Goal: Information Seeking & Learning: Learn about a topic

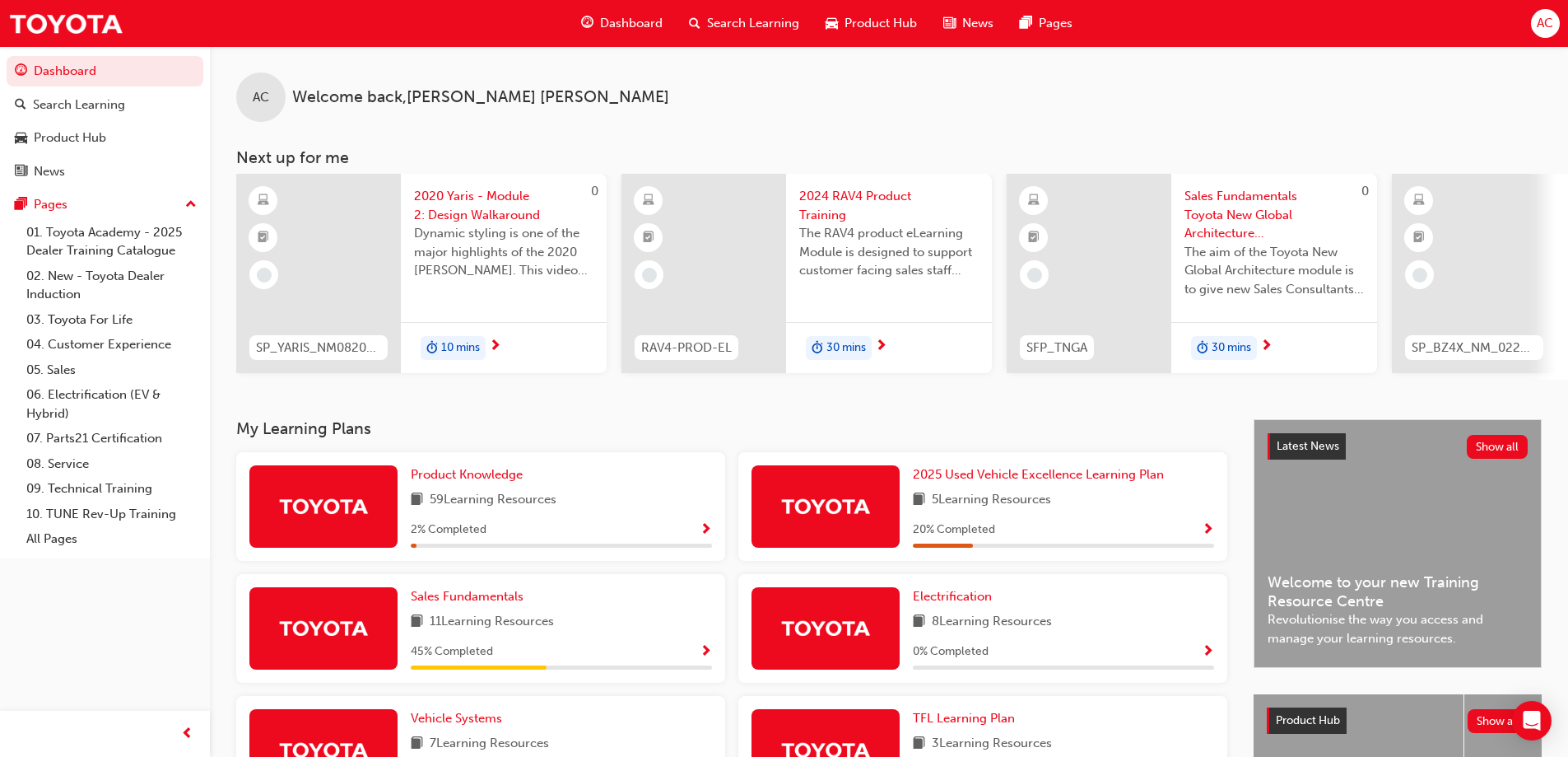
click at [652, 76] on div "AC Welcome back , [PERSON_NAME]" at bounding box center [889, 83] width 1358 height 76
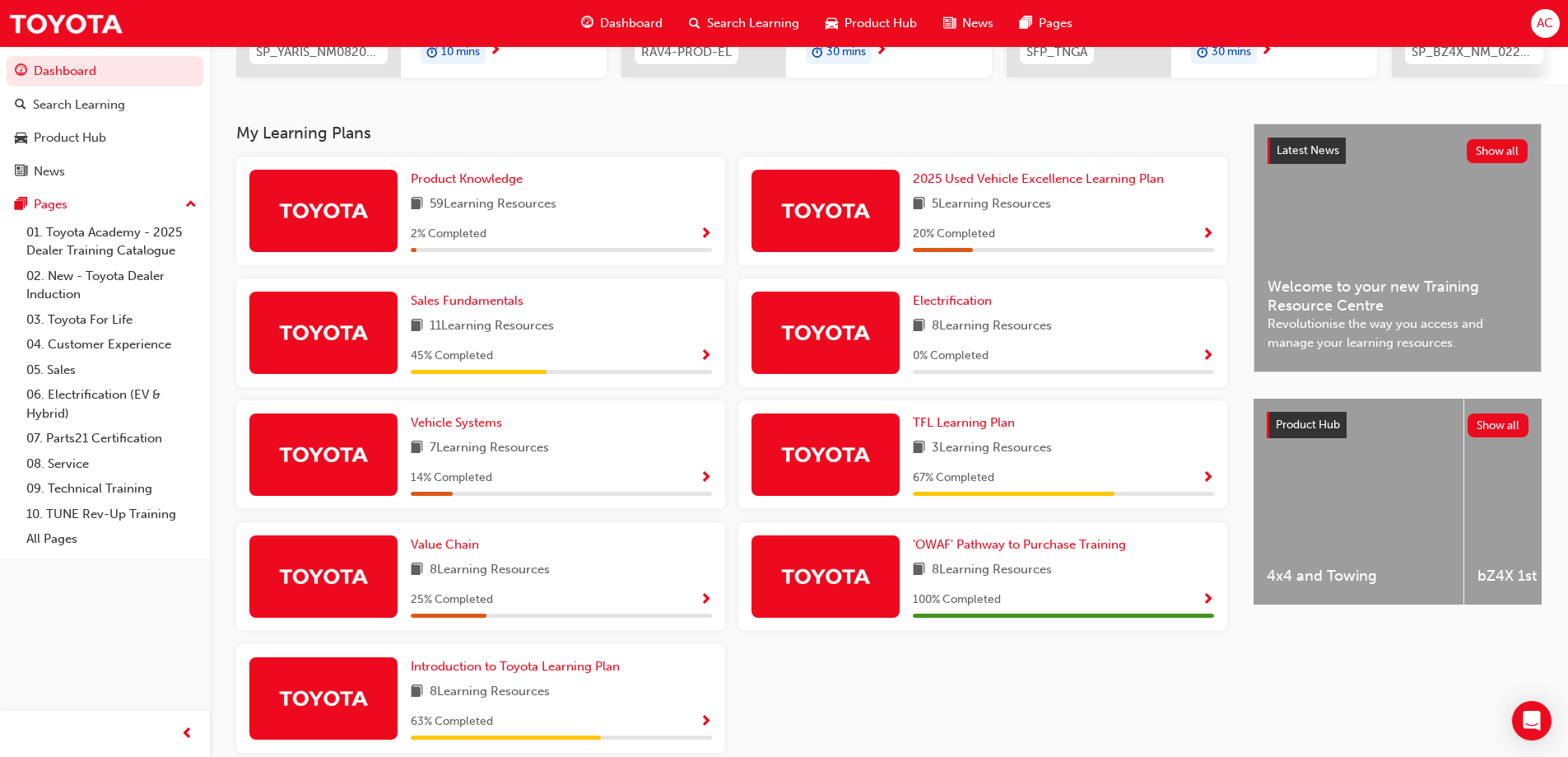
scroll to position [378, 0]
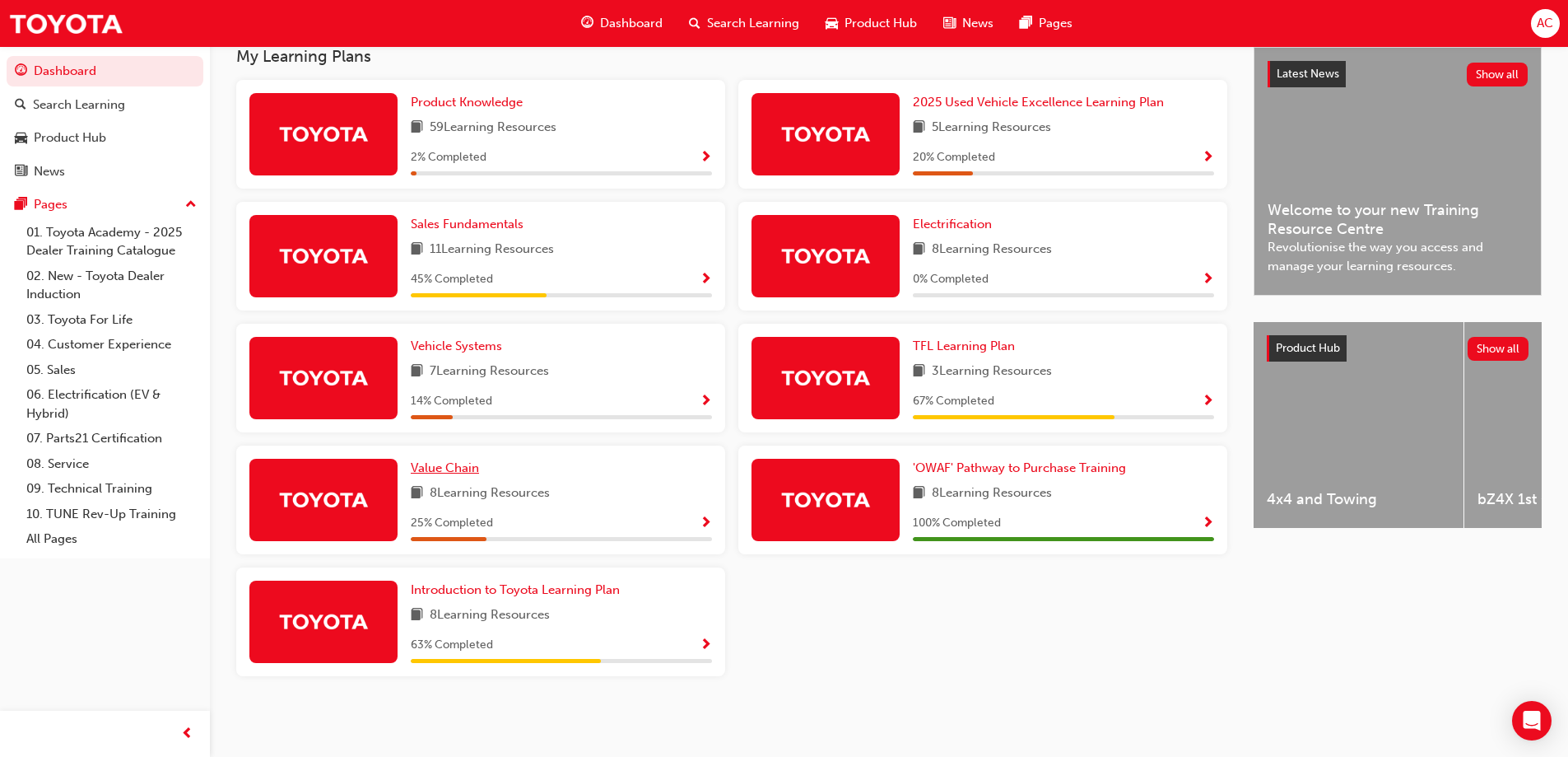
click at [456, 464] on span "Value Chain" at bounding box center [444, 468] width 68 height 15
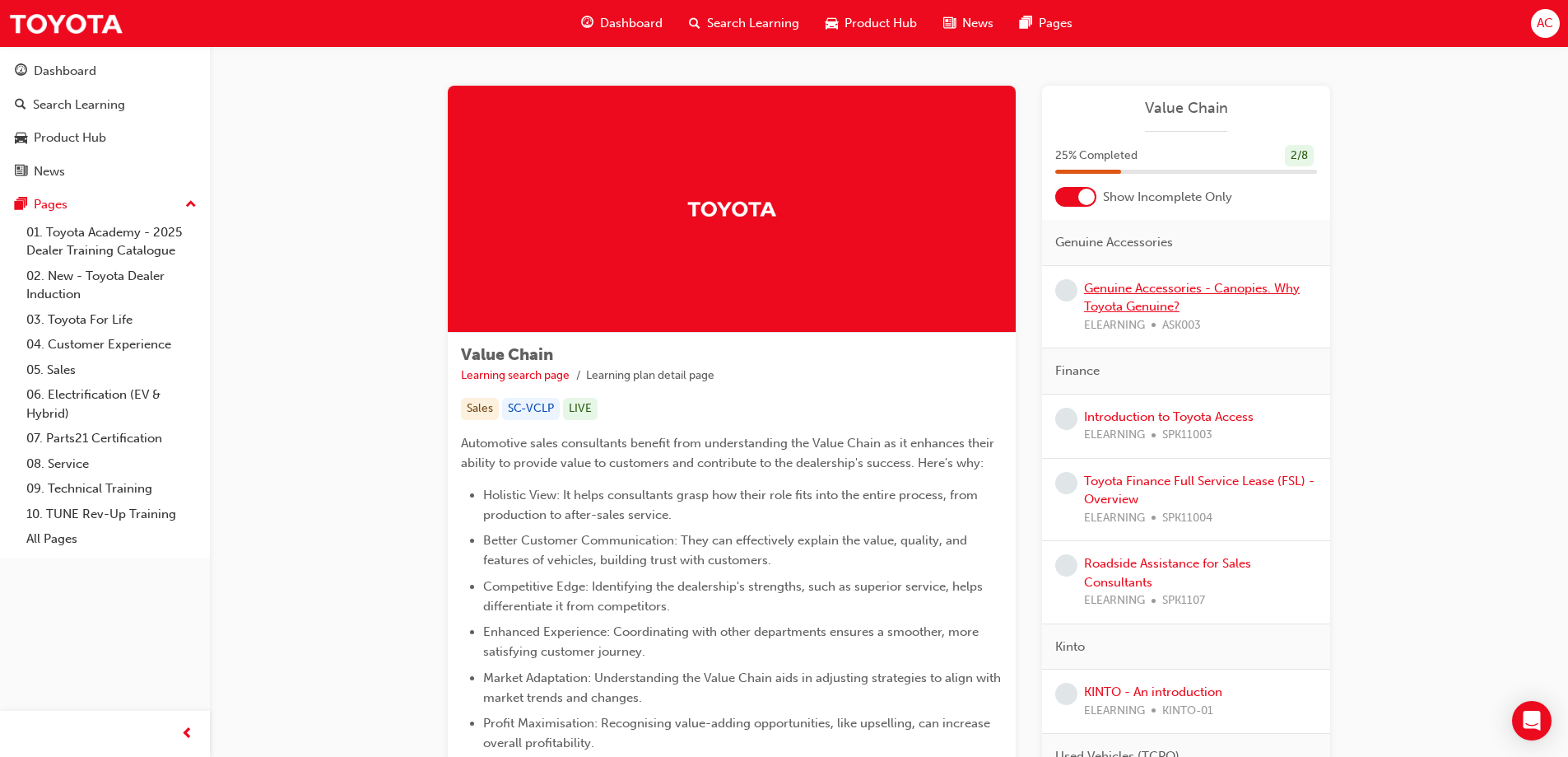
click at [1139, 295] on link "Genuine Accessories - Canopies. Why Toyota Genuine?" at bounding box center [1192, 297] width 215 height 34
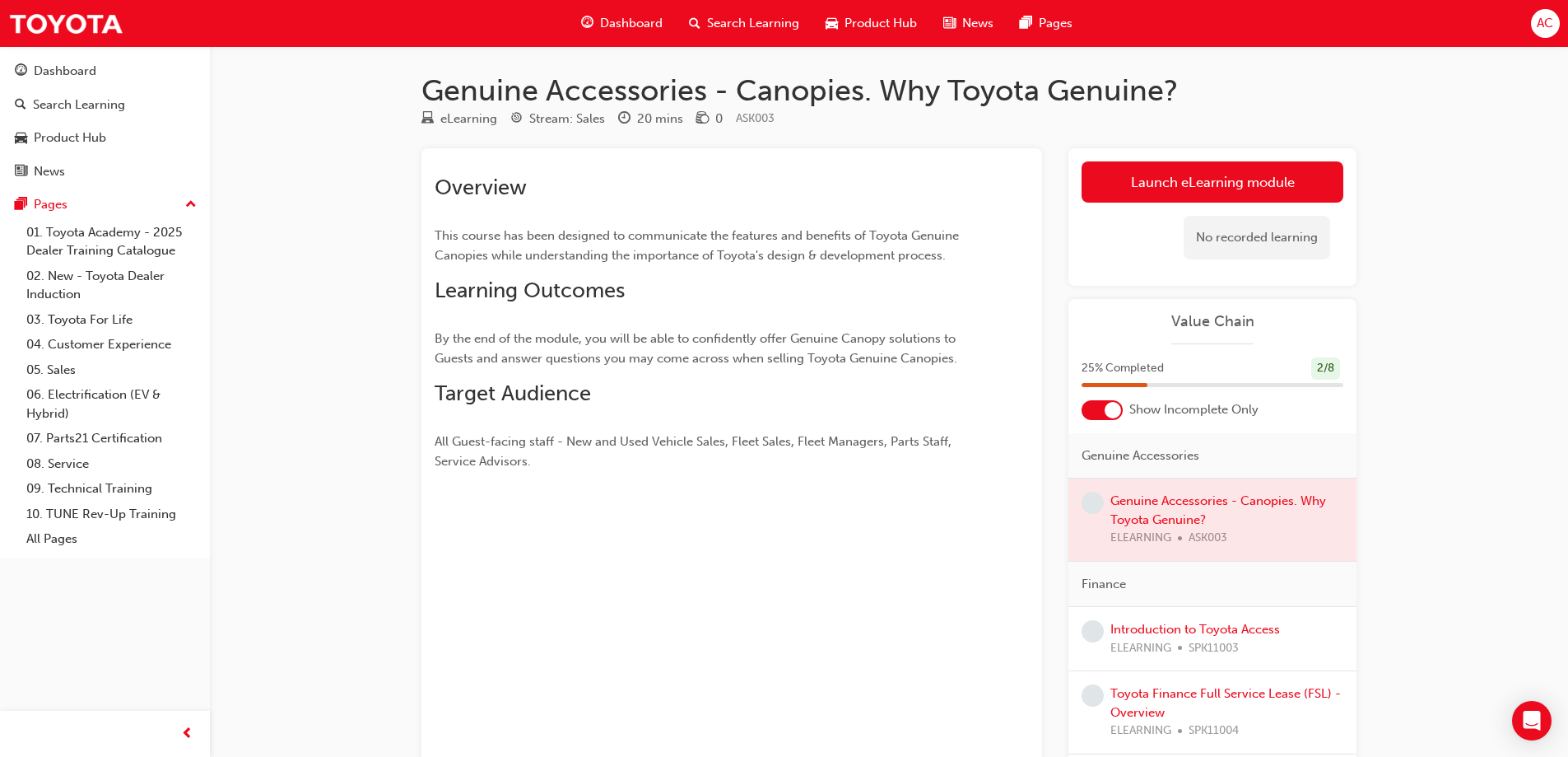
click at [1238, 125] on div "eLearning Stream: Sales 20 mins 0 ASK003" at bounding box center [889, 122] width 935 height 27
click at [1233, 158] on div "Launch eLearning module Learning Plan No recorded learning" at bounding box center [1212, 217] width 288 height 138
click at [1233, 170] on link "Launch eLearning module" at bounding box center [1212, 182] width 262 height 41
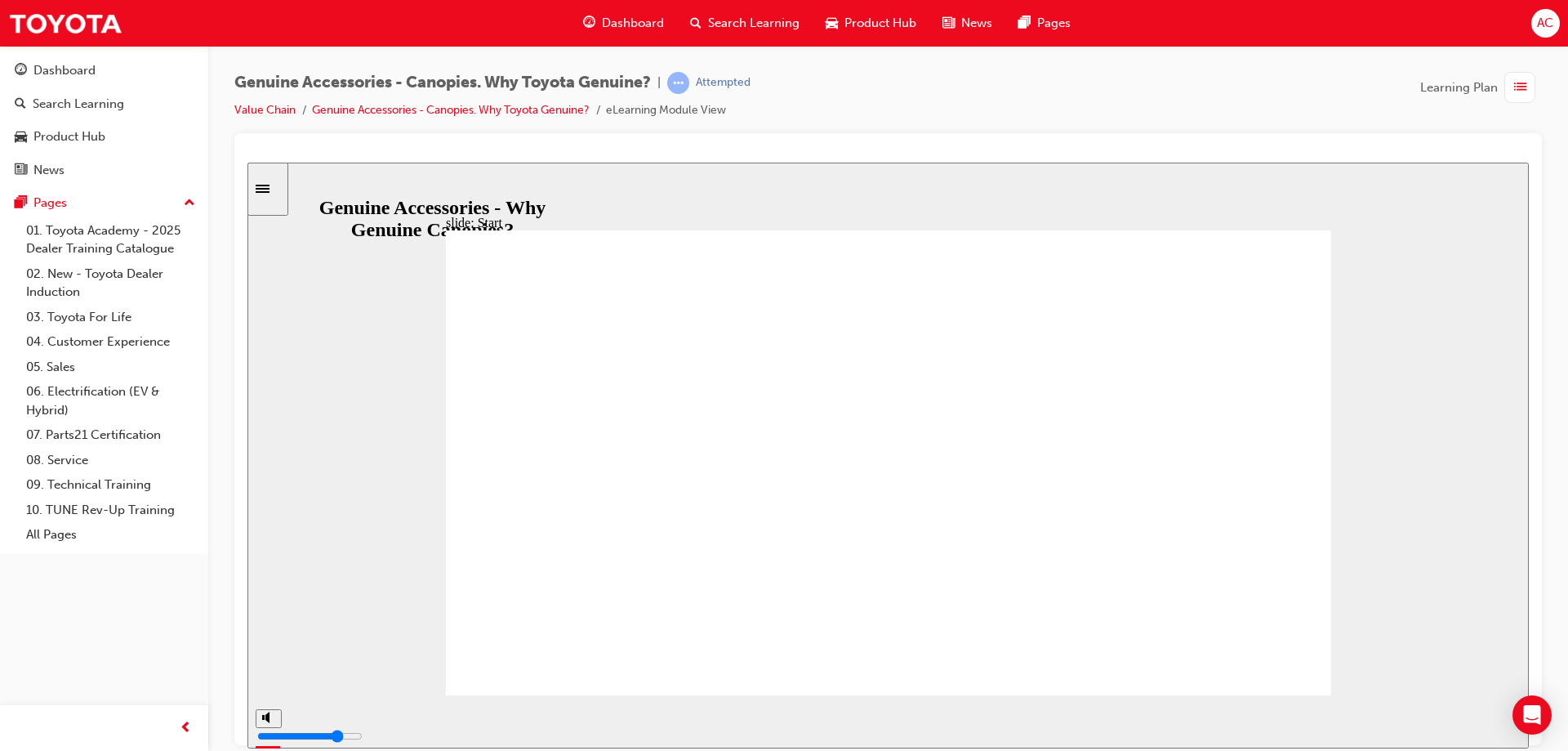
click at [1341, 424] on div "slide: Learning Objectives Check Notes (starting from By the end…) Learning Obj…" at bounding box center [888, 454] width 1281 height 585
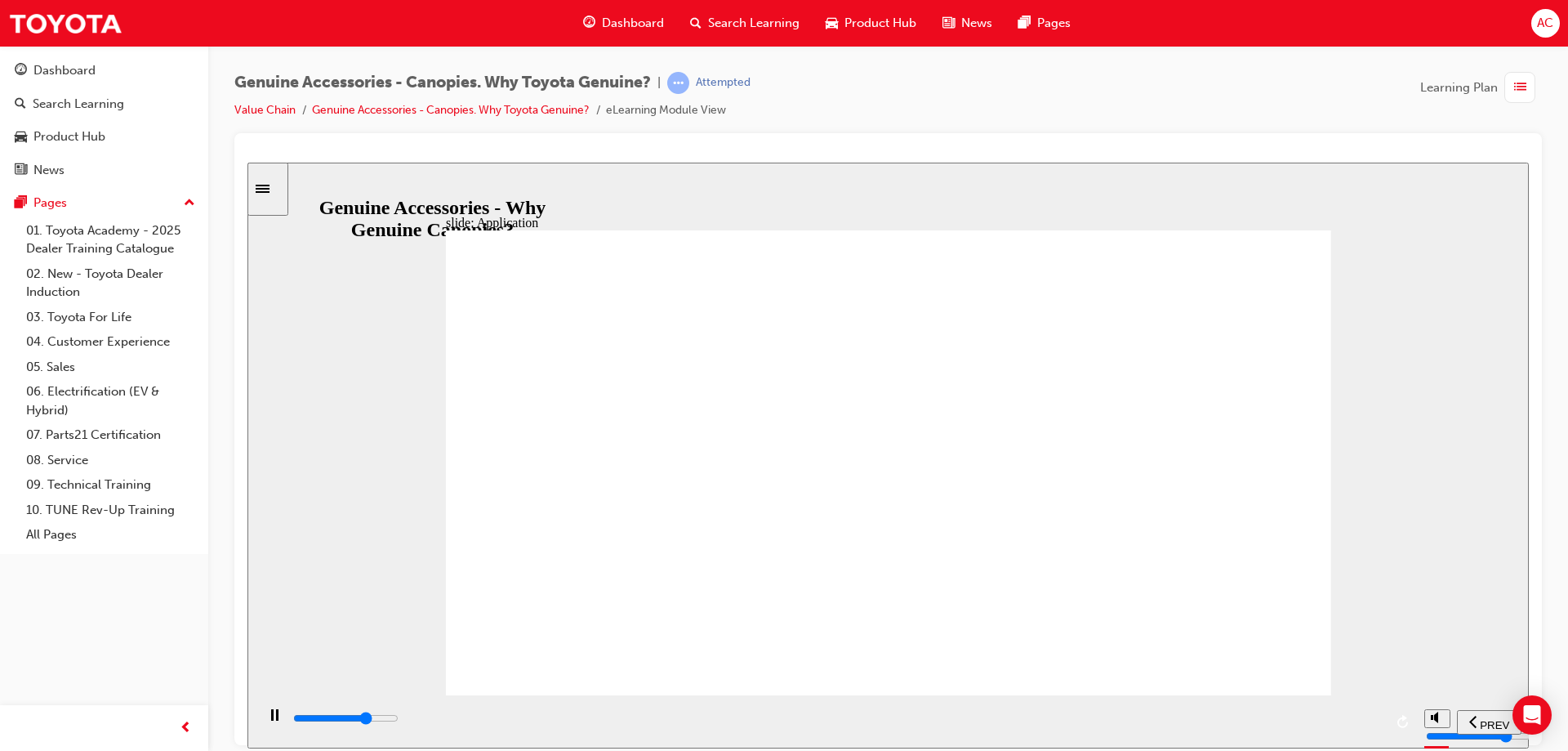
drag, startPoint x: 1218, startPoint y: 235, endPoint x: 1223, endPoint y: 242, distance: 8.6
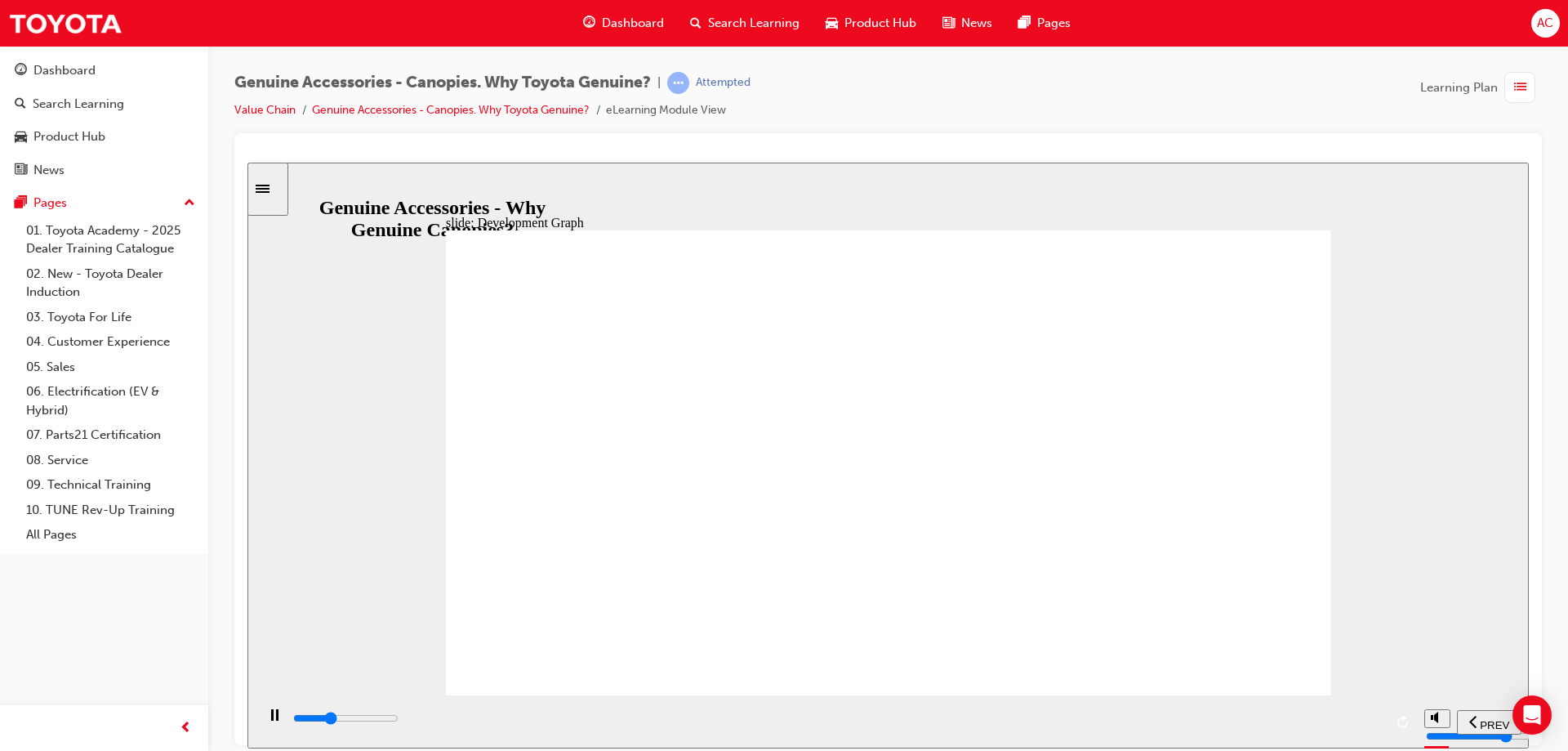
click at [1361, 527] on div "slide: Development Graph Accessory F&B Check Notes Genuine vs Non Genuine Acces…" at bounding box center [888, 454] width 1281 height 585
click at [1378, 599] on div "slide: Development Graph Group 1 Oval 1 Accessory F&B Check Notes Genuine vs No…" at bounding box center [888, 454] width 1281 height 585
click at [1464, 478] on div "slide: Development Graph Group 1 Oval 1 Accessory F&B Check Notes Genuine vs No…" at bounding box center [888, 454] width 1281 height 585
click at [1349, 722] on div "playback controls" at bounding box center [837, 718] width 1092 height 18
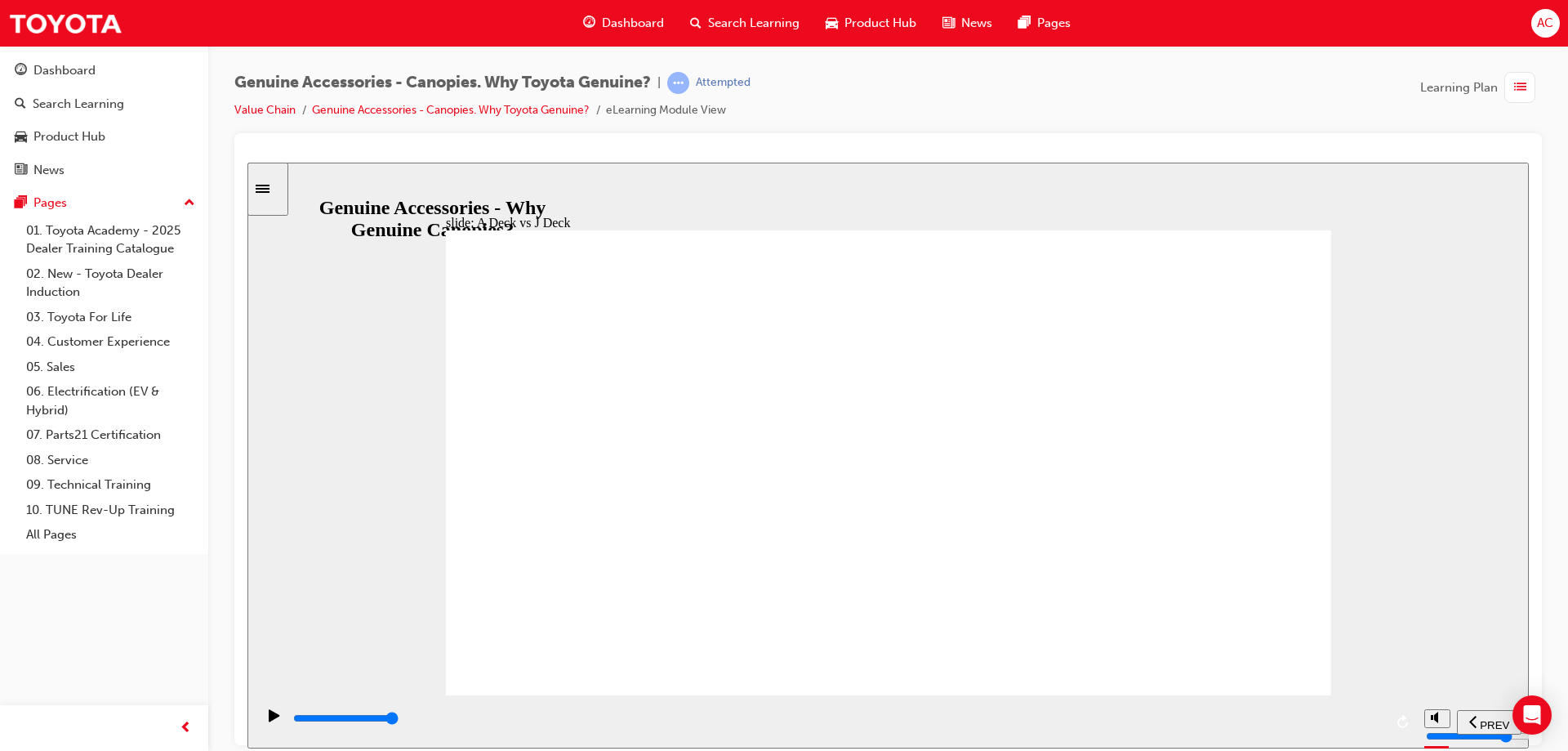
click at [1417, 442] on div "slide: A Deck vs J Deck A Deck vs J Deck HiLux Tubs can be separated into 2 mai…" at bounding box center [888, 454] width 1281 height 585
drag, startPoint x: 769, startPoint y: 515, endPoint x: 764, endPoint y: 506, distance: 10.3
drag, startPoint x: 1024, startPoint y: 517, endPoint x: 1031, endPoint y: 503, distance: 15.7
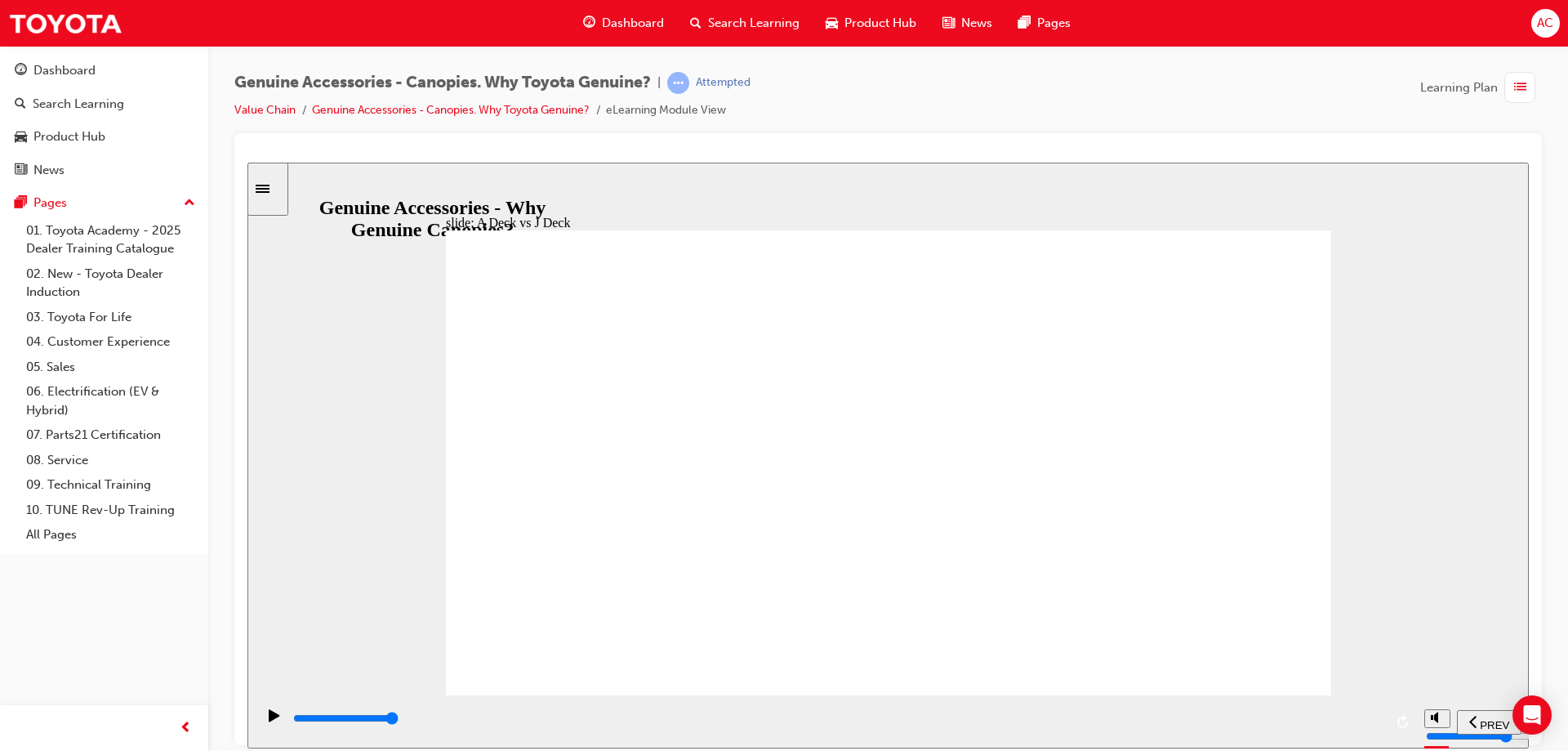
drag, startPoint x: 1256, startPoint y: 279, endPoint x: 1267, endPoint y: 252, distance: 29.2
click at [1261, 272] on div "Continue Typical J Deck owner: Utilised by both Private & Fleet Customers who v…" at bounding box center [888, 469] width 886 height 480
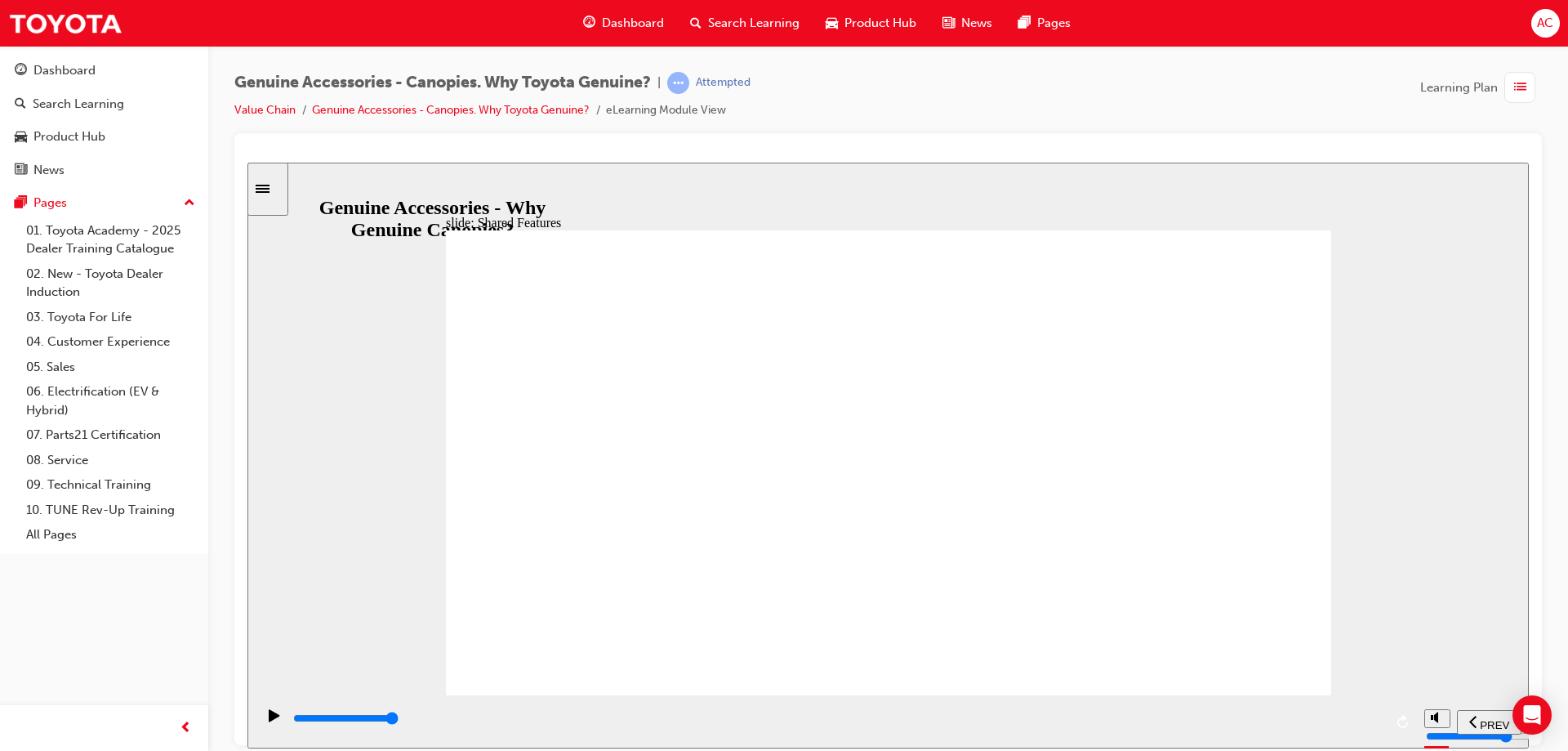
drag, startPoint x: 914, startPoint y: 623, endPoint x: 925, endPoint y: 620, distance: 11.4
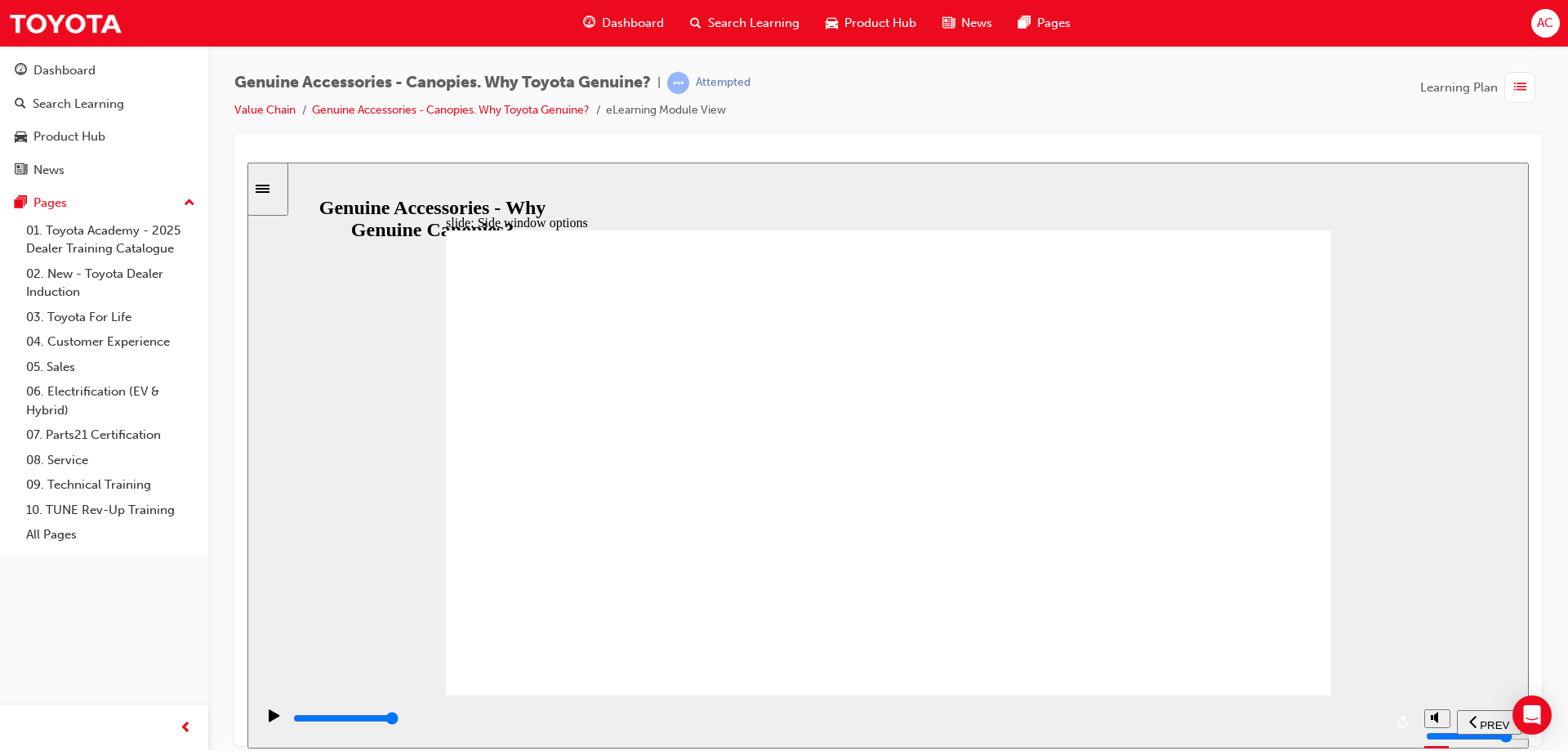
drag, startPoint x: 937, startPoint y: 150, endPoint x: 948, endPoint y: 155, distance: 12.1
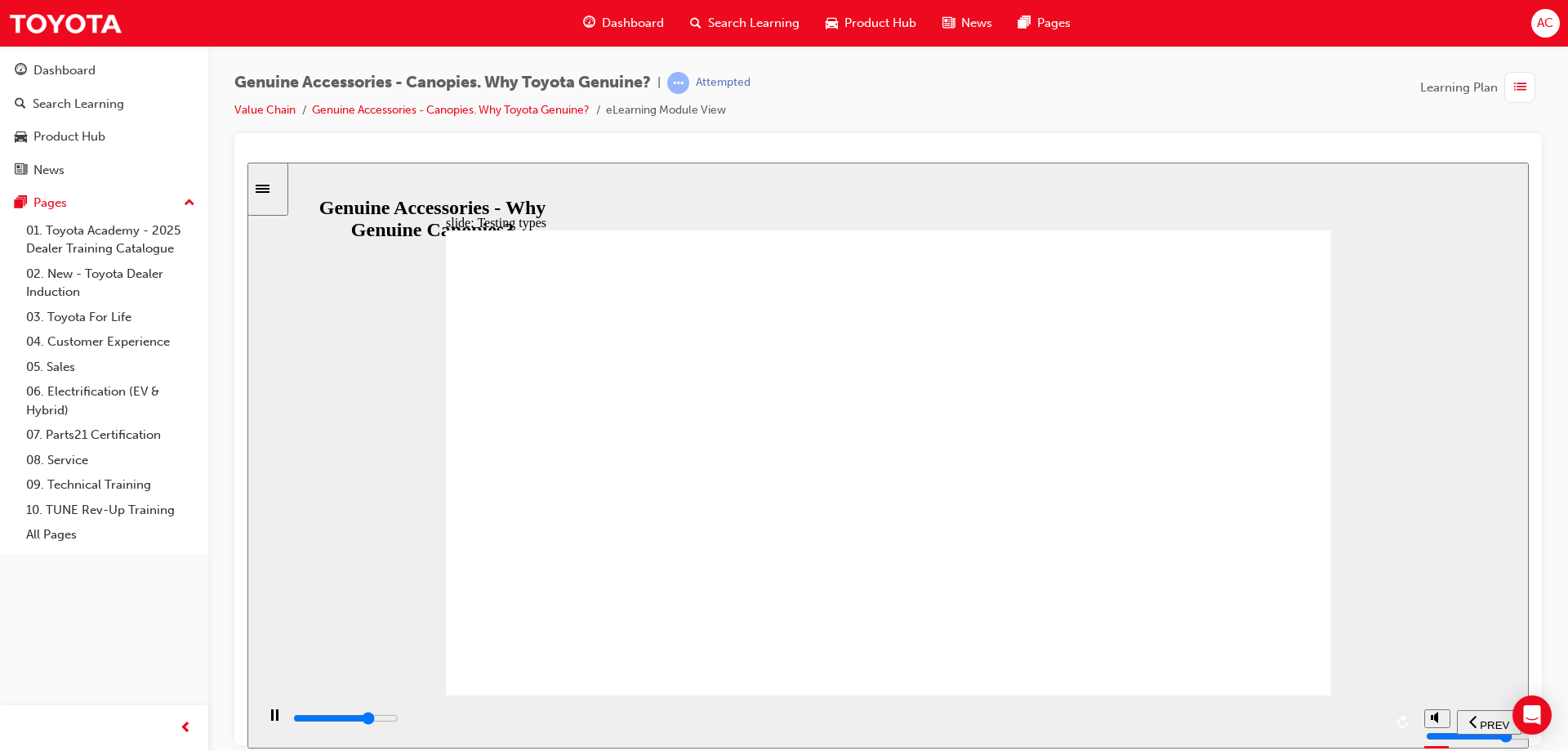
click at [948, 161] on div at bounding box center [888, 154] width 1281 height 17
drag, startPoint x: 1257, startPoint y: 646, endPoint x: 1257, endPoint y: 659, distance: 13.0
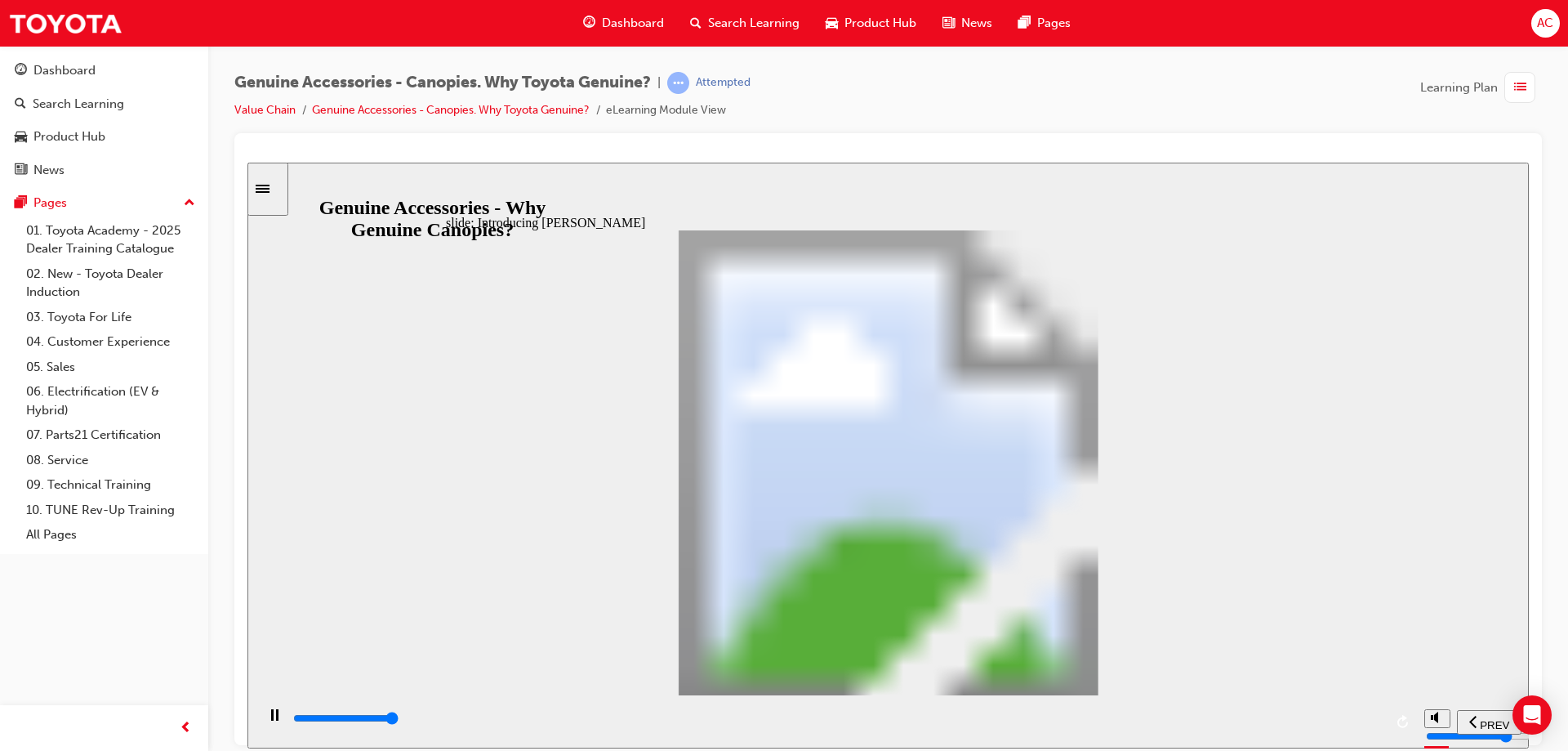
drag, startPoint x: 878, startPoint y: 494, endPoint x: 908, endPoint y: 462, distance: 43.9
click at [1534, 684] on div at bounding box center [888, 439] width 1307 height 612
drag, startPoint x: 1779, startPoint y: 848, endPoint x: 1486, endPoint y: 675, distance: 340.3
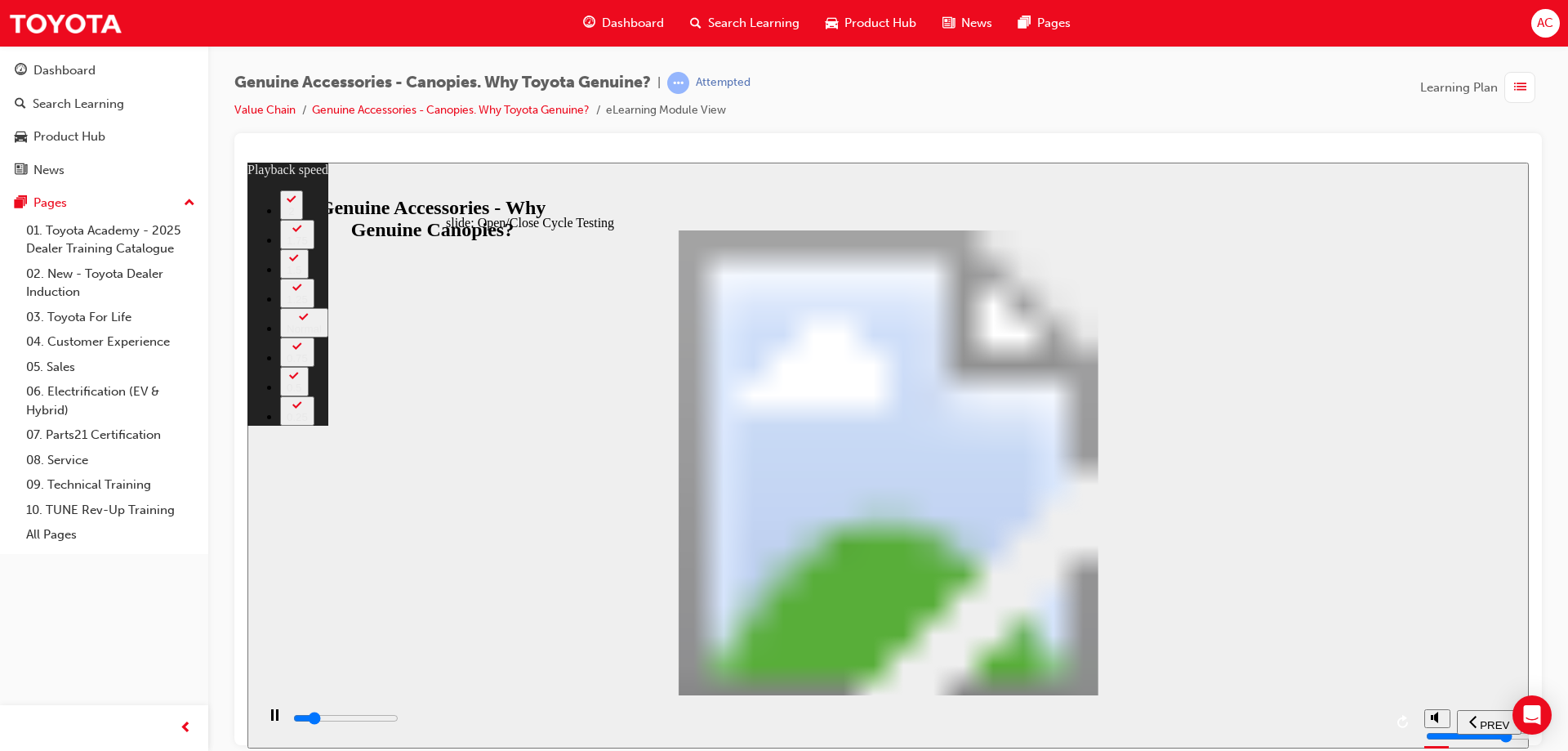
type input "5500"
type input "0"
type input "5500"
type input "0"
type input "5600"
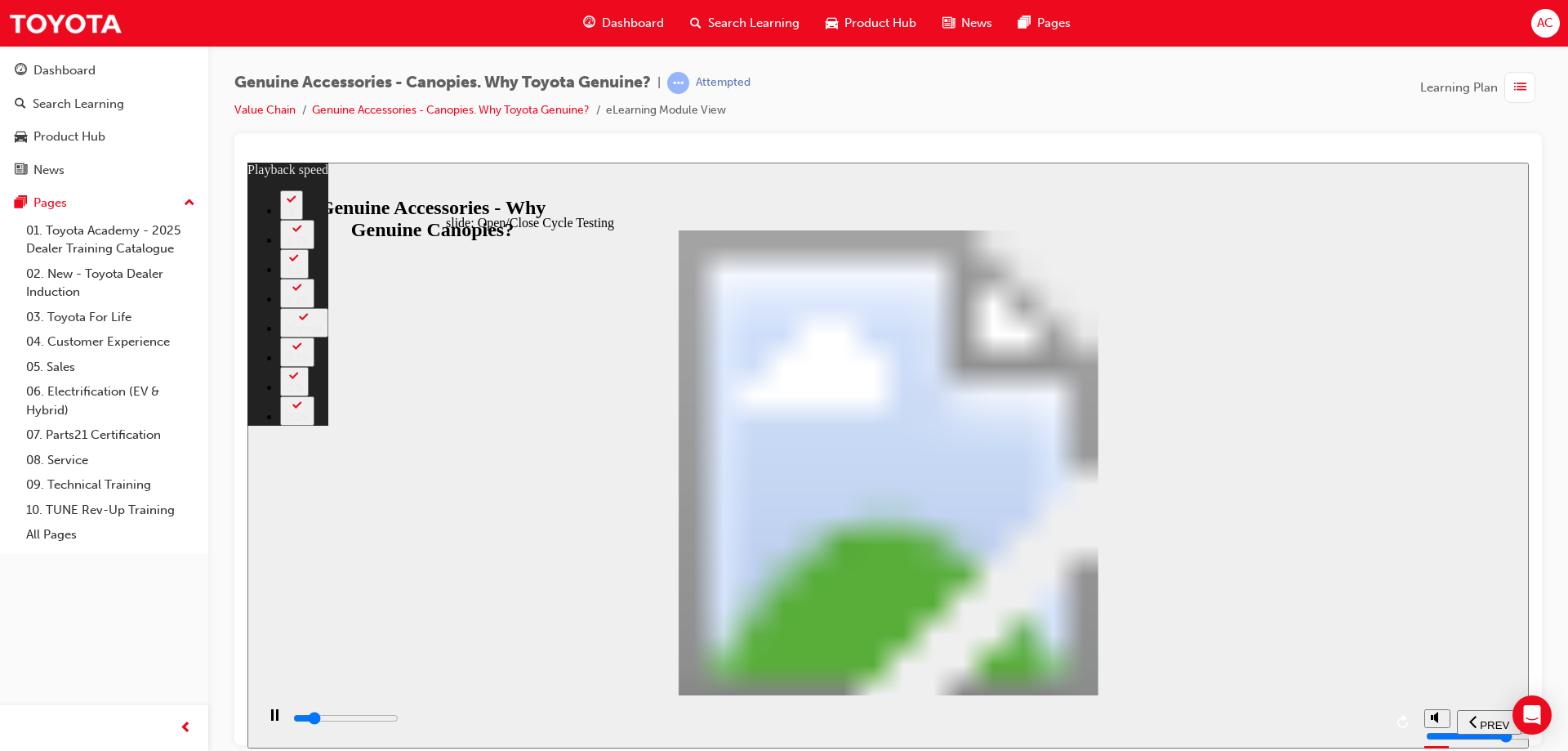
type input "0"
type input "5600"
type input "0"
type input "5600"
type input "0"
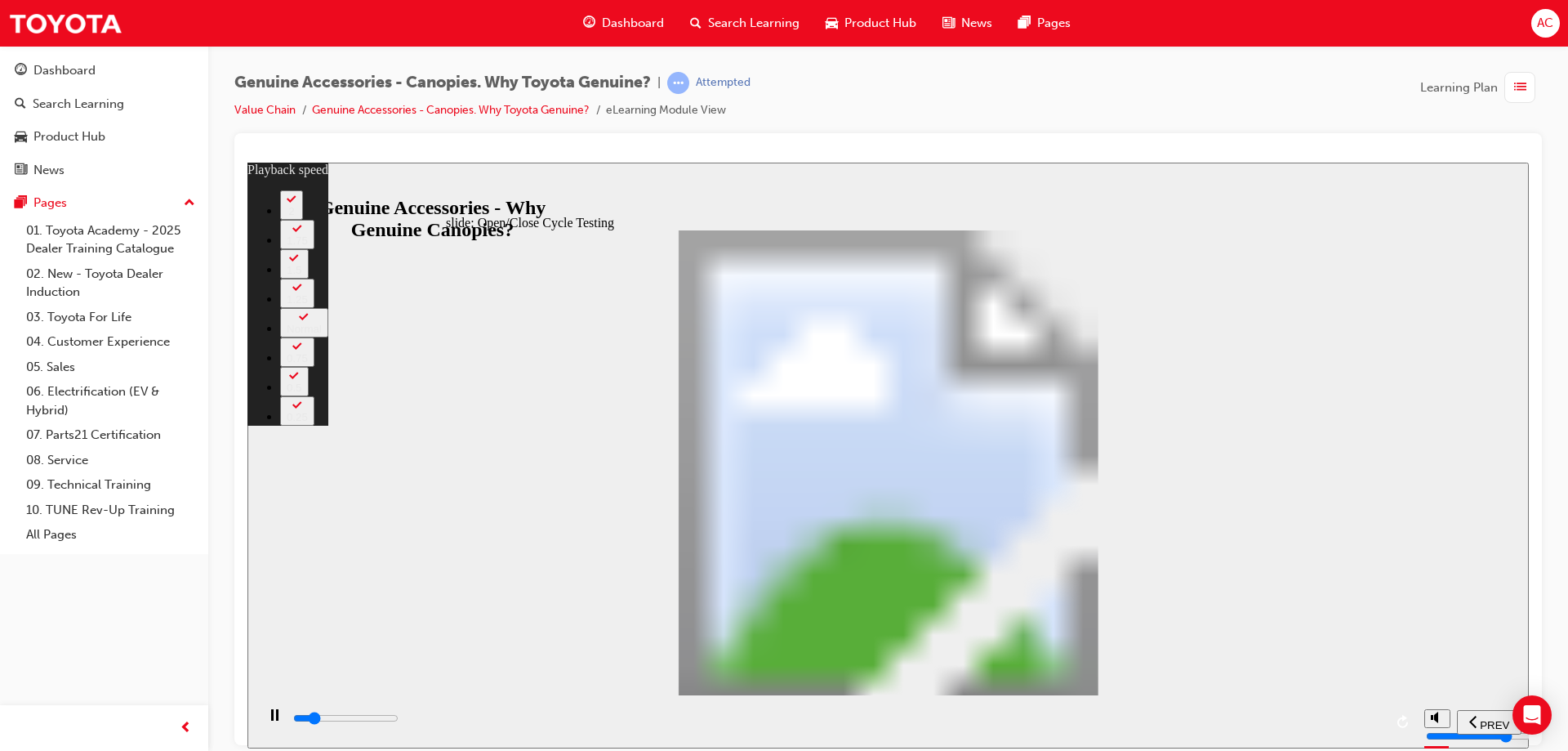
type input "5600"
type input "0"
type input "5600"
type input "0"
type input "5600"
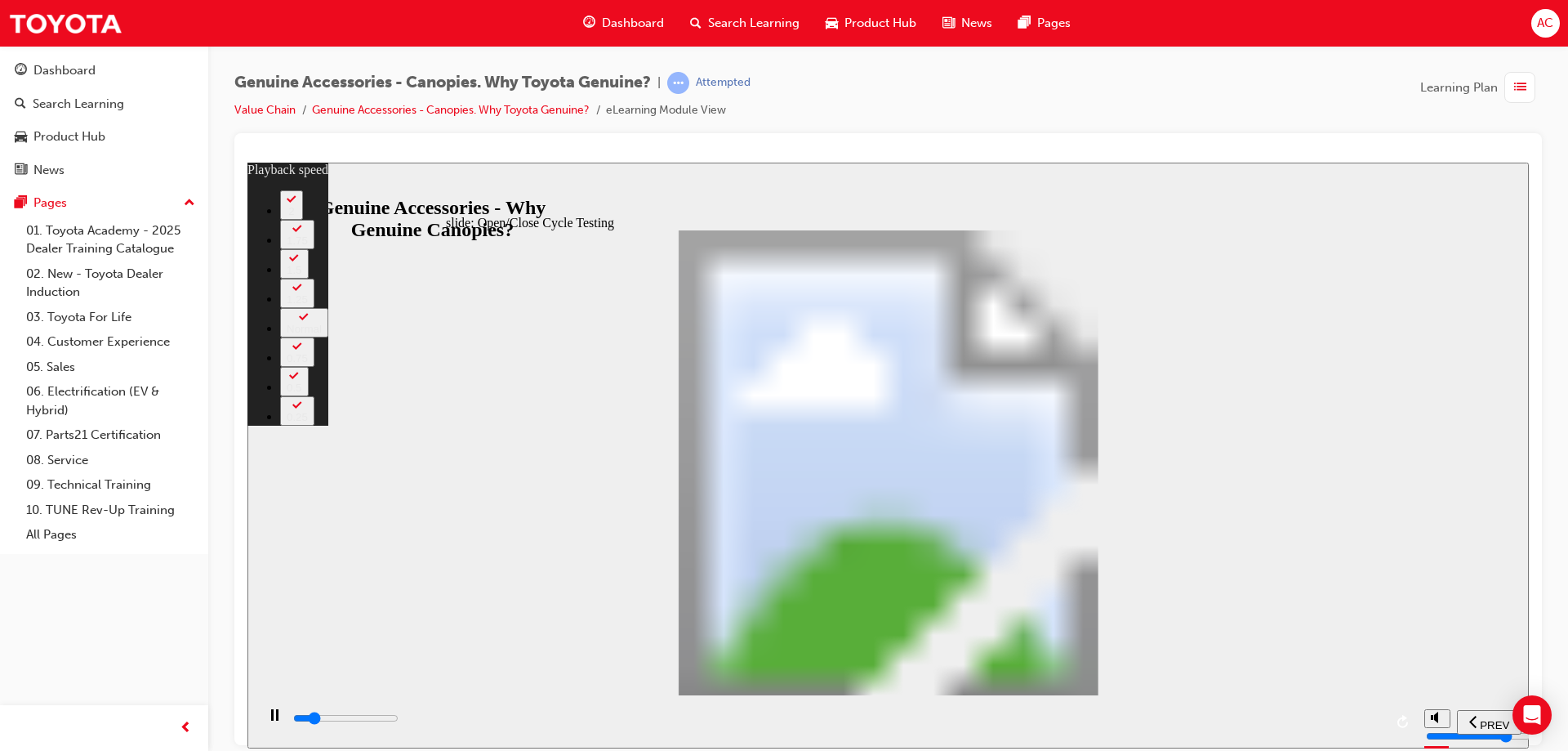
type input "0"
type input "5700"
type input "0"
type input "5700"
type input "0"
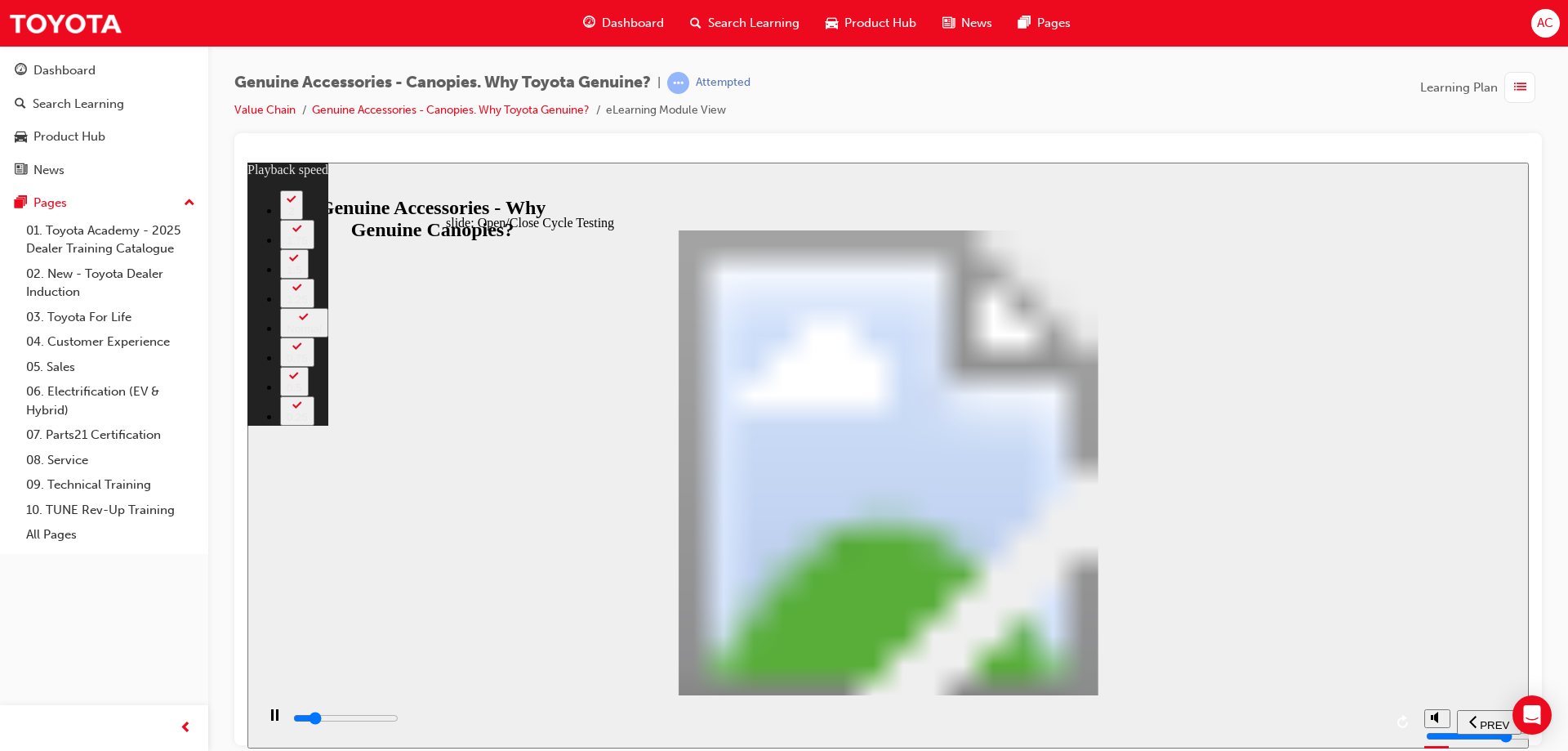
type input "5700"
type input "0"
type input "5700"
type input "0"
type input "5700"
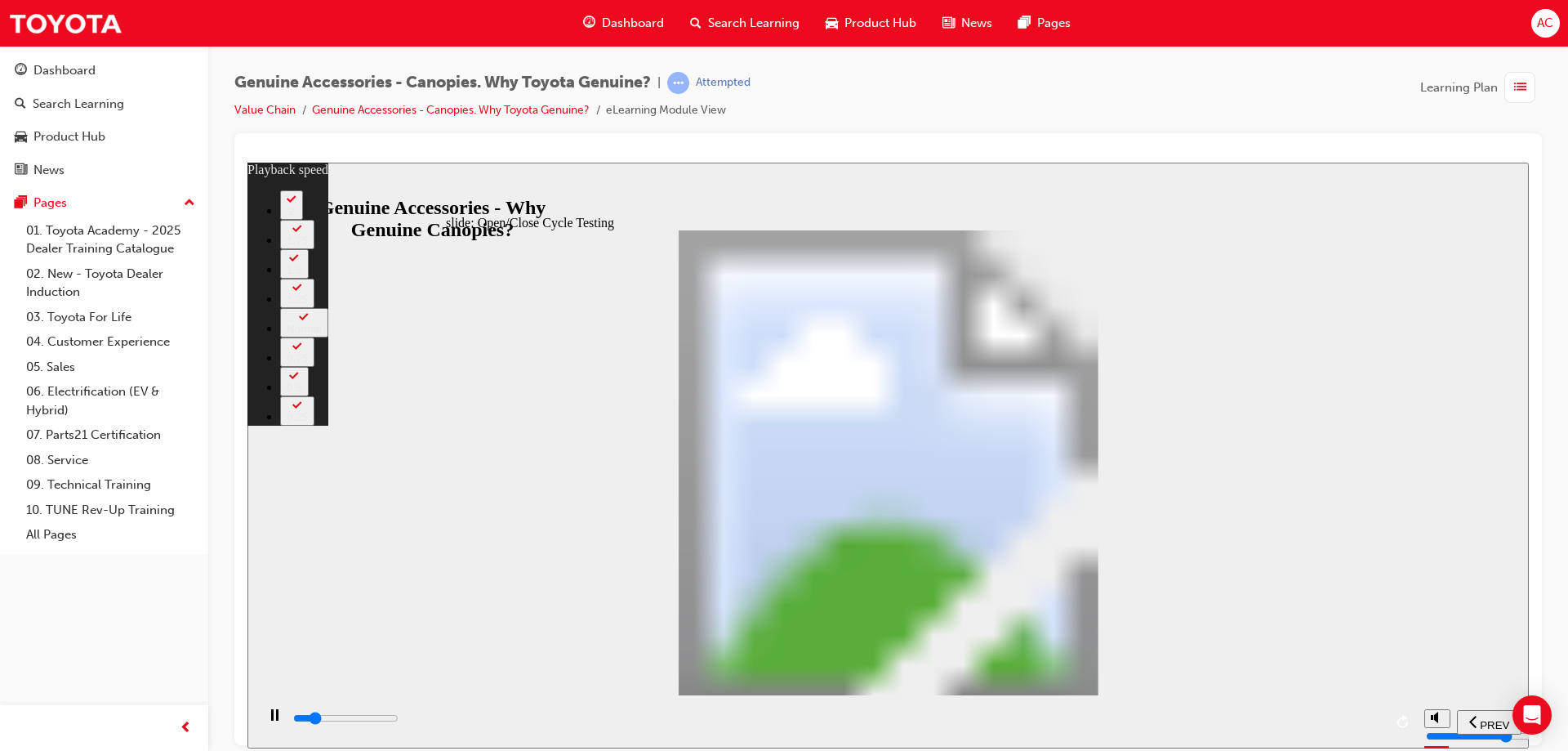
type input "0"
type input "5700"
type input "0"
type input "5800"
type input "0"
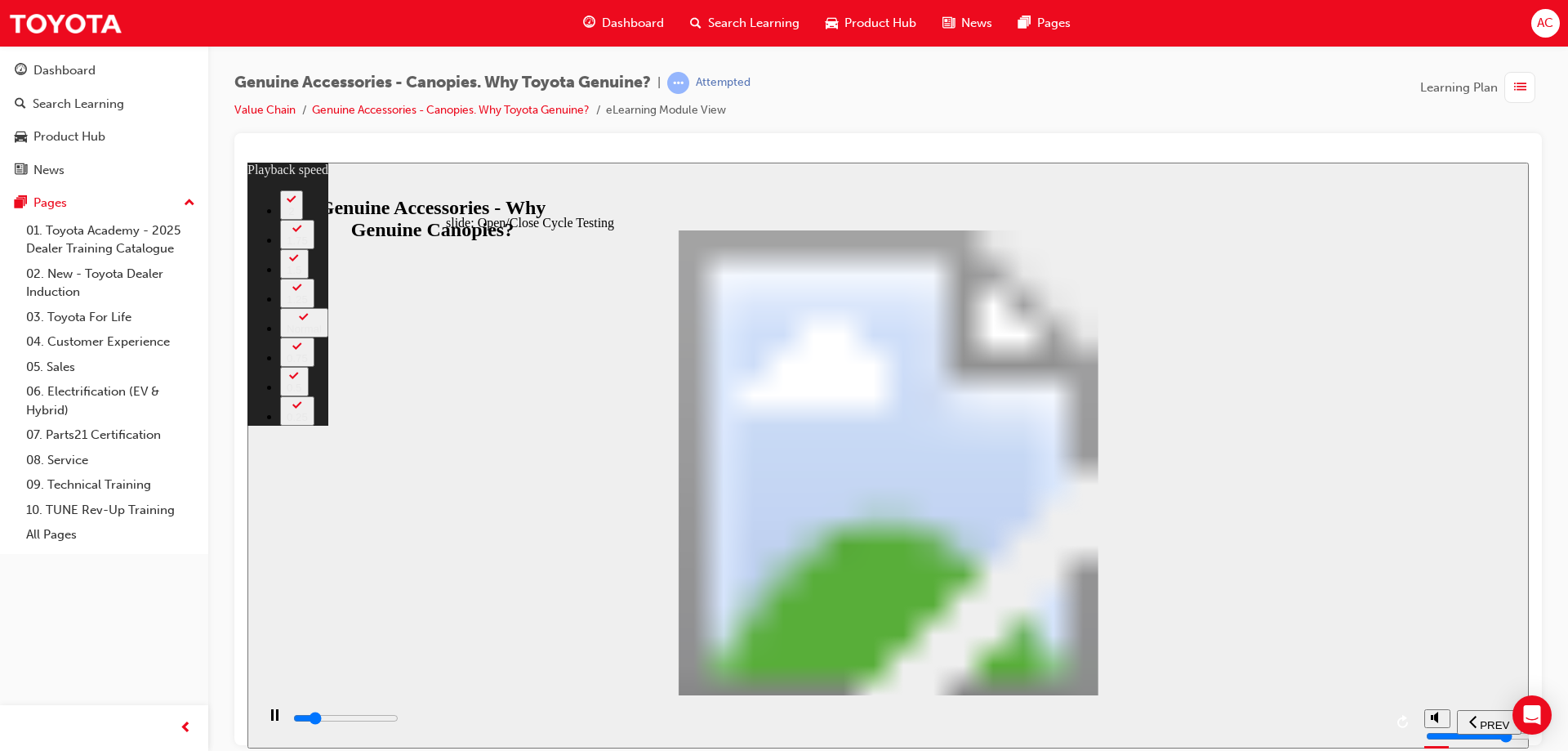
type input "5800"
type input "0"
type input "5800"
type input "0"
type input "5800"
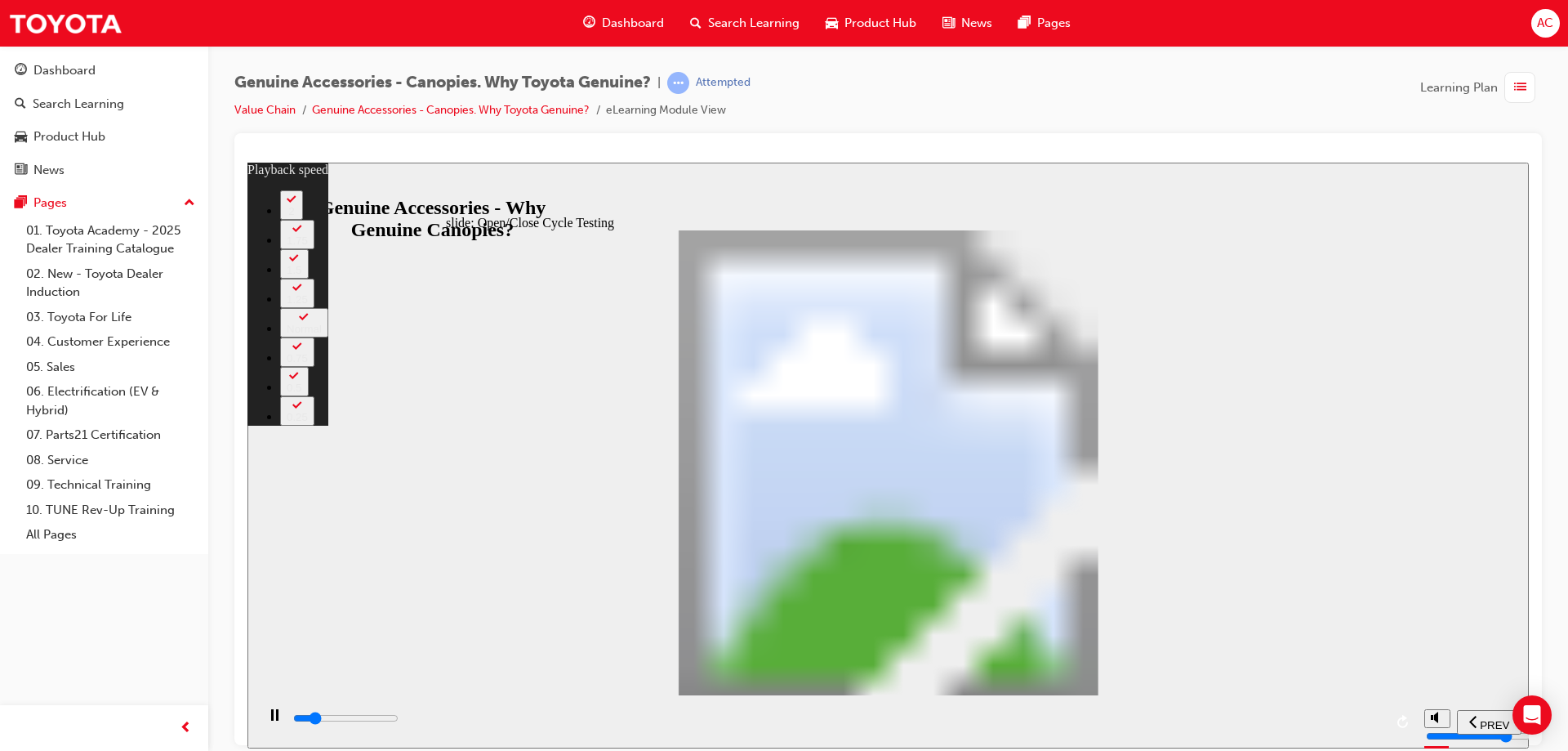
type input "0"
type input "5800"
type input "0"
type input "5900"
type input "0"
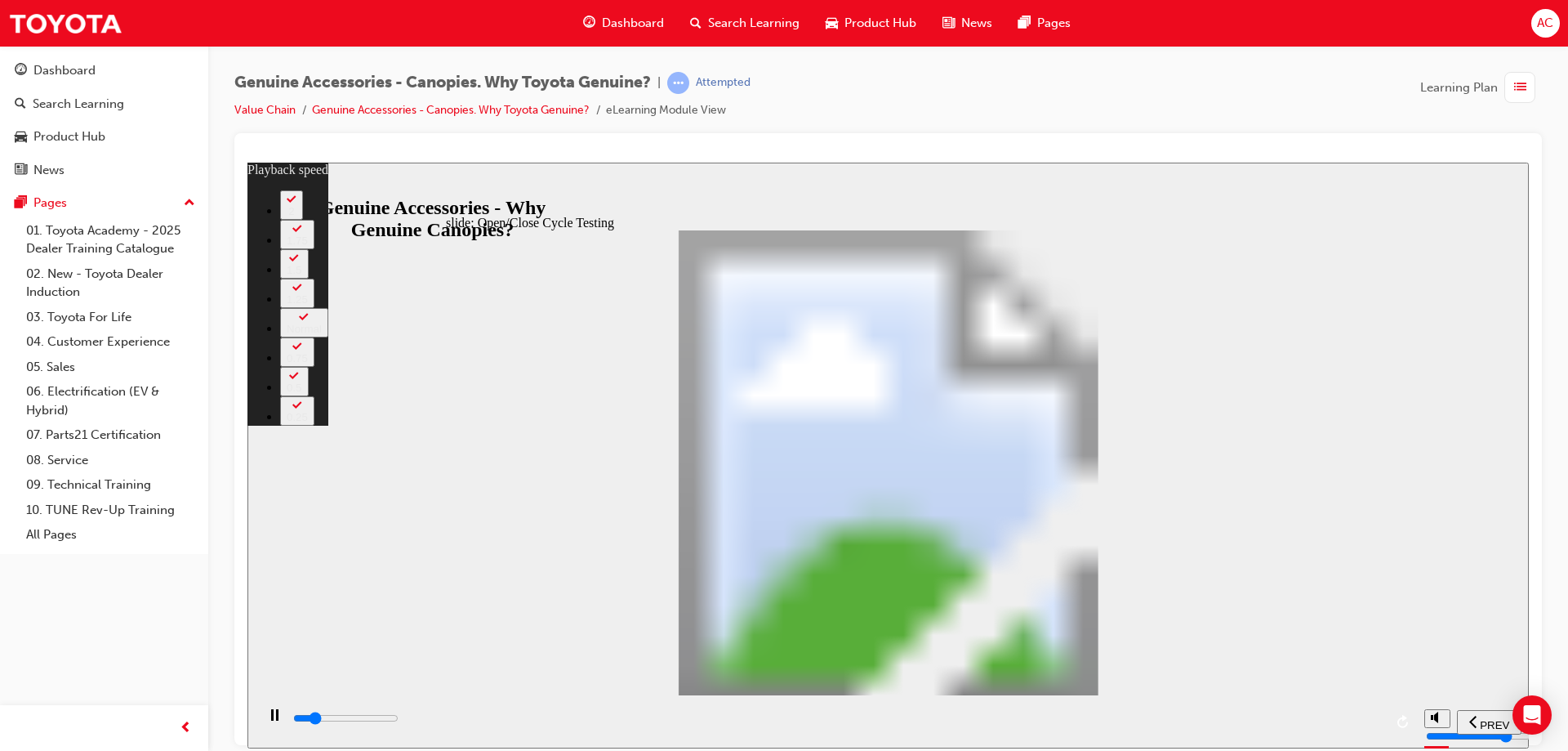
type input "5900"
type input "0"
type input "5900"
type input "0"
type input "5900"
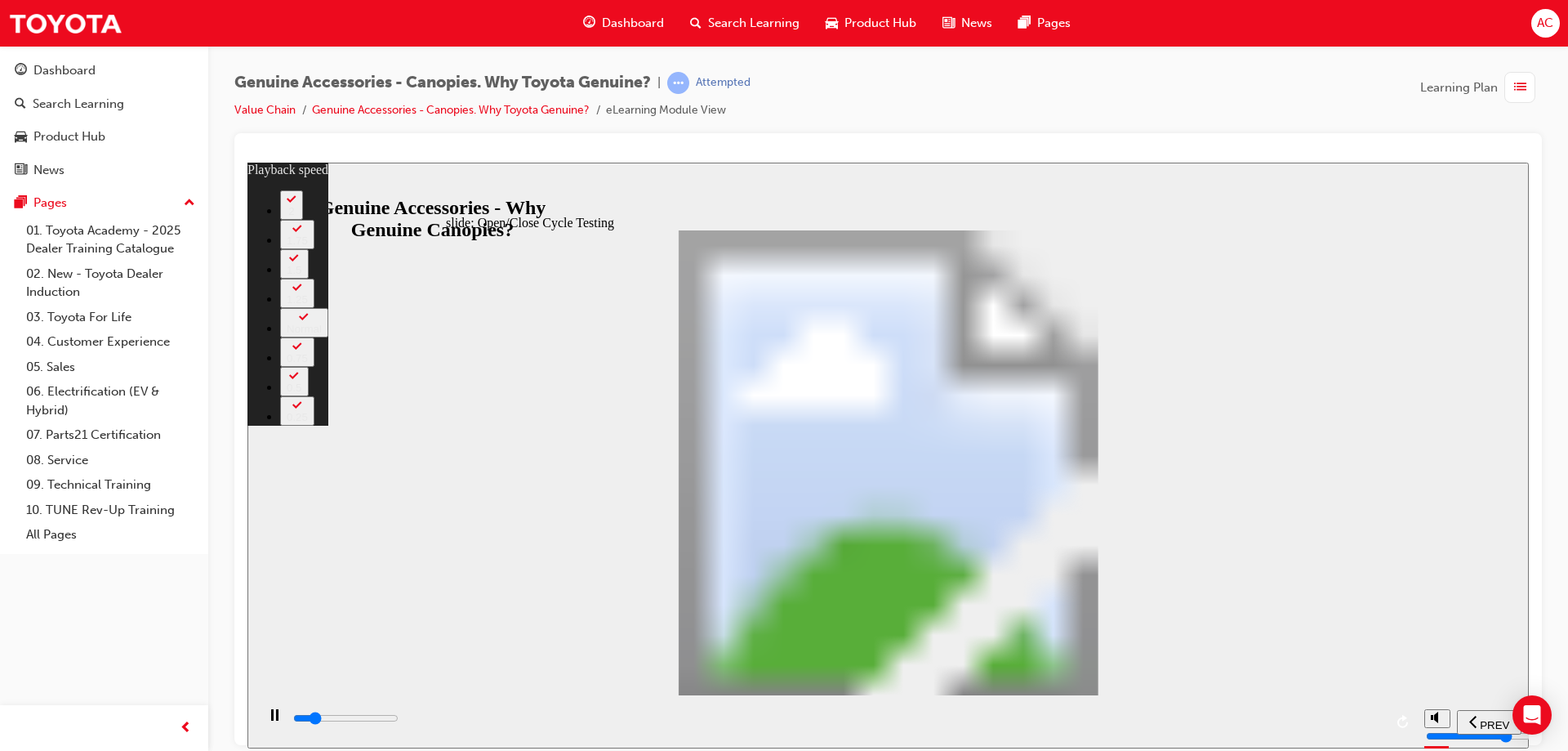
type input "0"
type input "5900"
type input "0"
type input "5900"
type input "0"
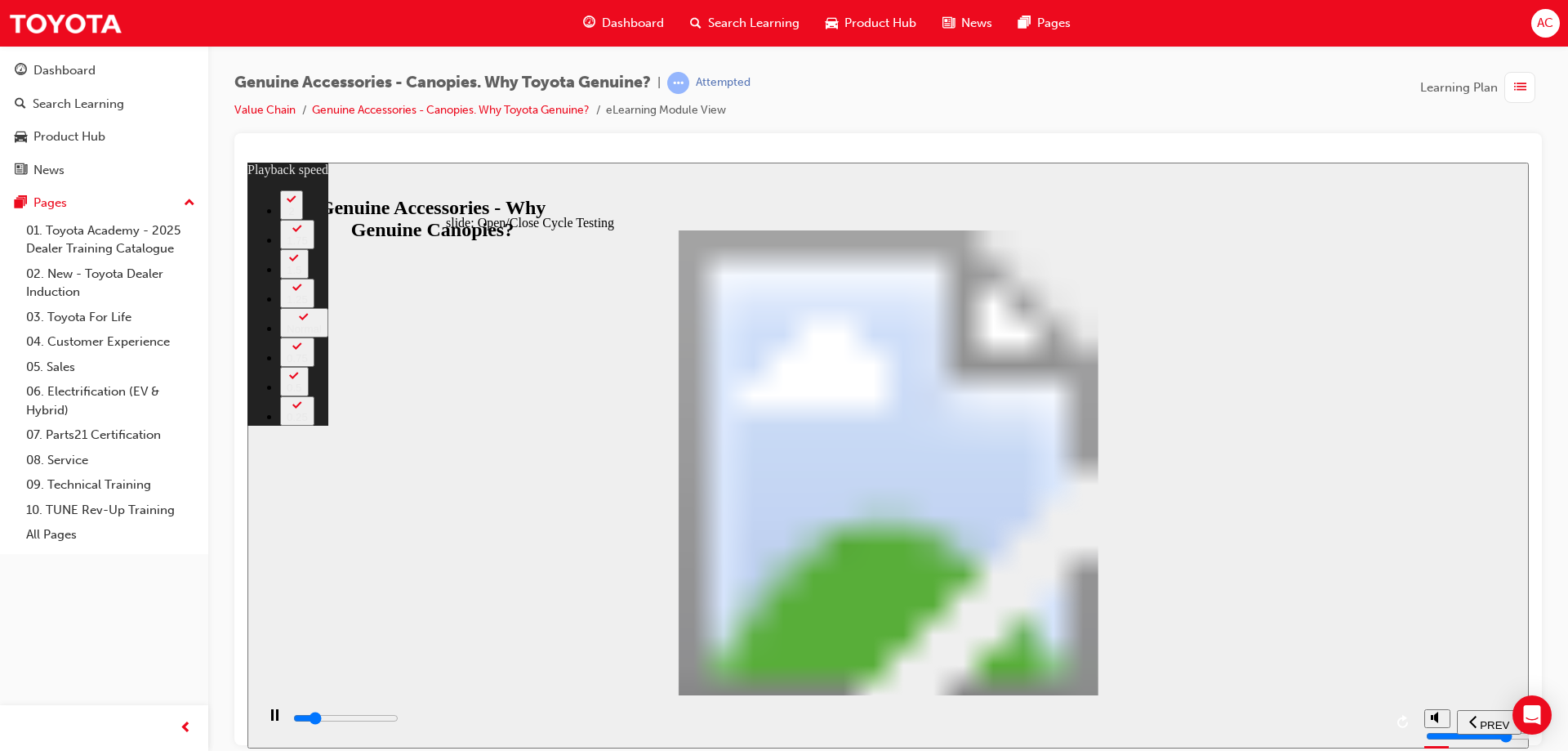
type input "5900"
type input "0"
type input "6000"
type input "0"
type input "6000"
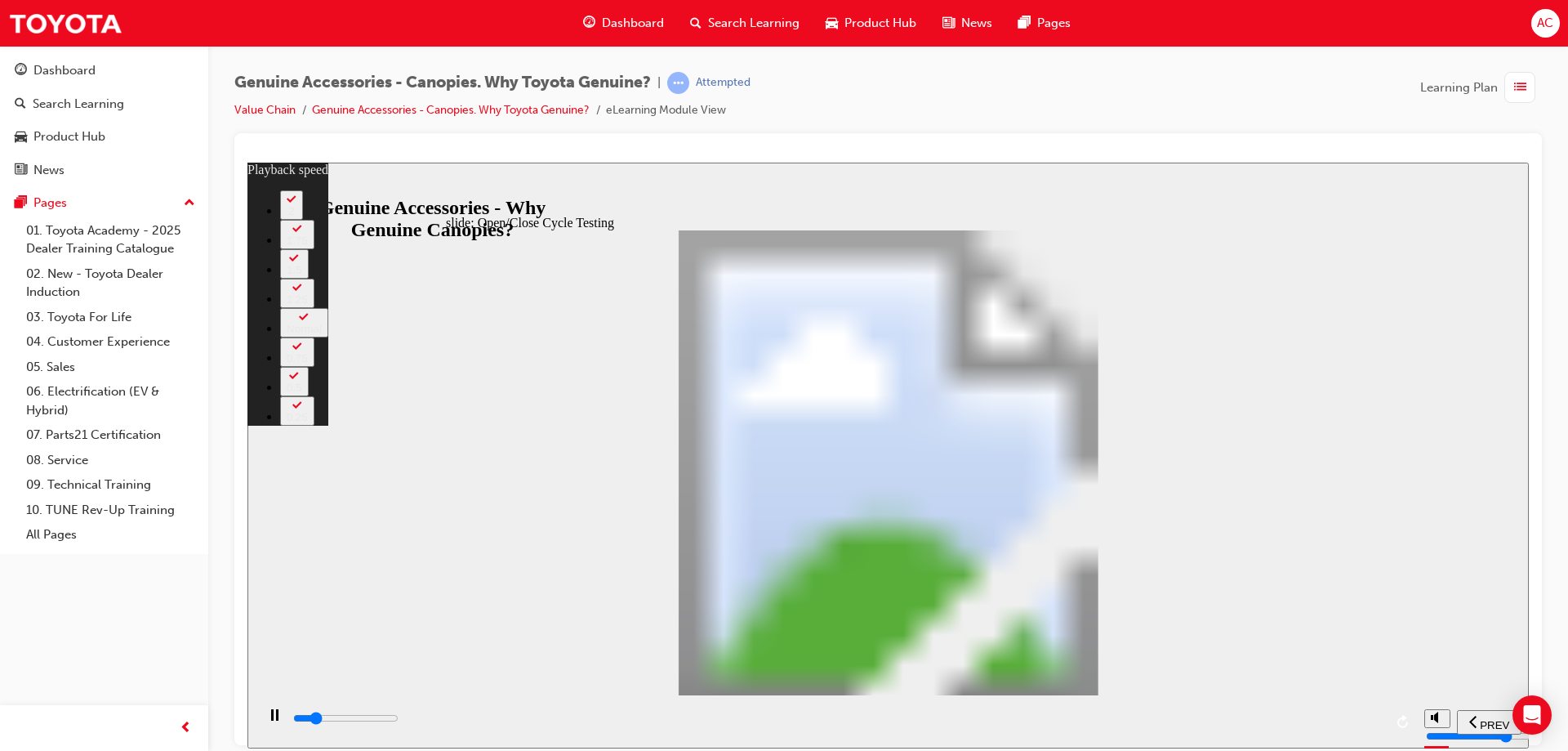
type input "0"
type input "6000"
type input "0"
type input "6000"
type input "0"
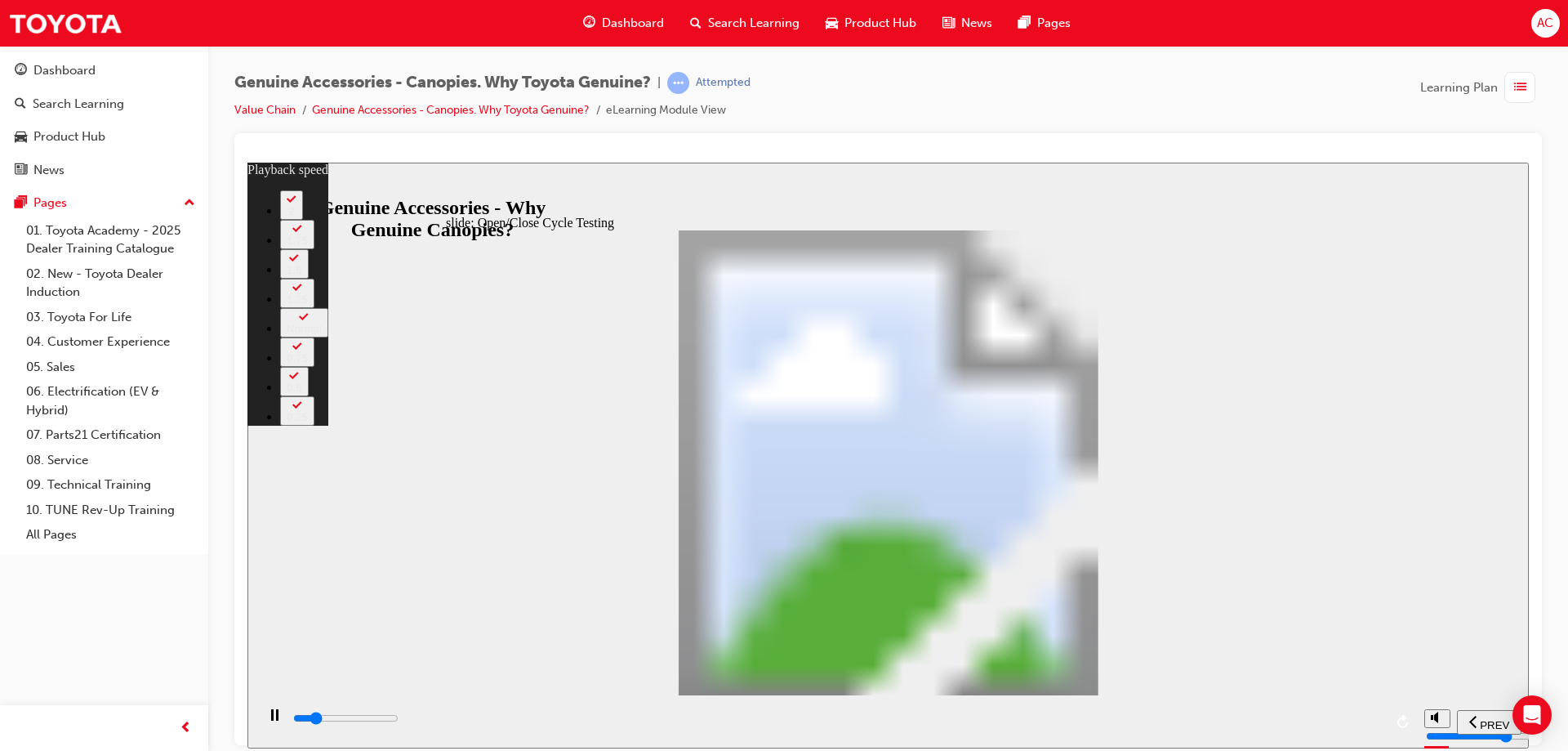
type input "6000"
type input "0"
type input "6000"
type input "0"
type input "6100"
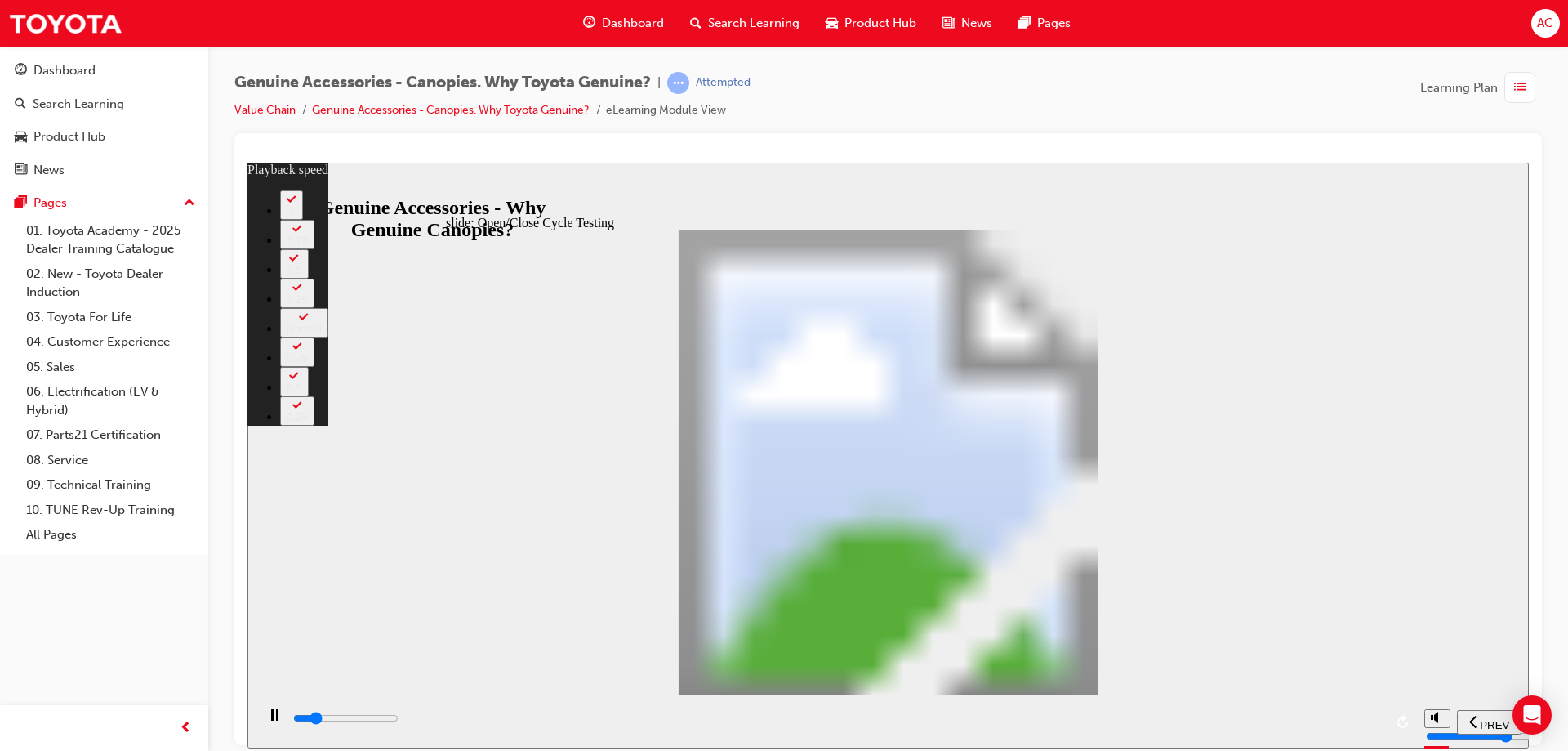
type input "0"
type input "6100"
type input "0"
type input "6100"
type input "0"
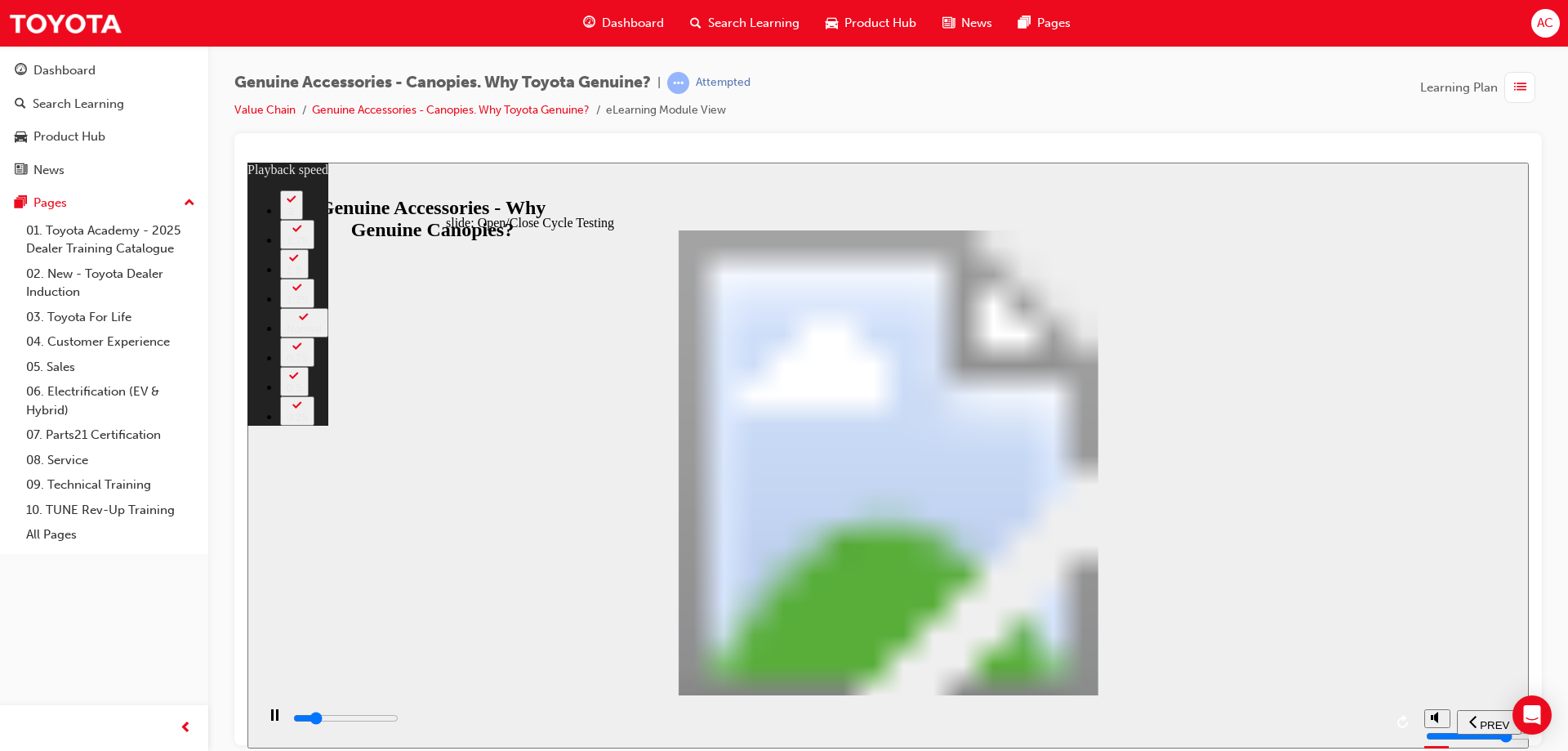
type input "6100"
type input "0"
type input "6100"
type input "0"
type input "6200"
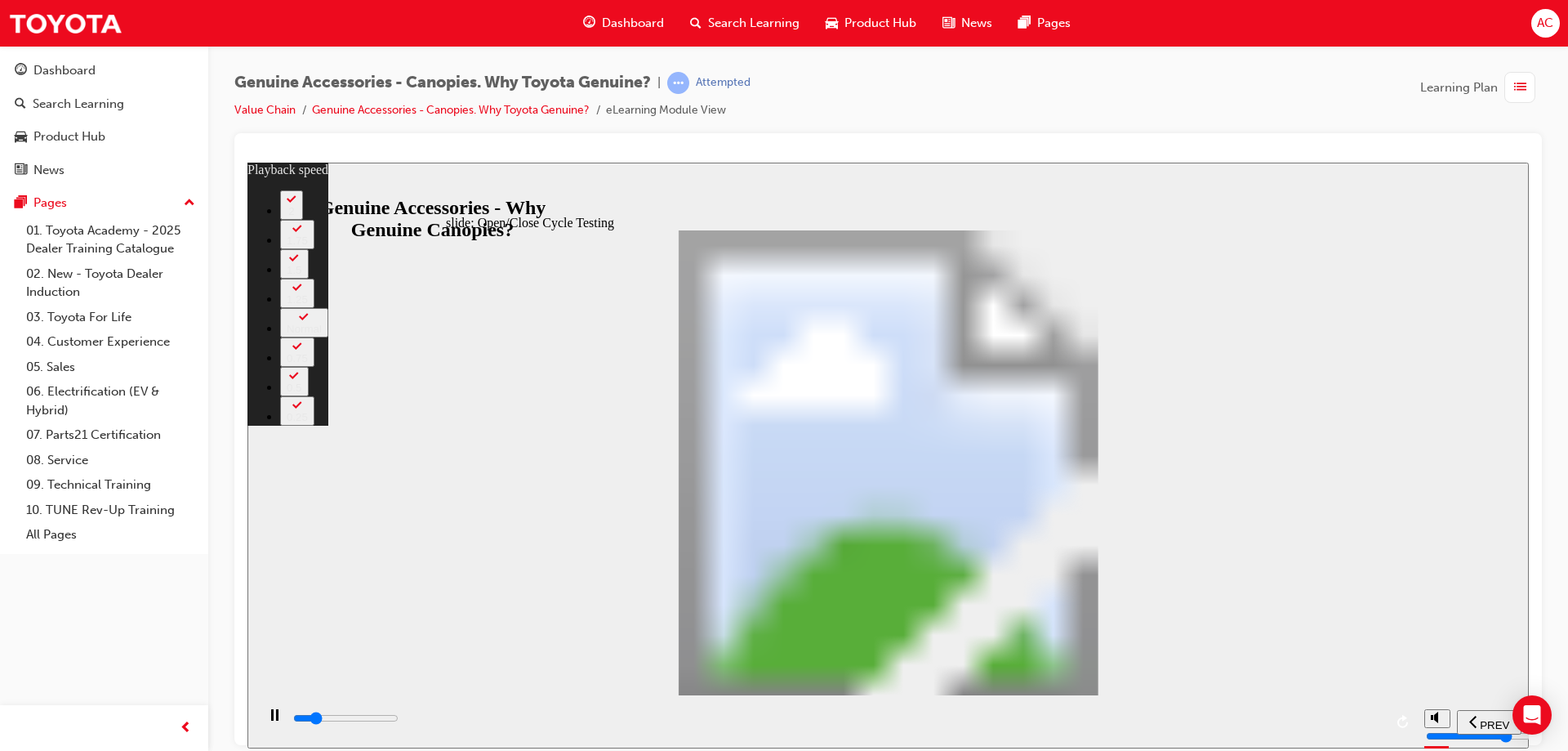
type input "0"
type input "6200"
type input "0"
type input "6200"
type input "0"
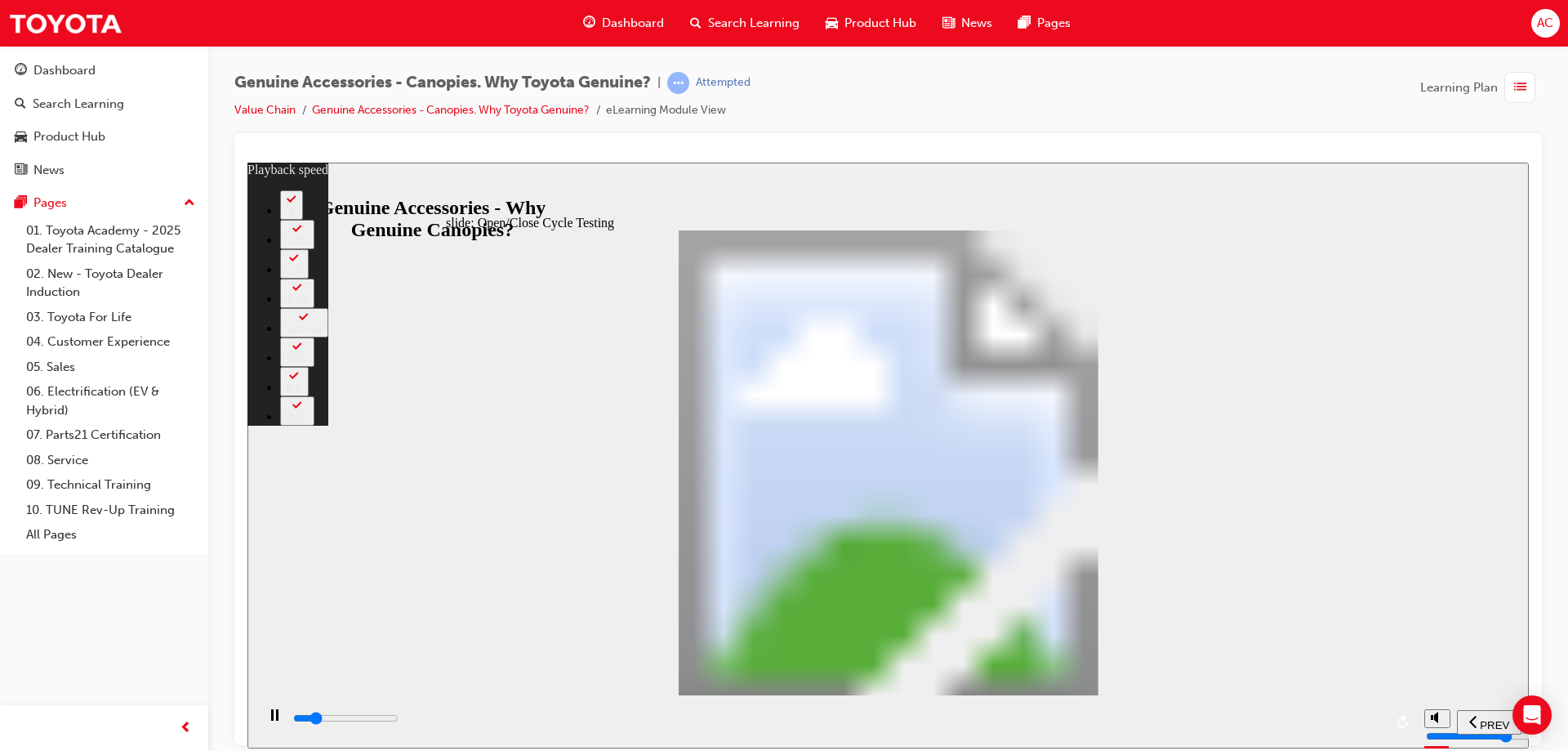
type input "6200"
type input "0"
type input "6200"
type input "0"
type input "6200"
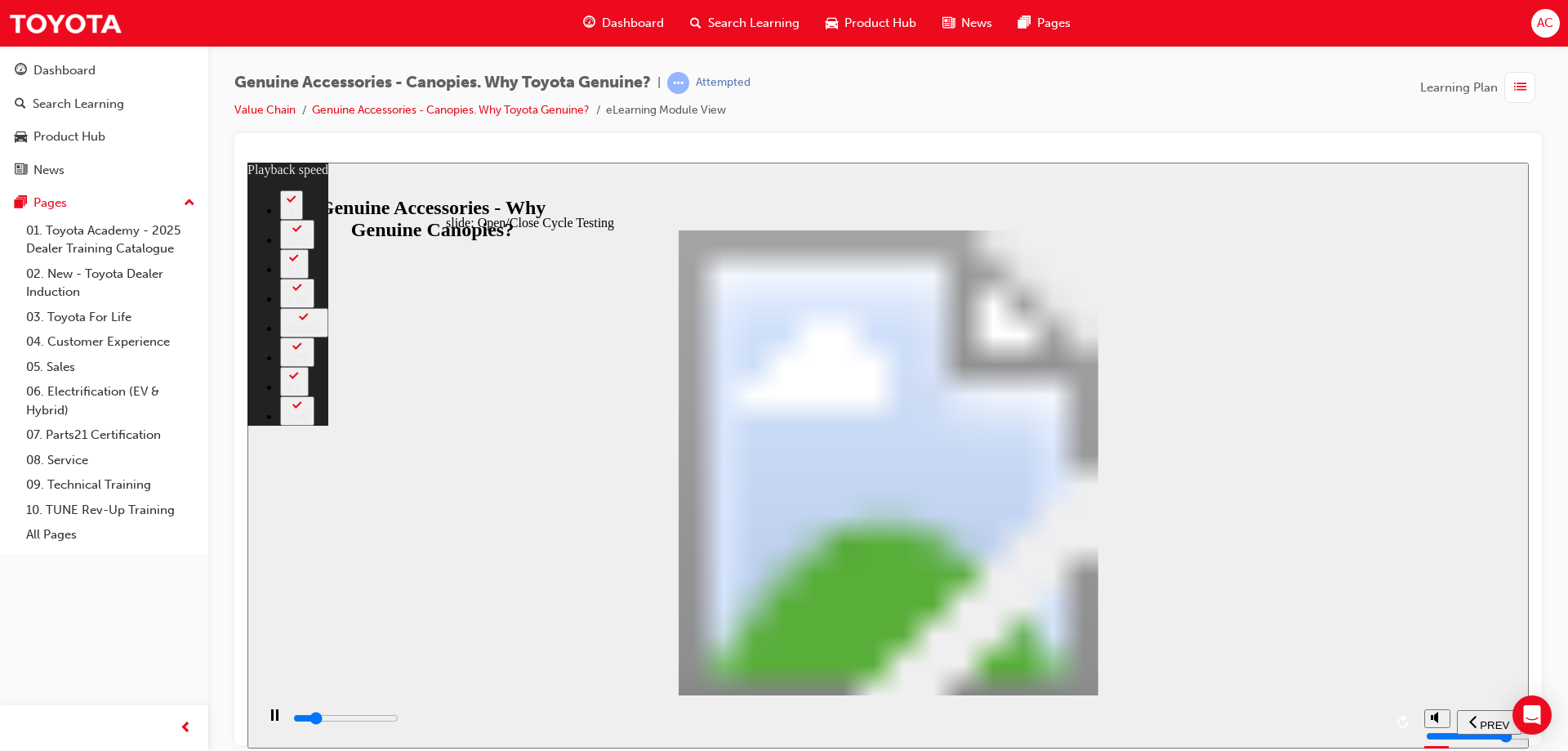
type input "0"
type input "6300"
type input "0"
type input "6300"
type input "1"
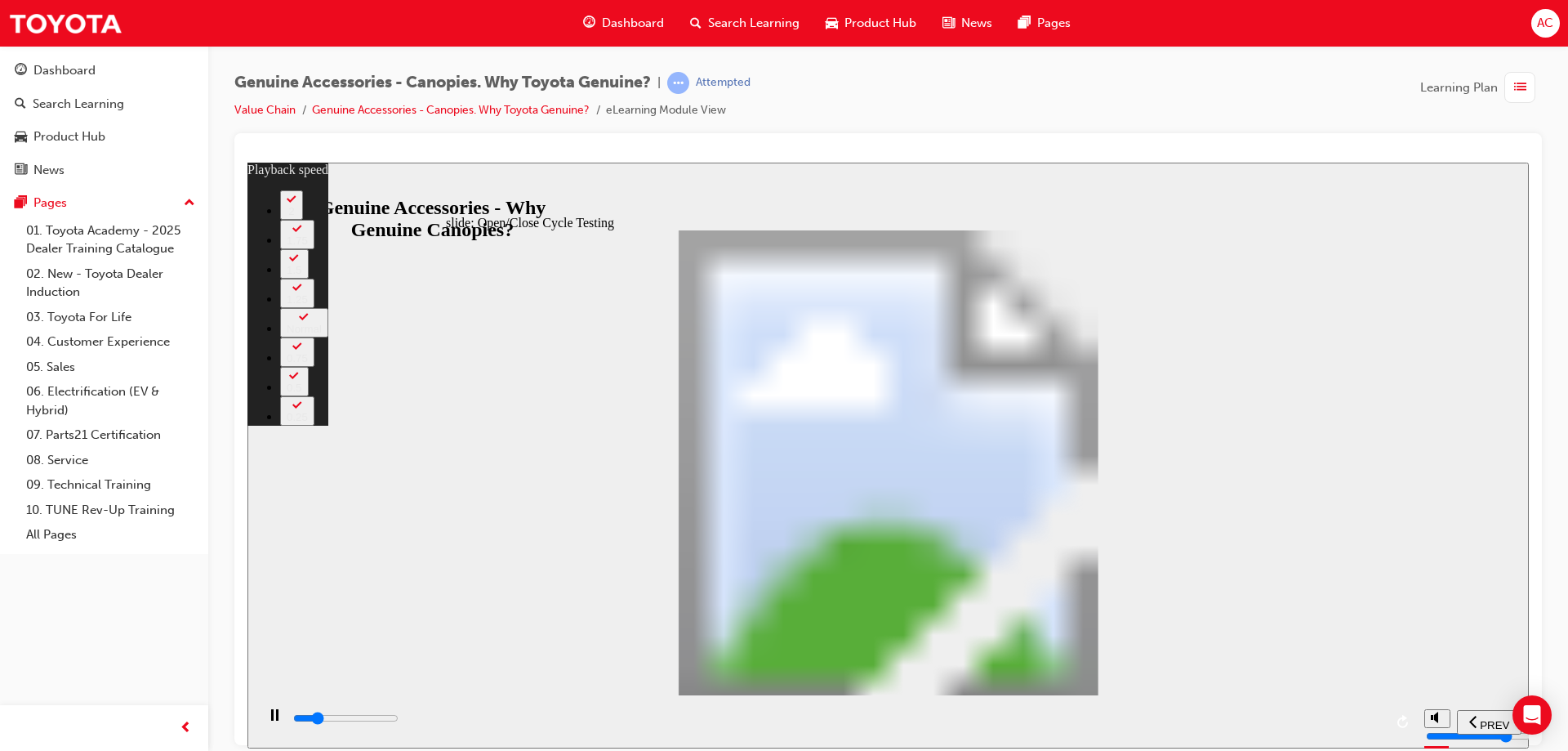
type input "6600"
type input "1"
type input "6800"
type input "1"
type input "7100"
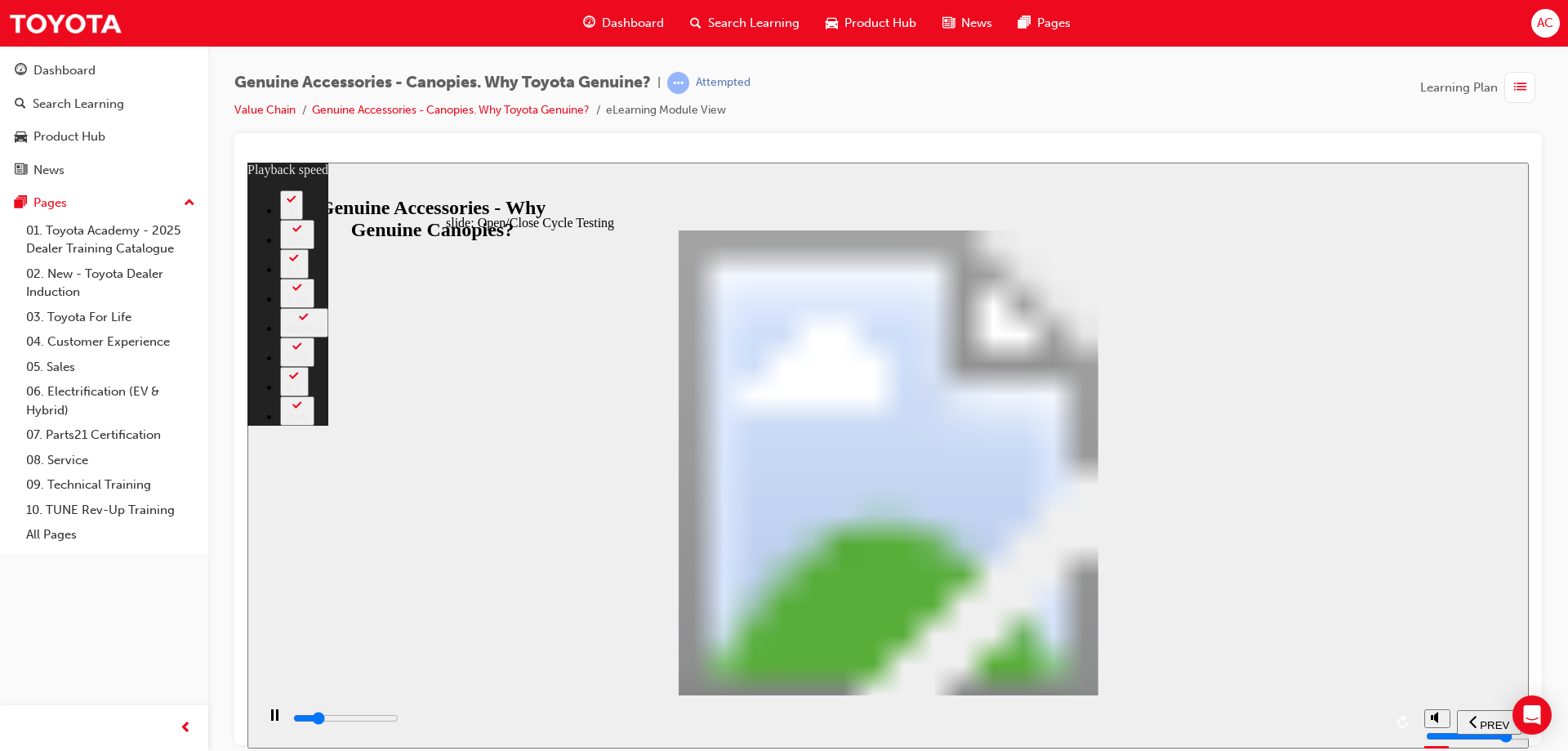
type input "2"
type input "7400"
type input "2"
type input "7600"
type input "2"
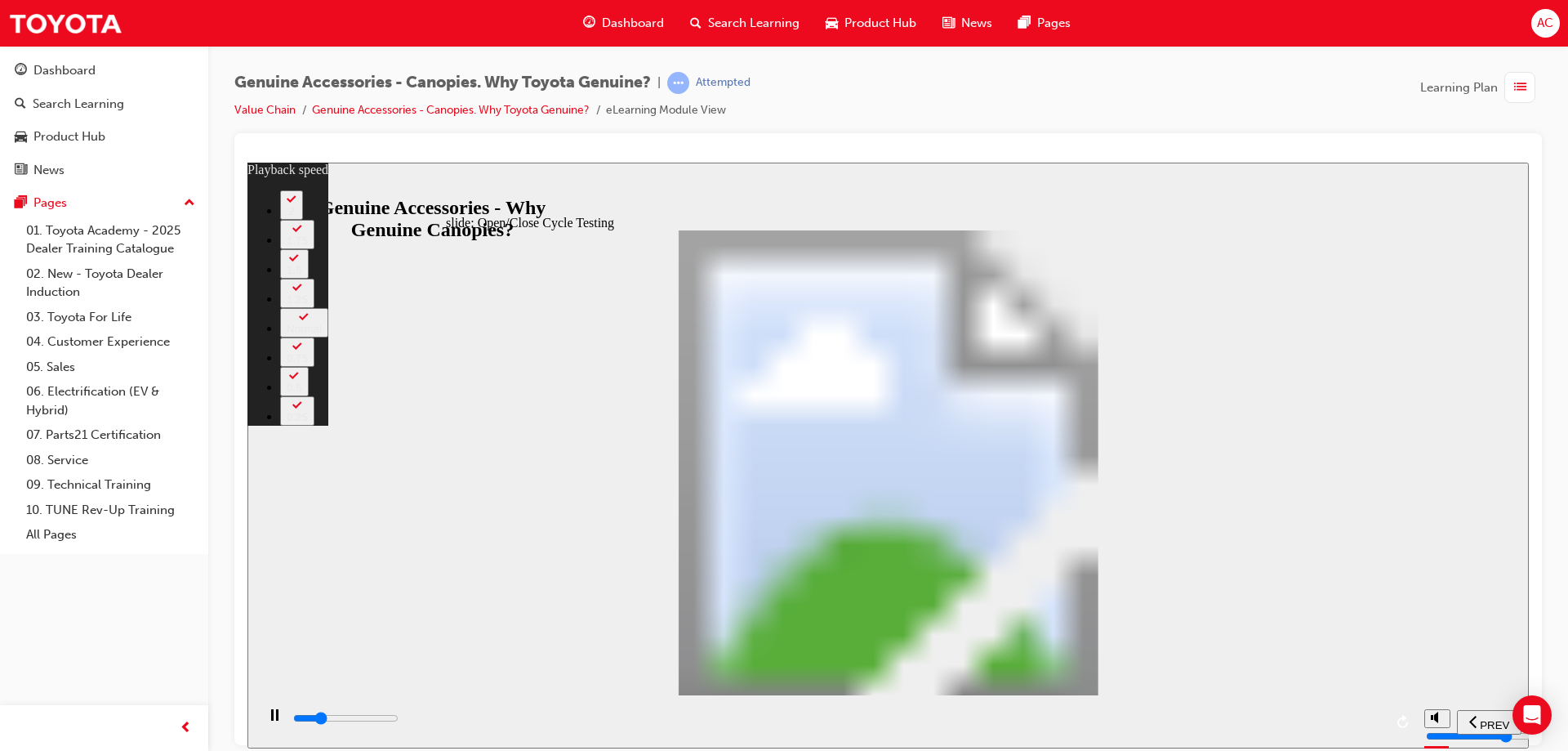
type input "7800"
type input "2"
type input "7900"
type input "2"
type input "7900"
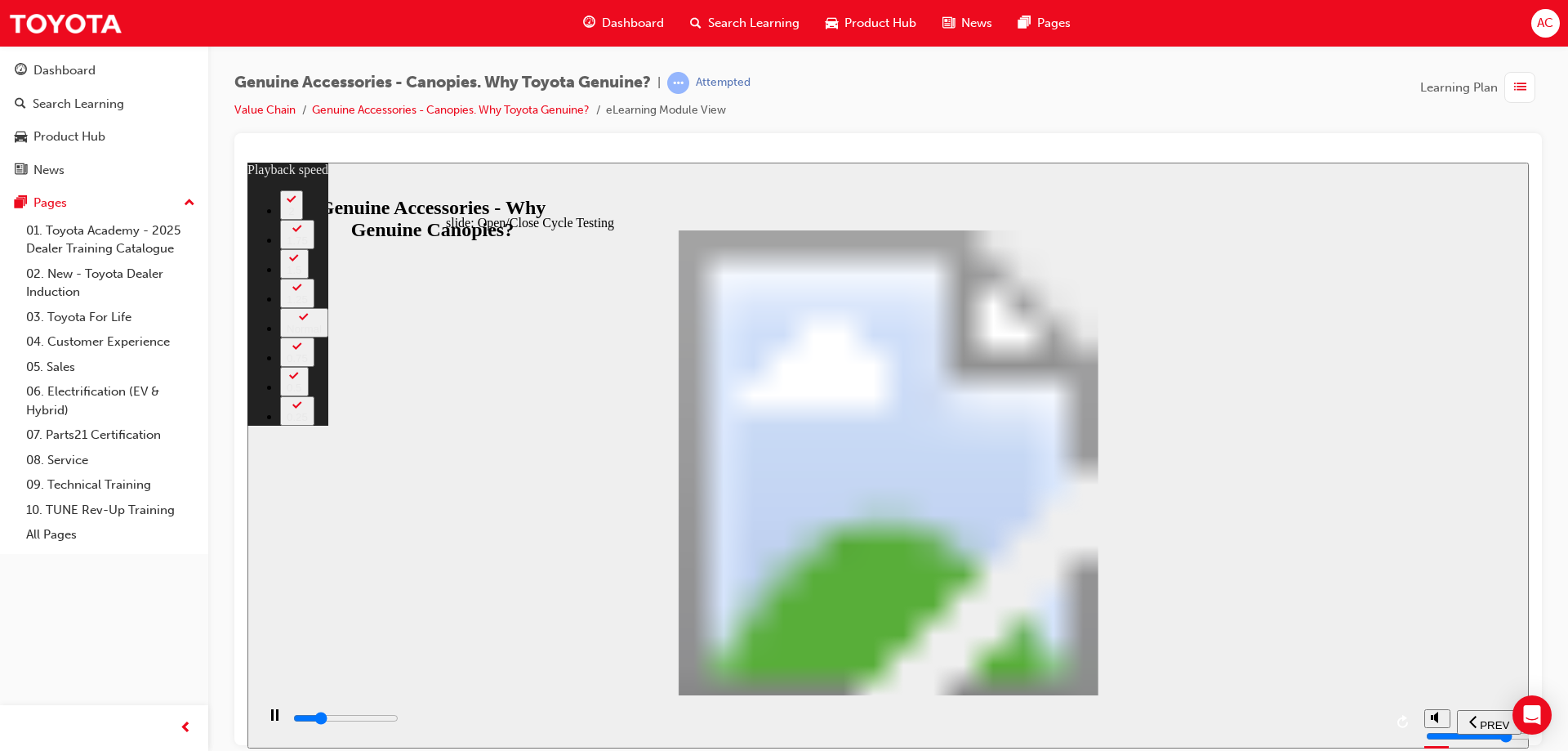
type input "2"
type input "8200"
type input "3"
type input "8400"
type input "3"
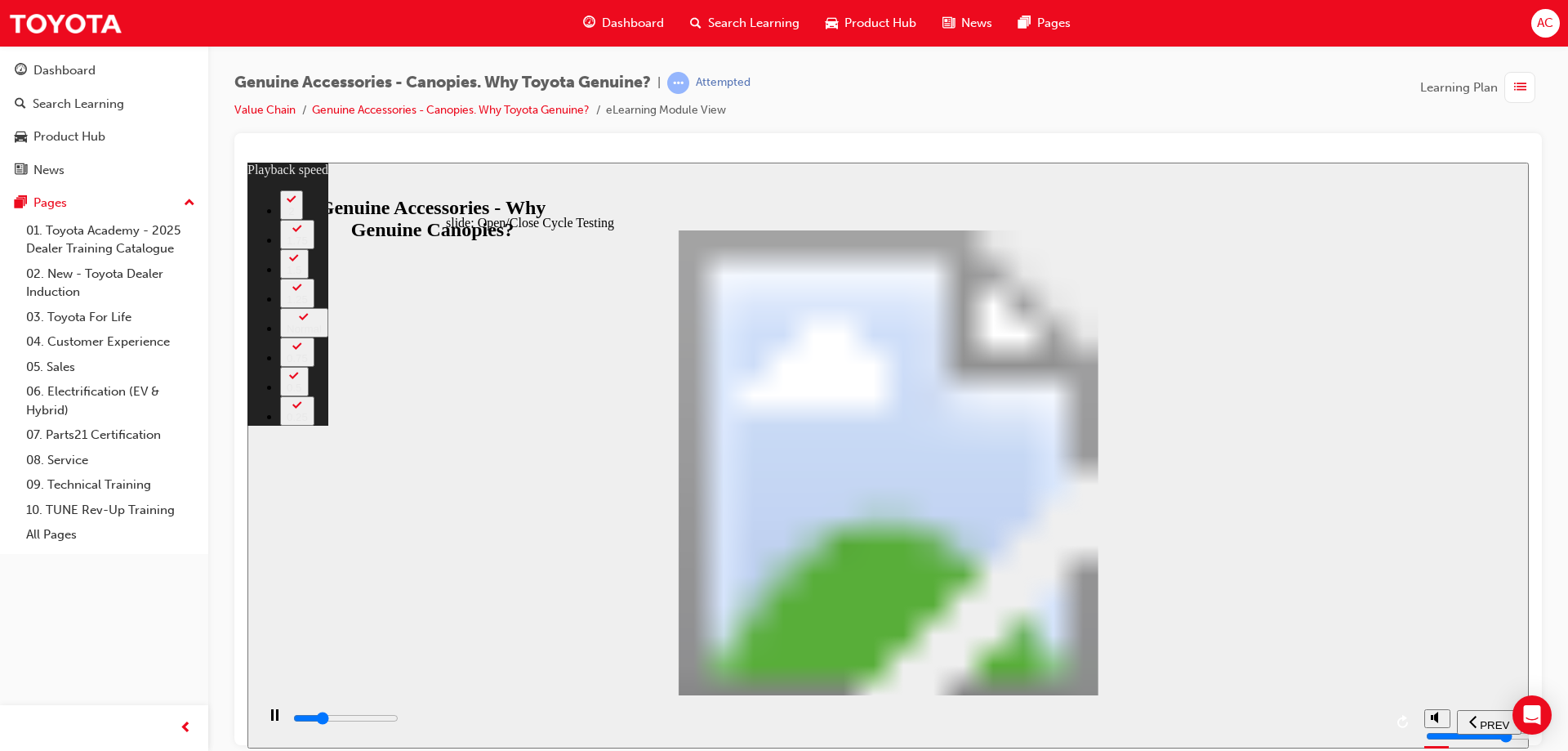
type input "8700"
type input "3"
type input "8700"
type input "3"
type input "8800"
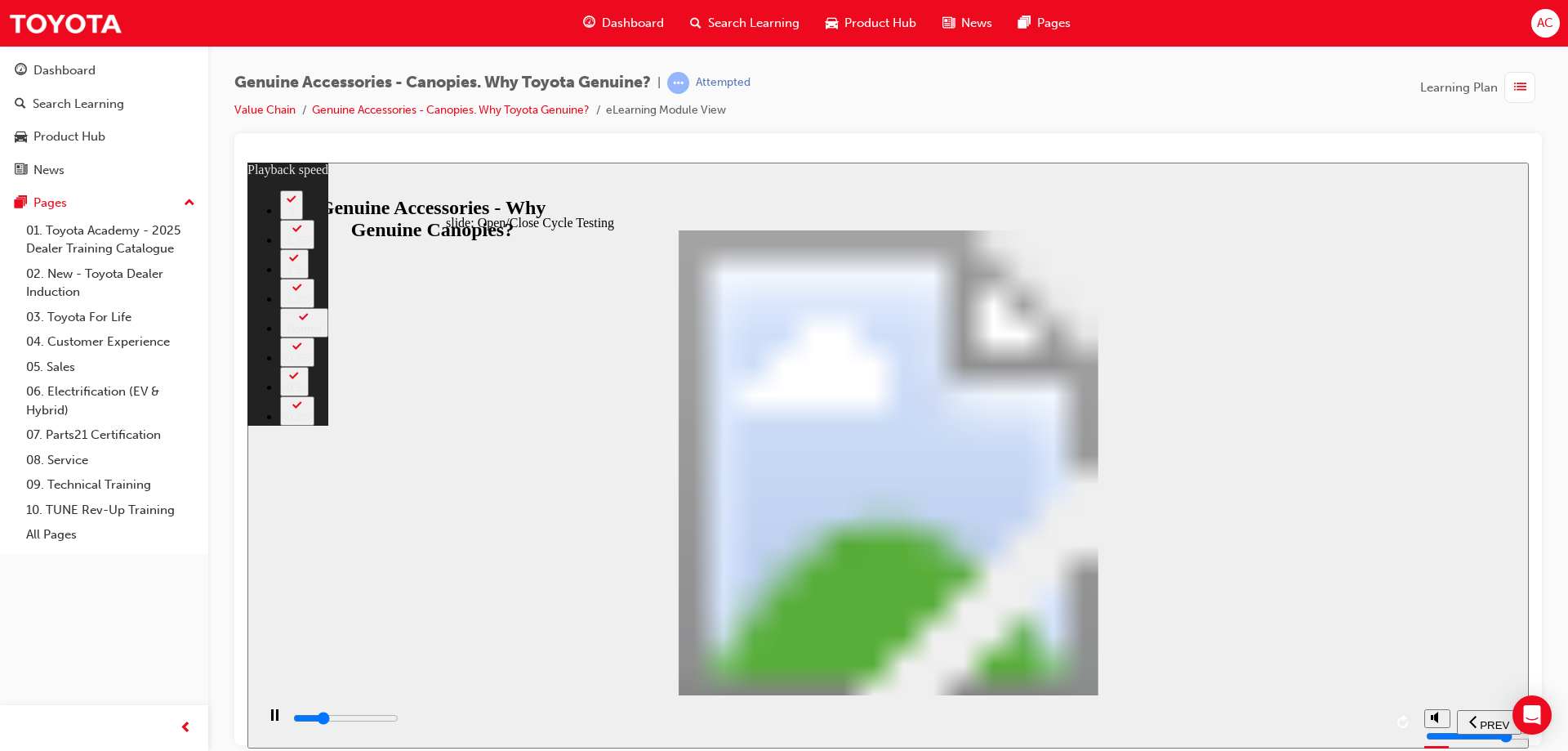
type input "3"
type input "9000"
type input "3"
type input "9200"
type input "4"
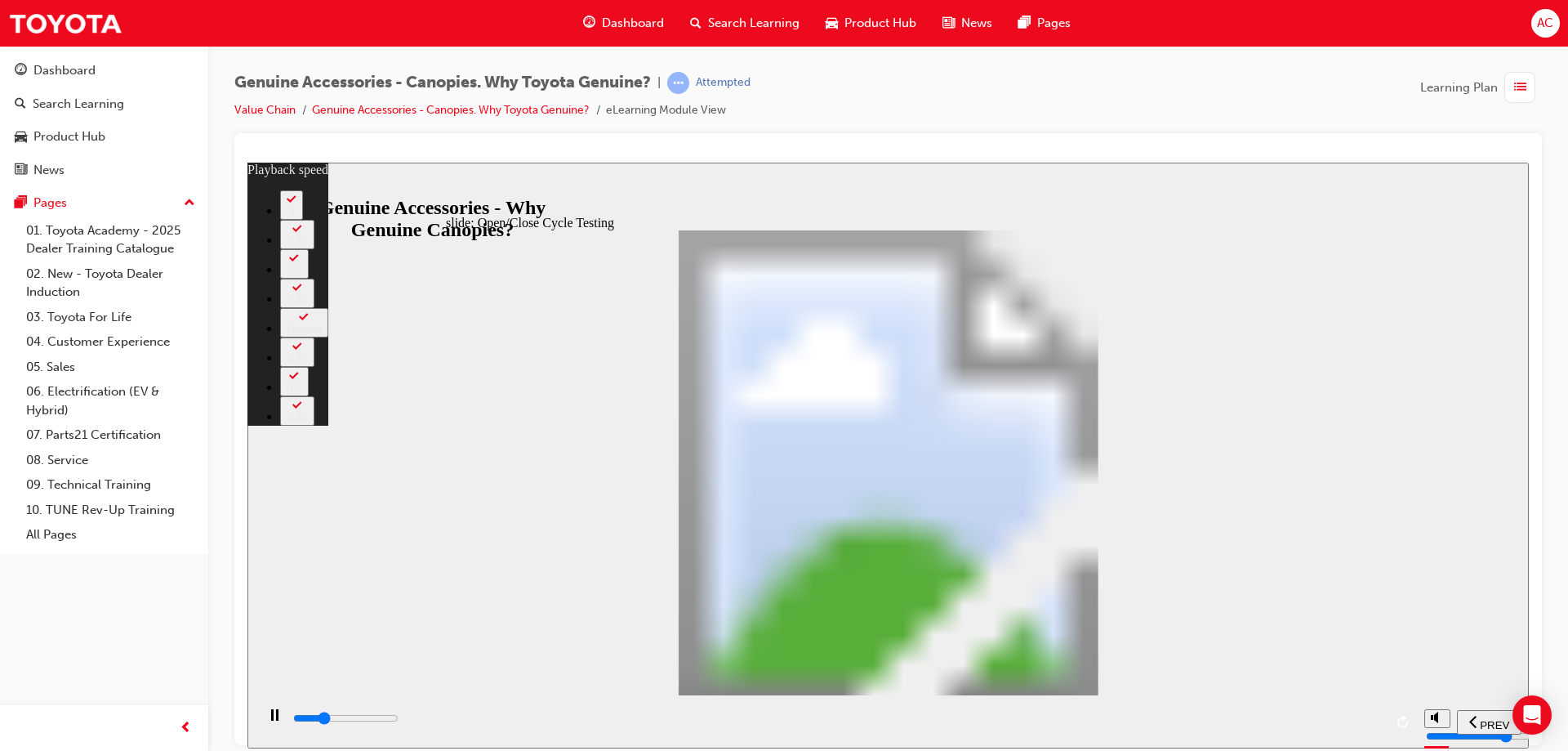
type input "9300"
type input "4"
type input "9500"
type input "4"
type input "9800"
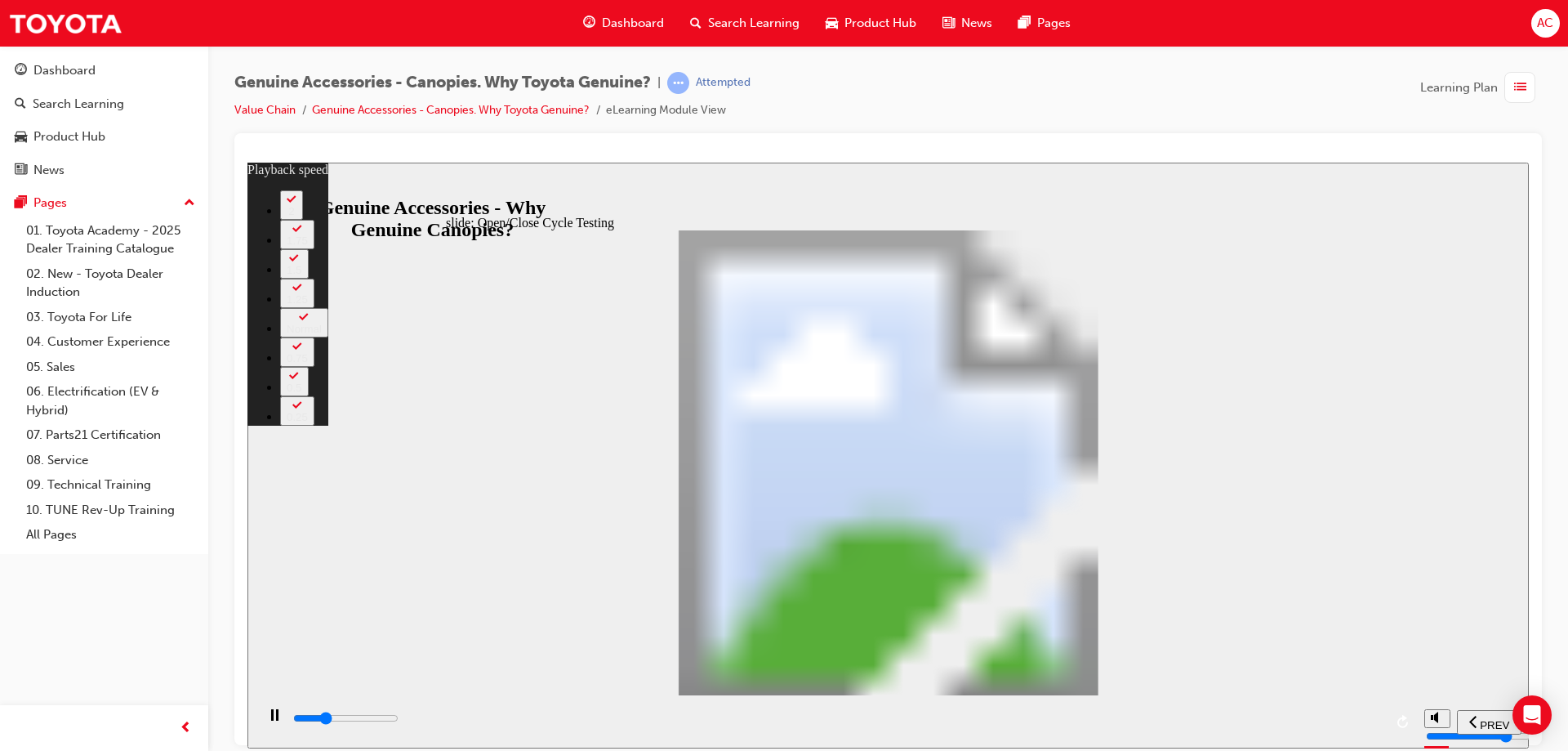
type input "4"
type input "10000"
type input "4"
type input "10300"
type input "5"
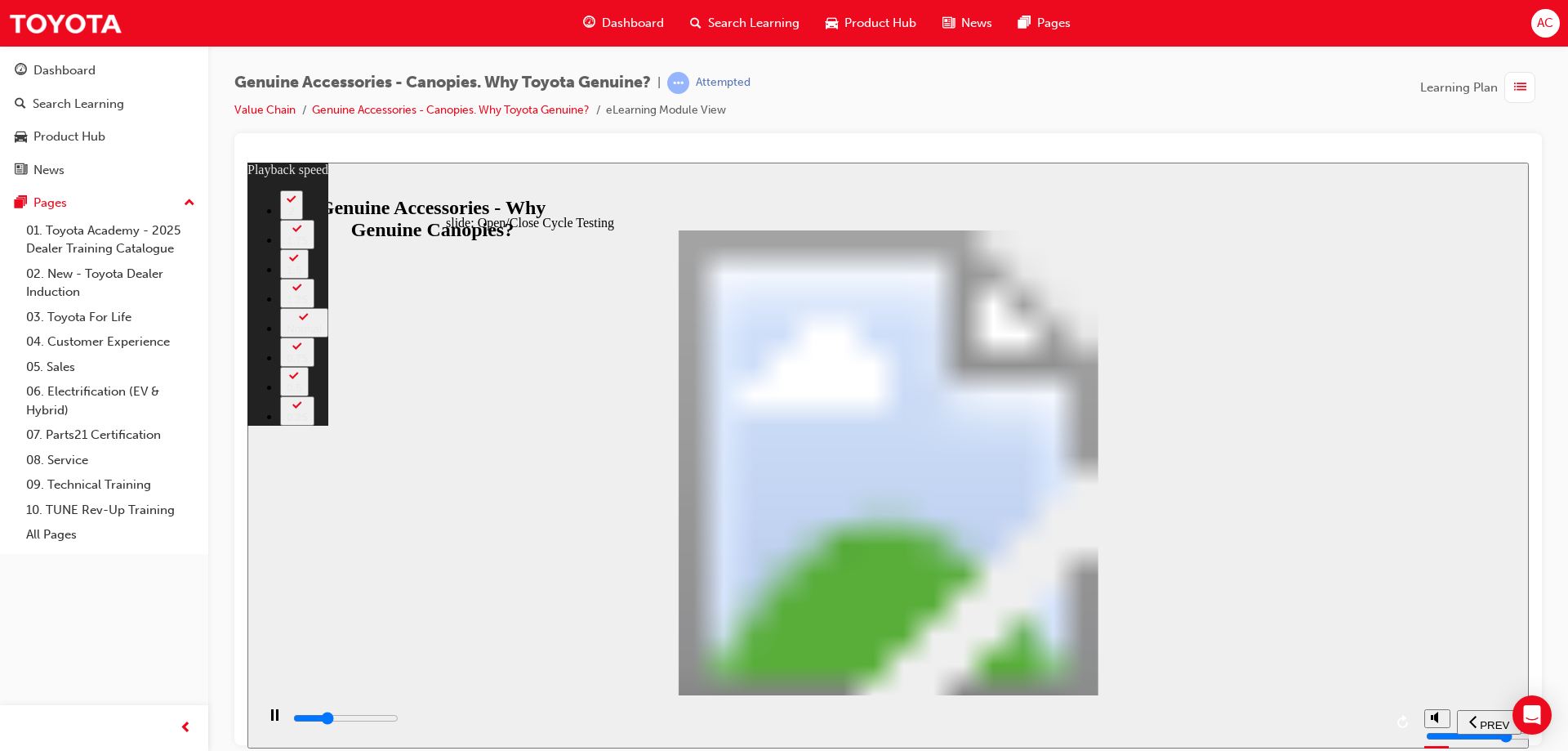
type input "10600"
type input "5"
type input "10800"
type input "5"
type input "11100"
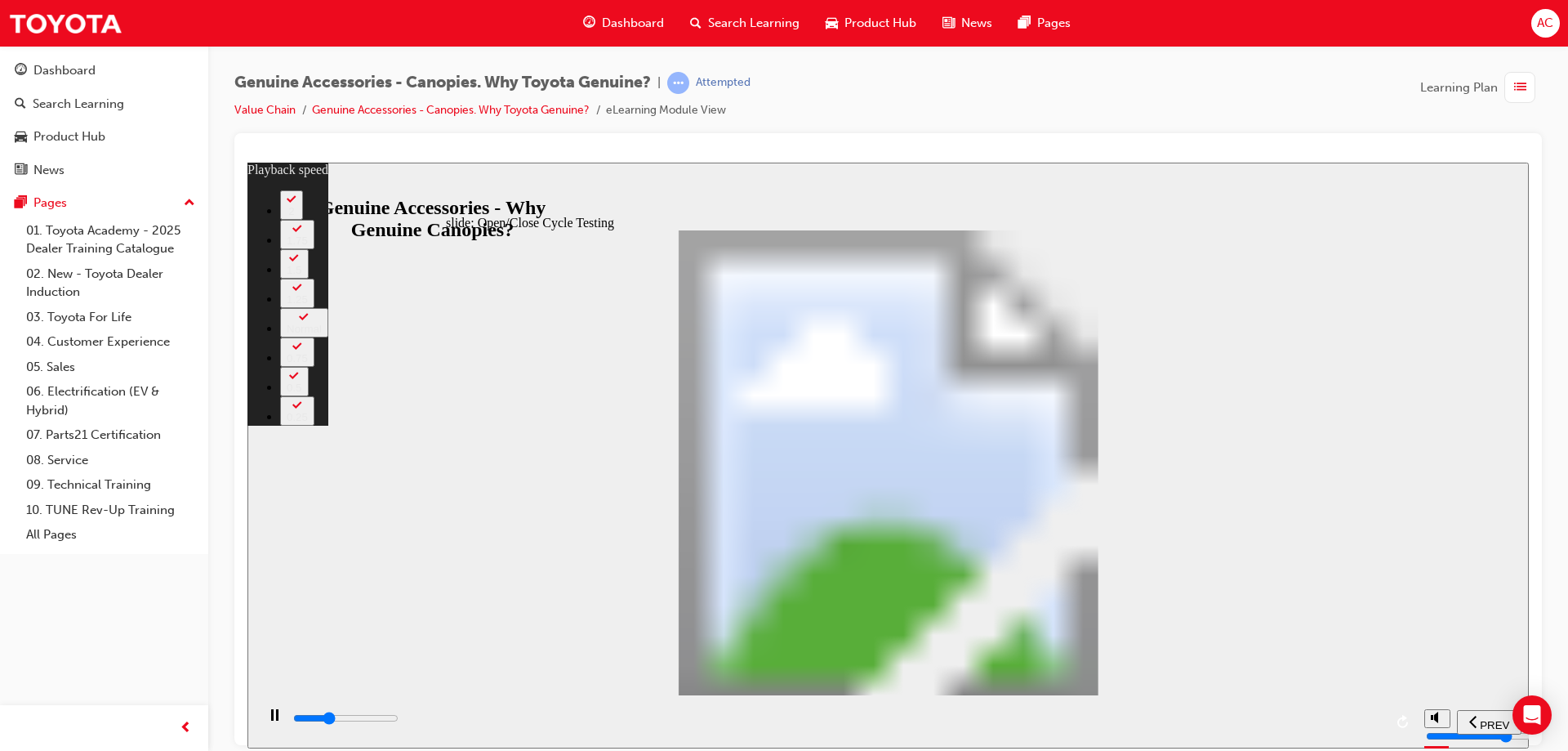
type input "6"
type input "11400"
type input "6"
type input "11600"
type input "6"
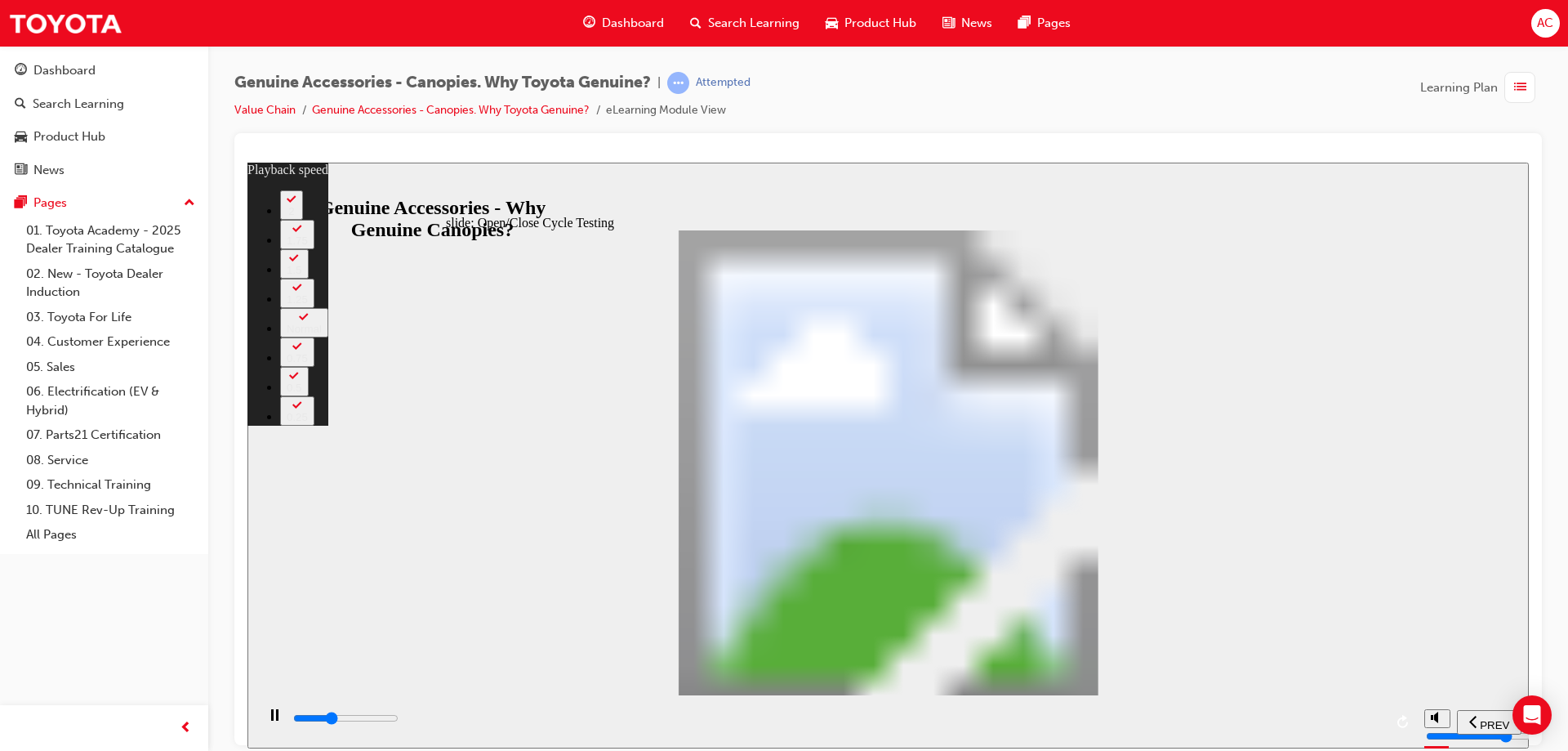
type input "11900"
type input "6"
type input "12200"
type input "7"
type input "12400"
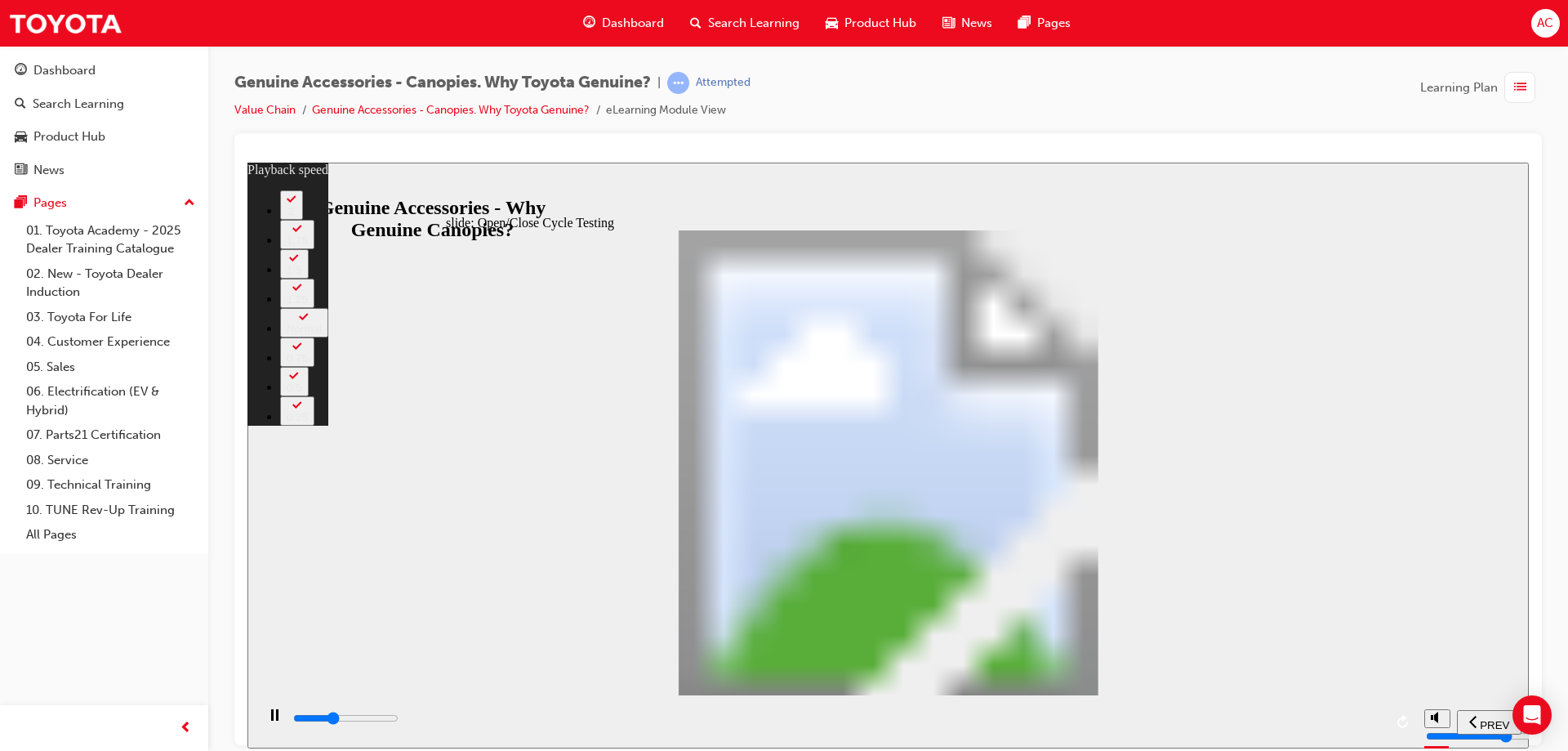
type input "7"
type input "12700"
type input "7"
type input "13000"
type input "7"
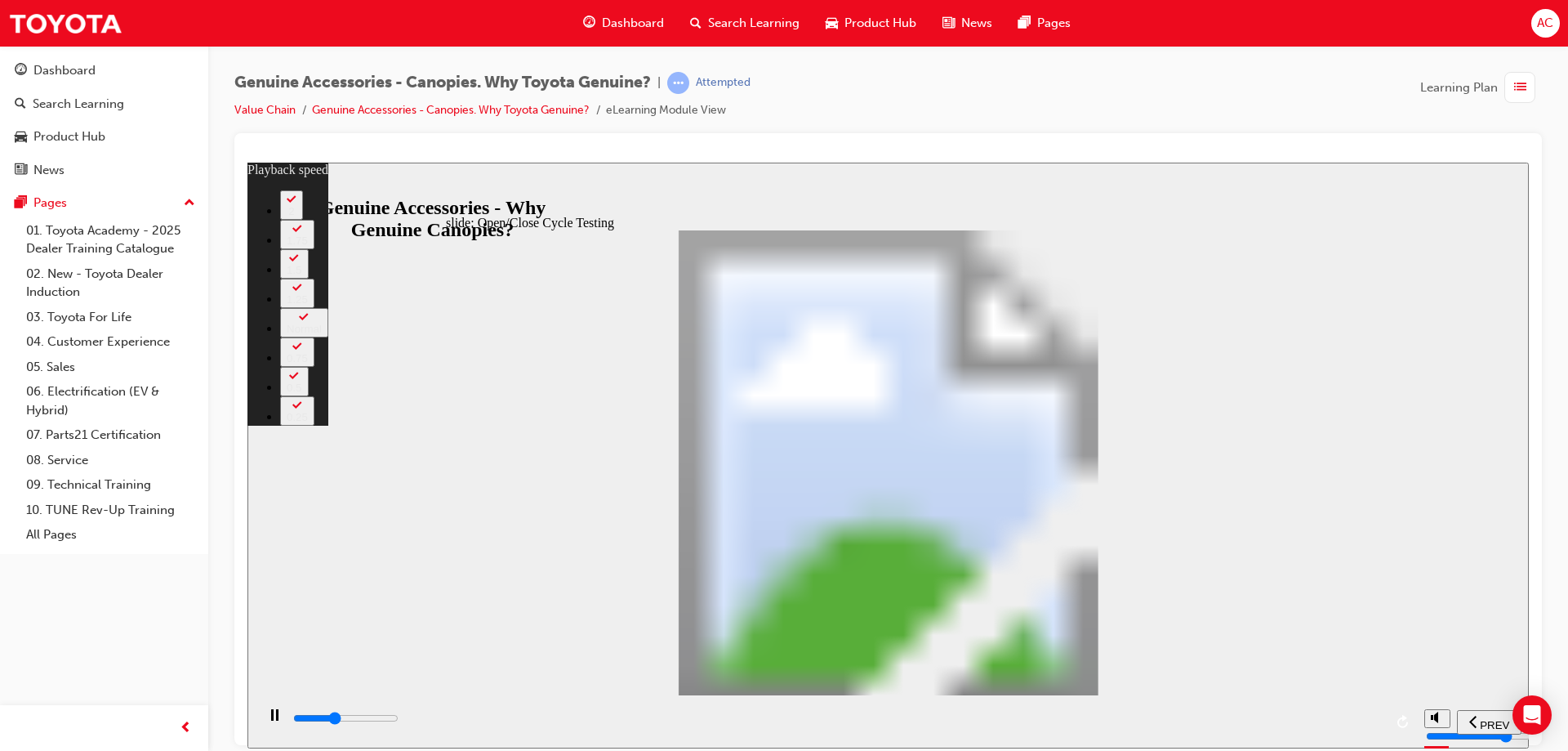
type input "13200"
type input "8"
type input "13500"
type input "8"
type input "13800"
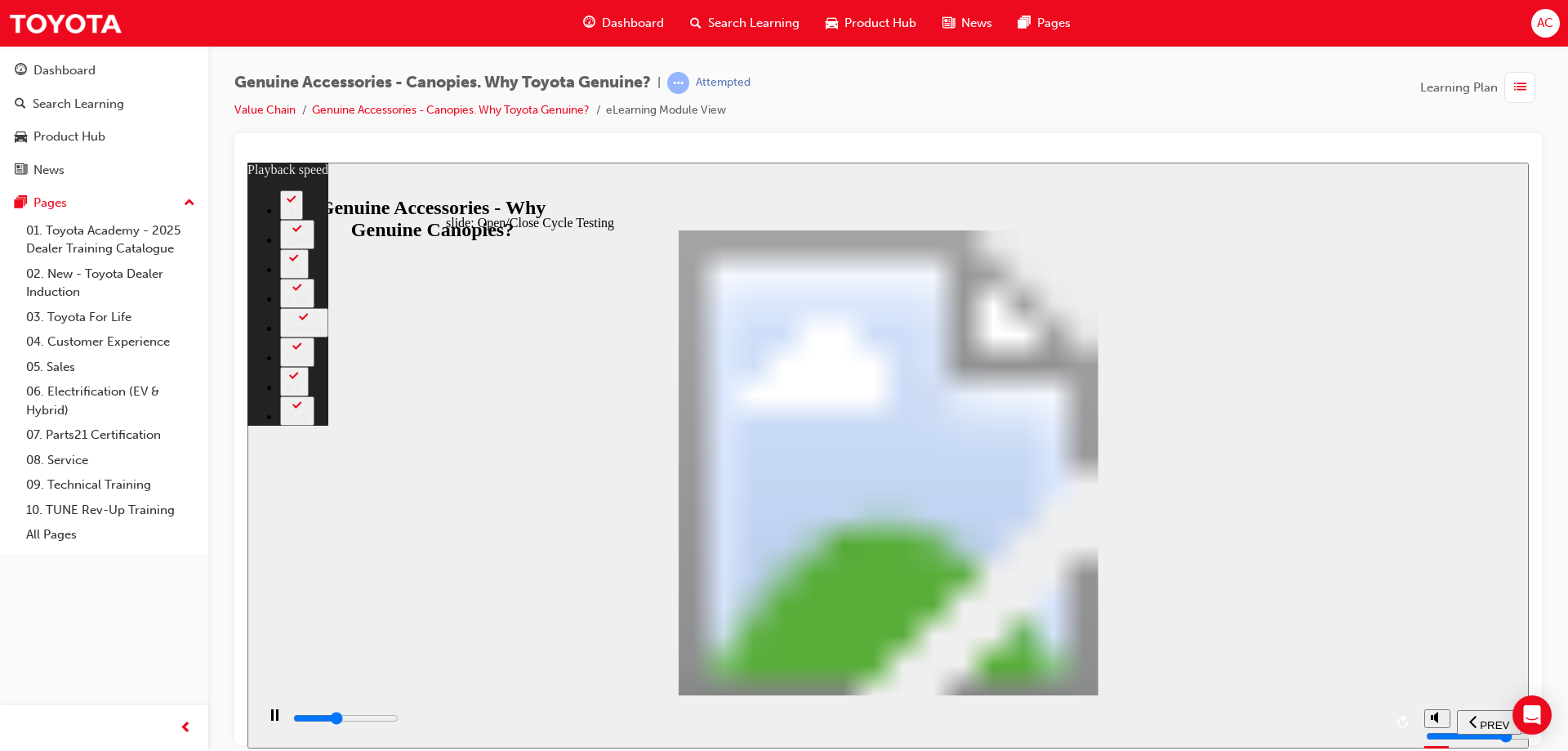
type input "8"
type input "14000"
type input "8"
type input "14300"
type input "9"
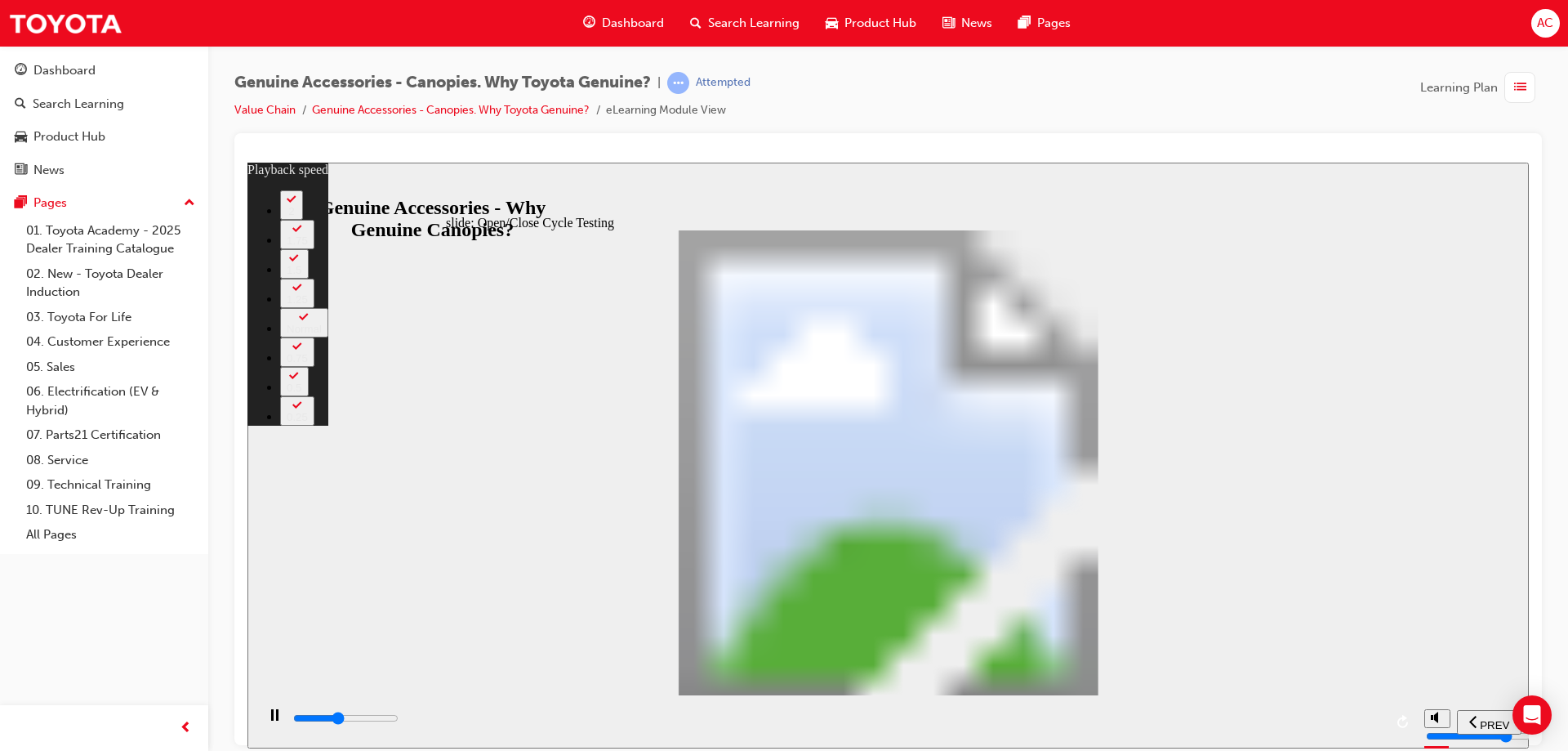
type input "14500"
type input "9"
type input "14800"
type input "9"
type input "15100"
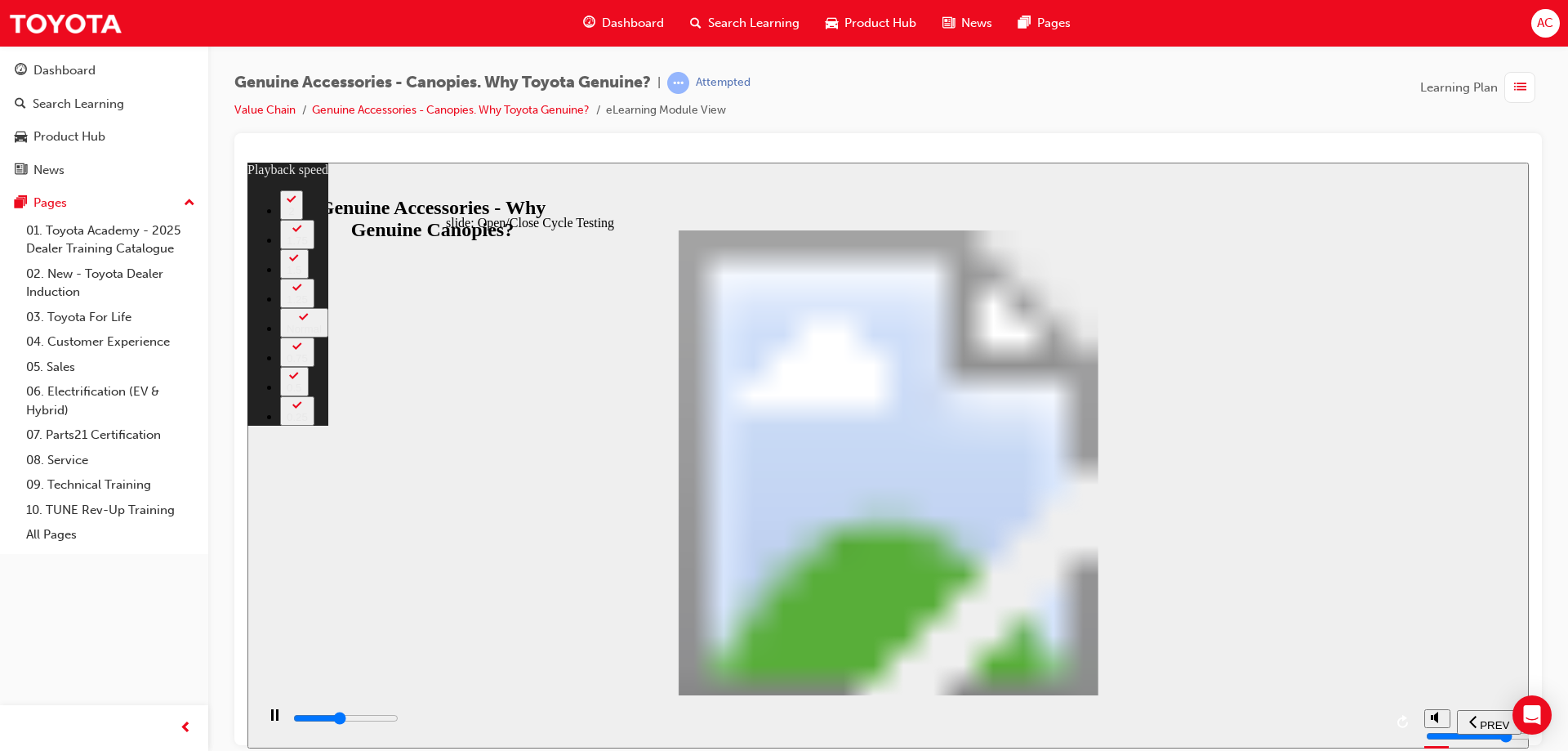
type input "10"
type input "15300"
type input "10"
type input "15600"
type input "10"
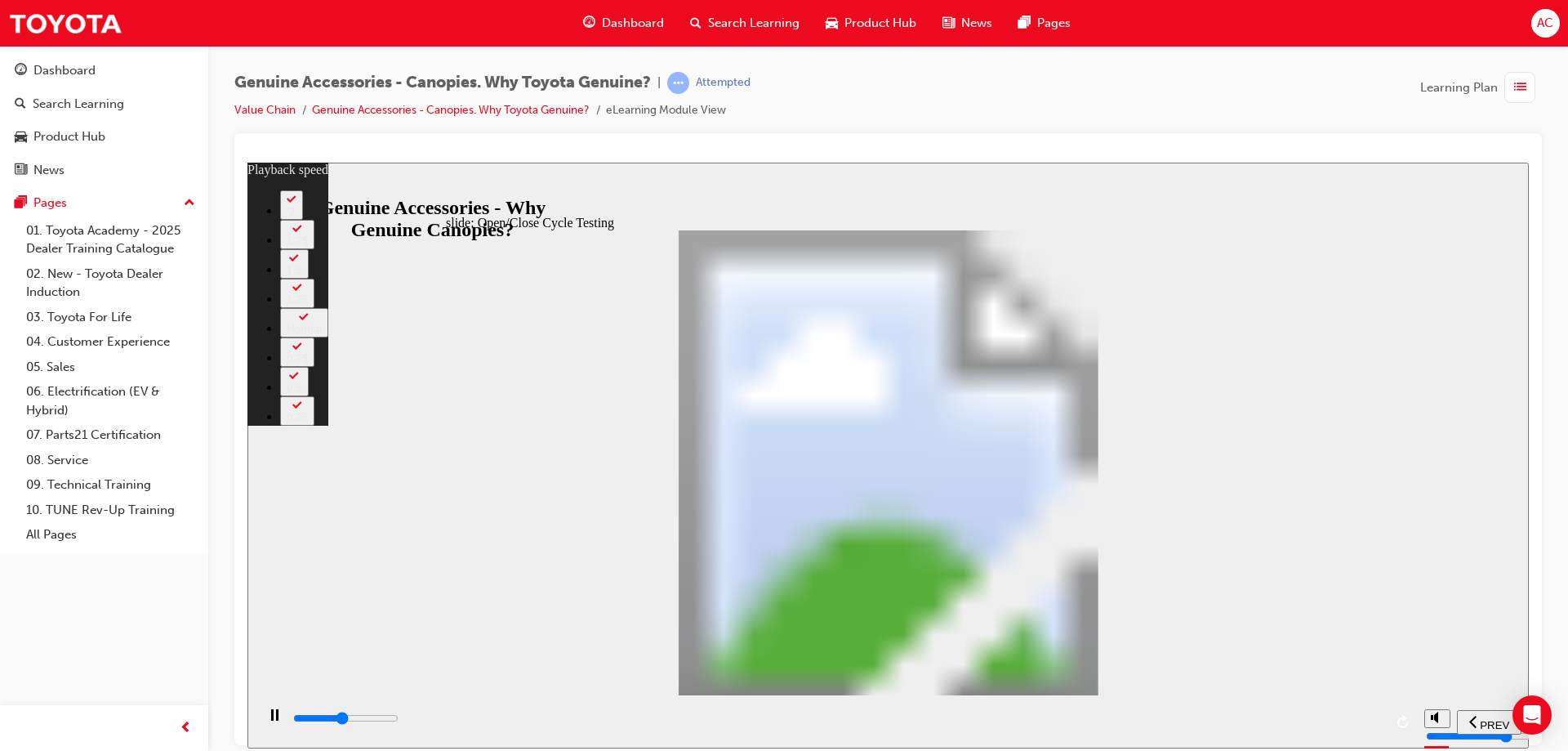
type input "15900"
type input "10"
type input "16100"
type input "11"
type input "16400"
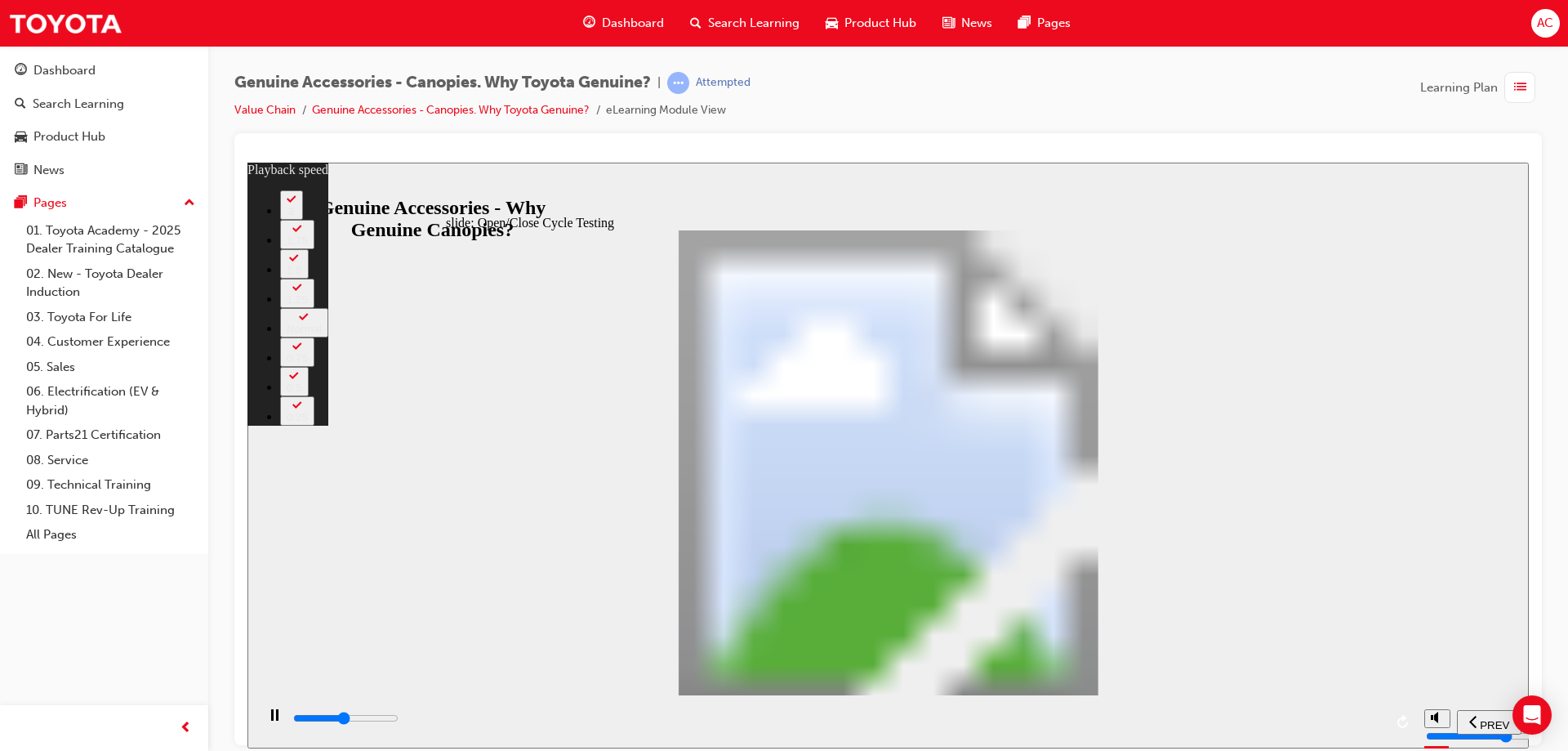
type input "11"
type input "16700"
type input "11"
type input "16900"
type input "11"
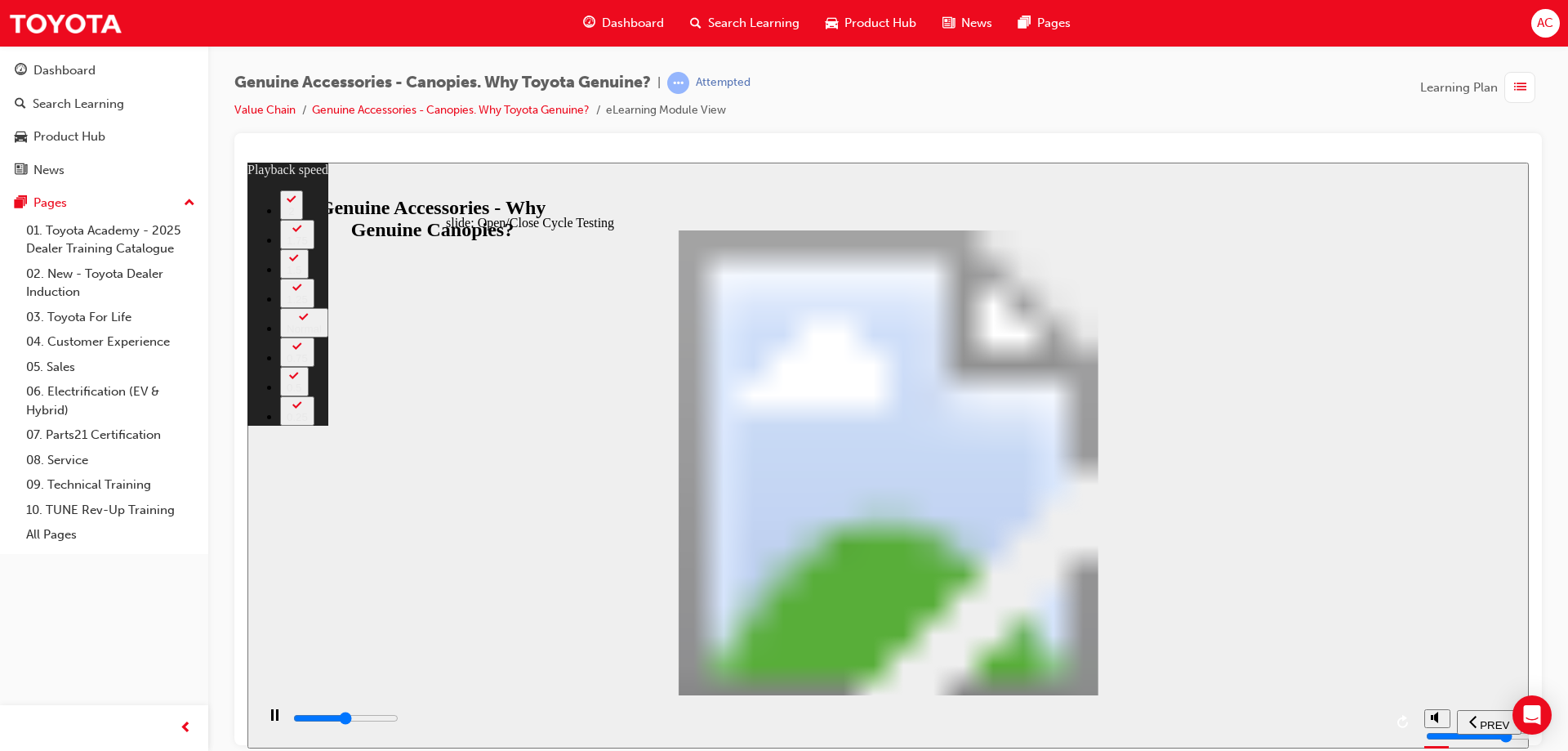
type input "17200"
type input "12"
type input "17500"
type input "12"
type input "17700"
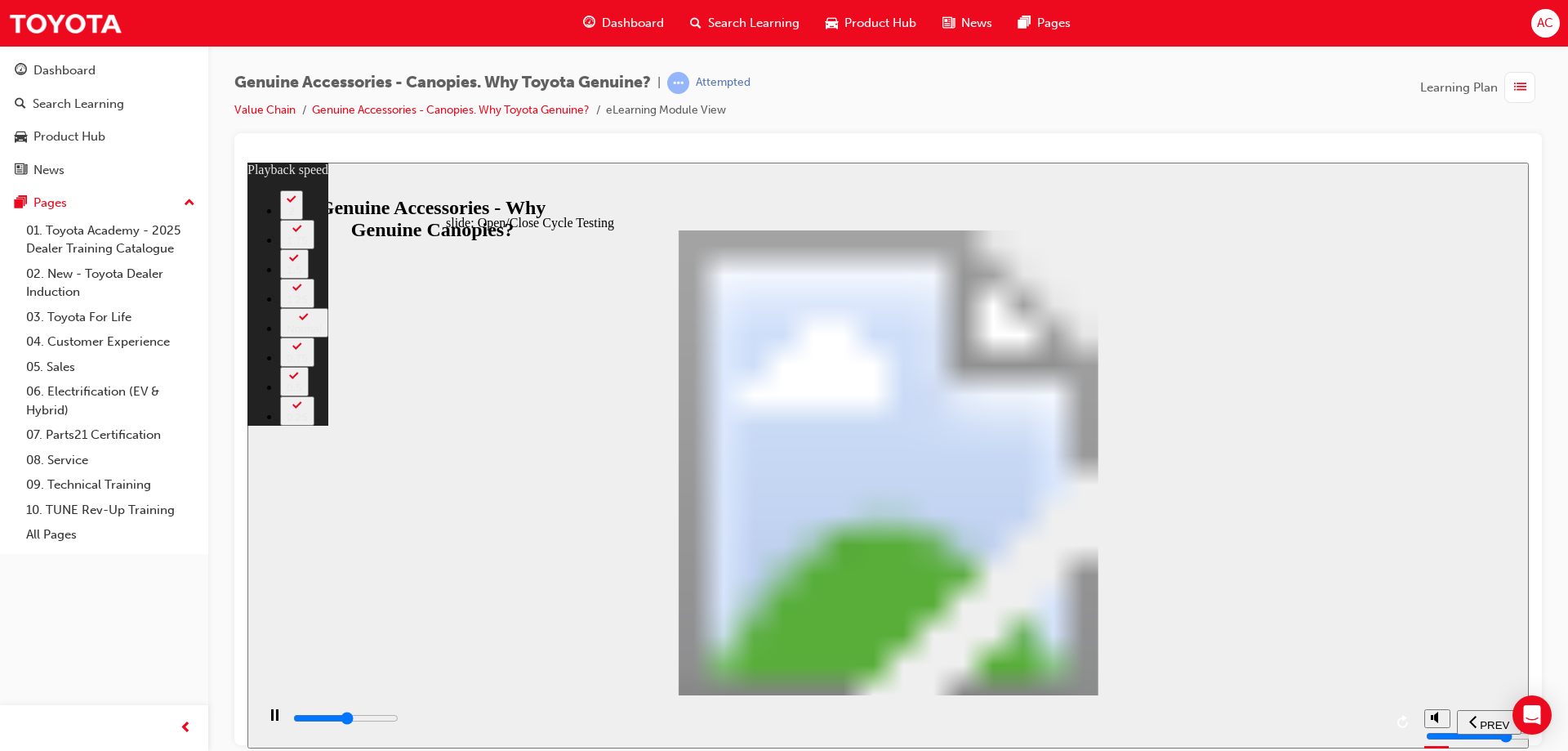
type input "12"
type input "18000"
type input "12"
type input "18300"
type input "13"
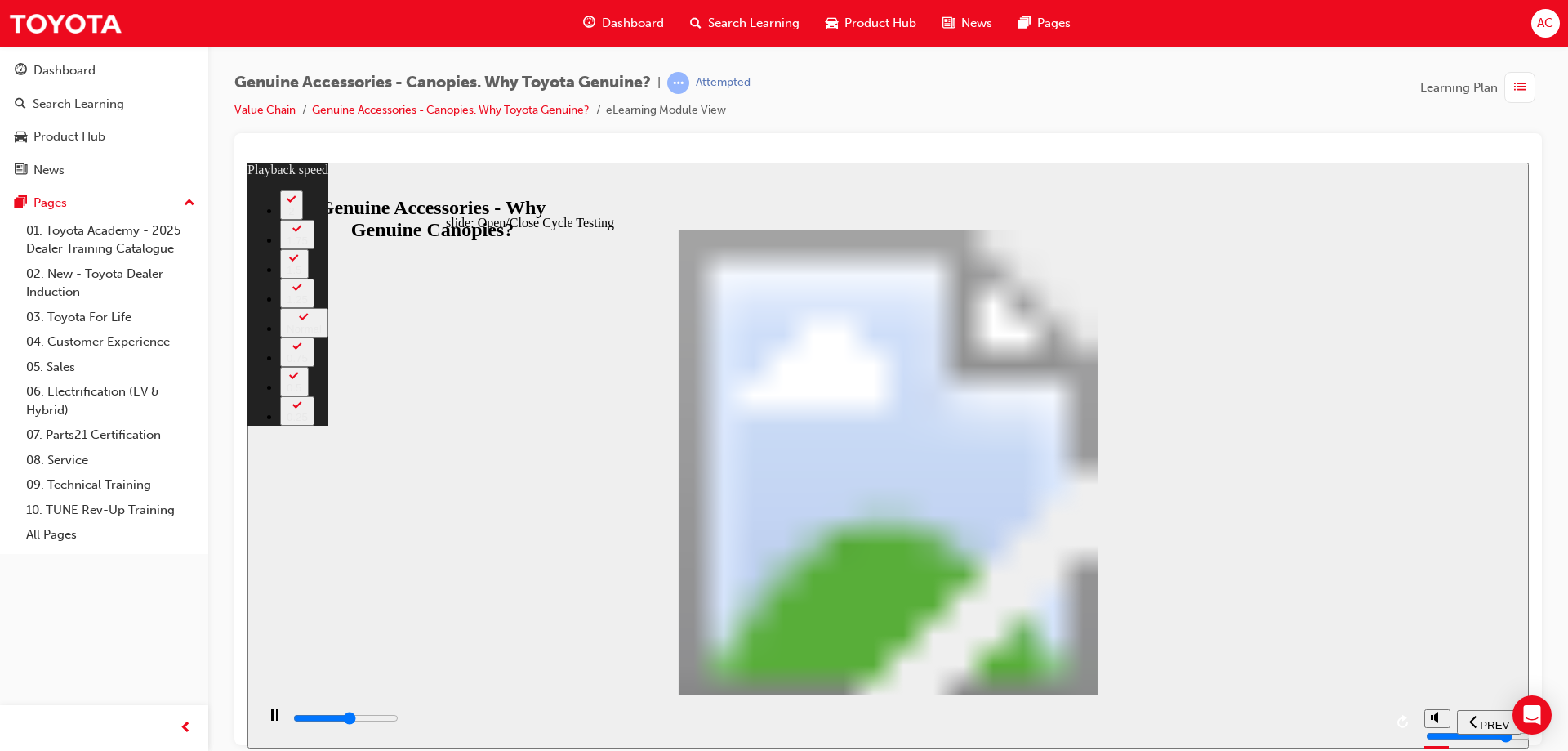
type input "18500"
type input "13"
type input "18800"
type input "13"
type input "19100"
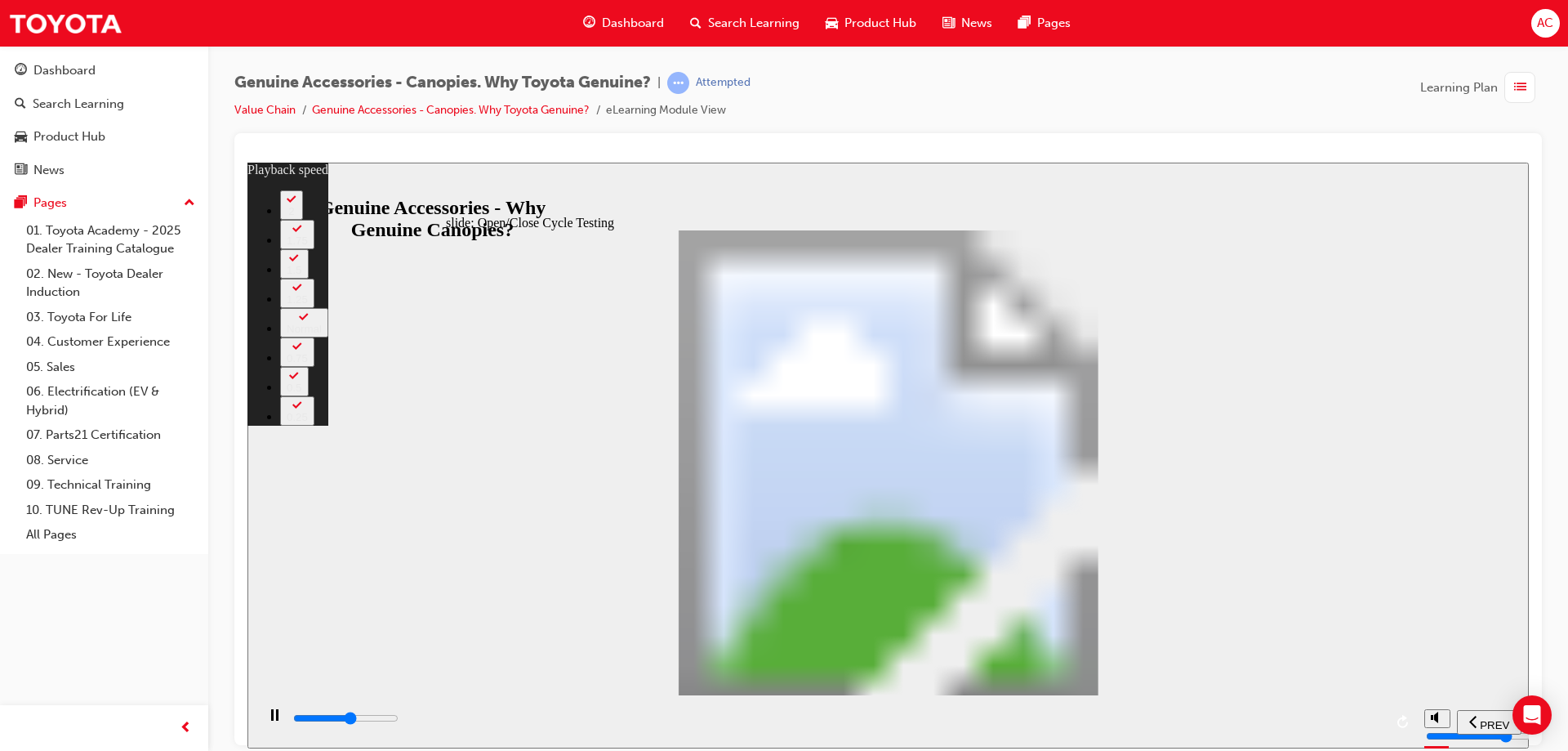
type input "14"
type input "19300"
type input "14"
type input "19600"
type input "14"
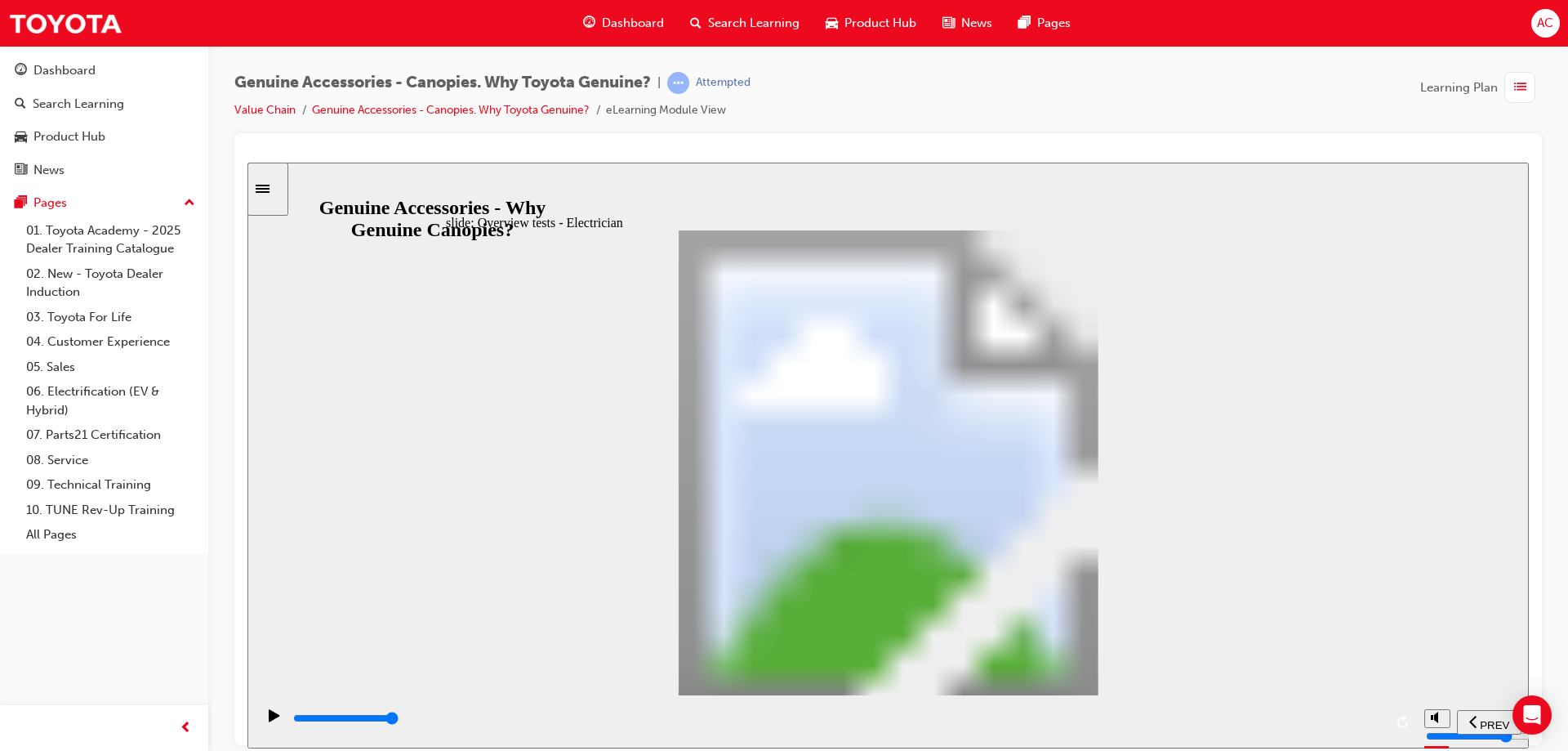
click at [1334, 460] on div "slide: Ingress Protection Testing Multiply • Water & Dust Defence Kit (enhanced…" at bounding box center [888, 454] width 1281 height 585
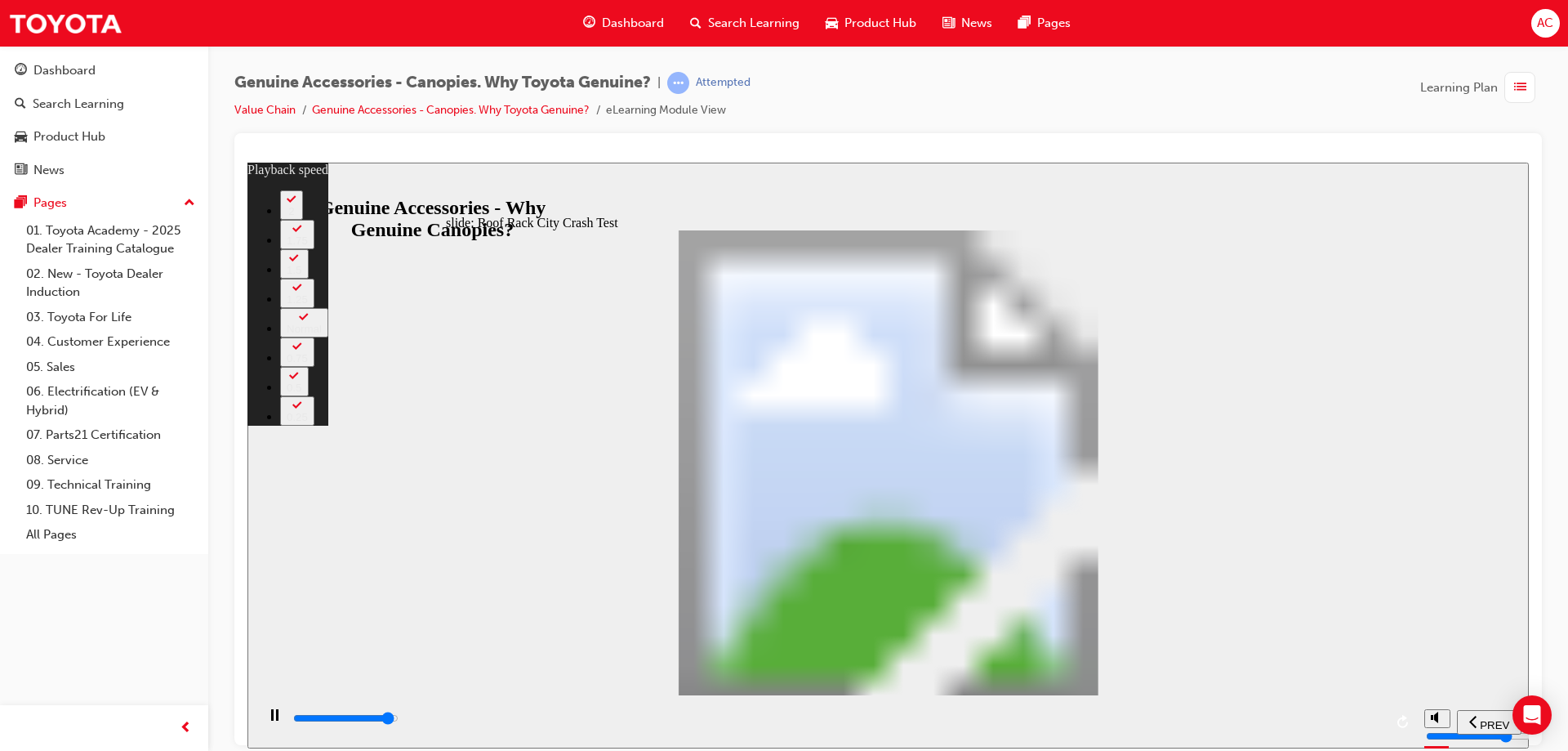
click at [1335, 722] on div "playback controls" at bounding box center [837, 718] width 1092 height 18
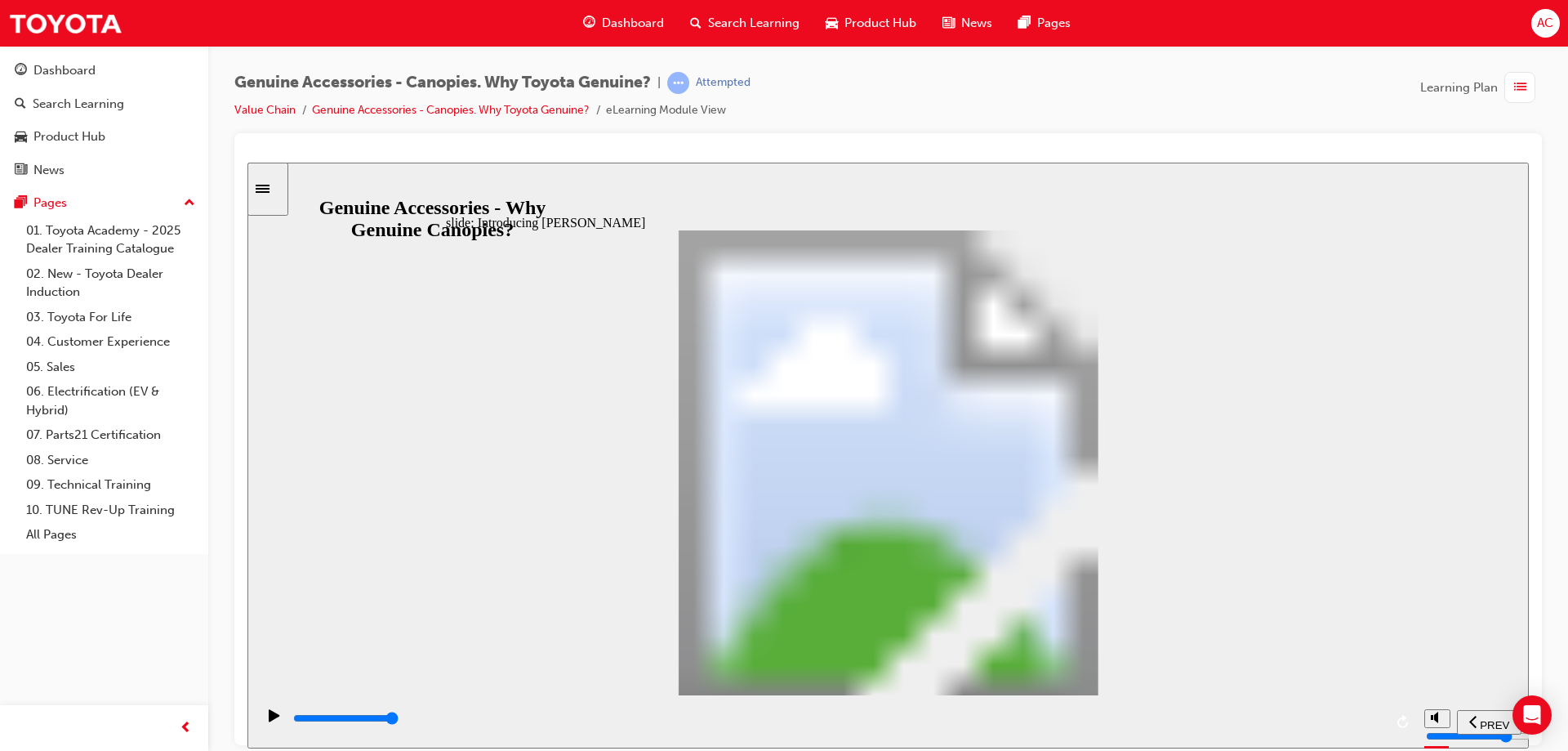
click at [1507, 624] on div "slide: A Deck Canopy Features & Benefits Rectangle 1 A Deck Canopy Features and…" at bounding box center [888, 454] width 1281 height 585
drag, startPoint x: 774, startPoint y: 498, endPoint x: 736, endPoint y: 511, distance: 40.2
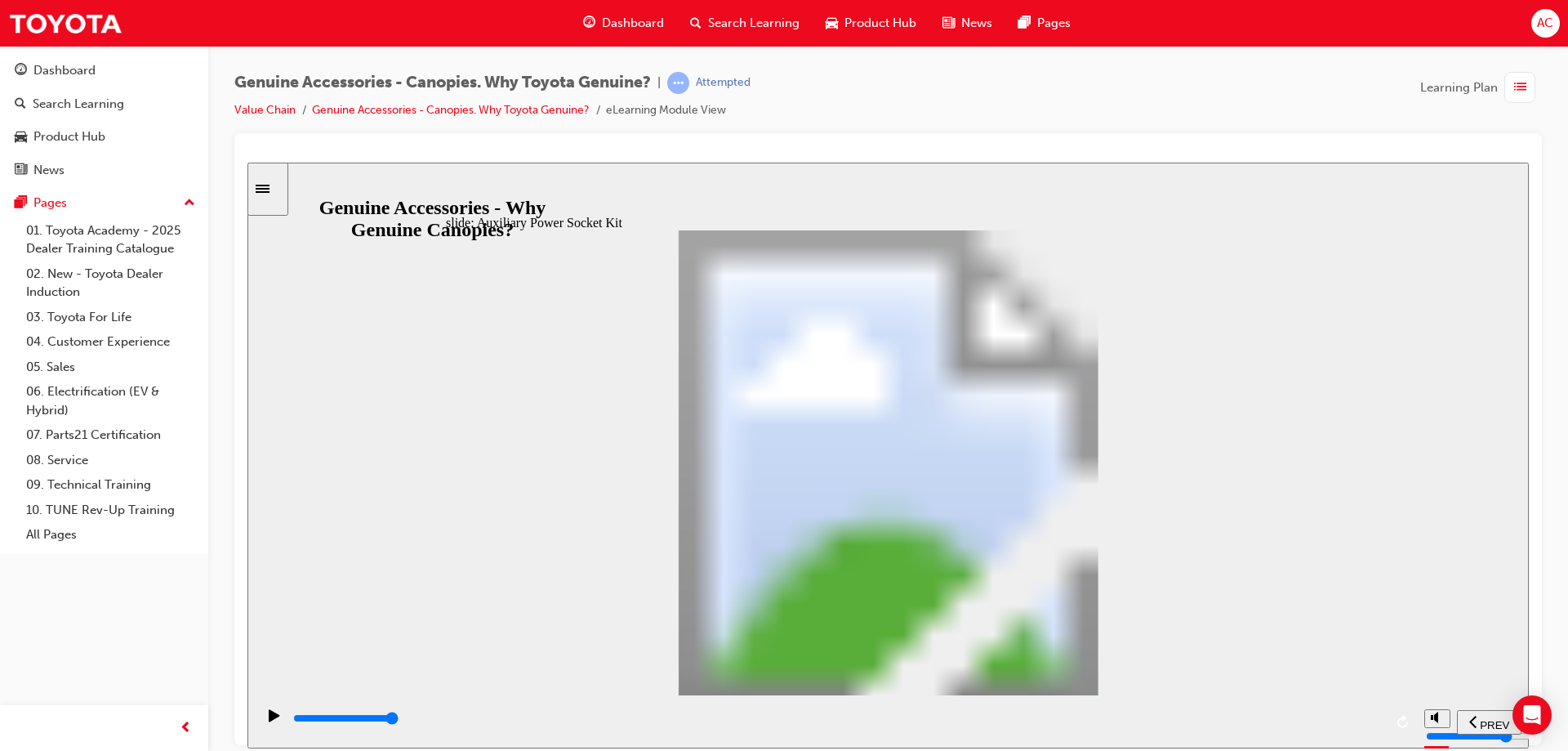
click at [1358, 724] on div "playback controls" at bounding box center [837, 718] width 1092 height 18
drag, startPoint x: 671, startPoint y: 501, endPoint x: 709, endPoint y: 477, distance: 44.9
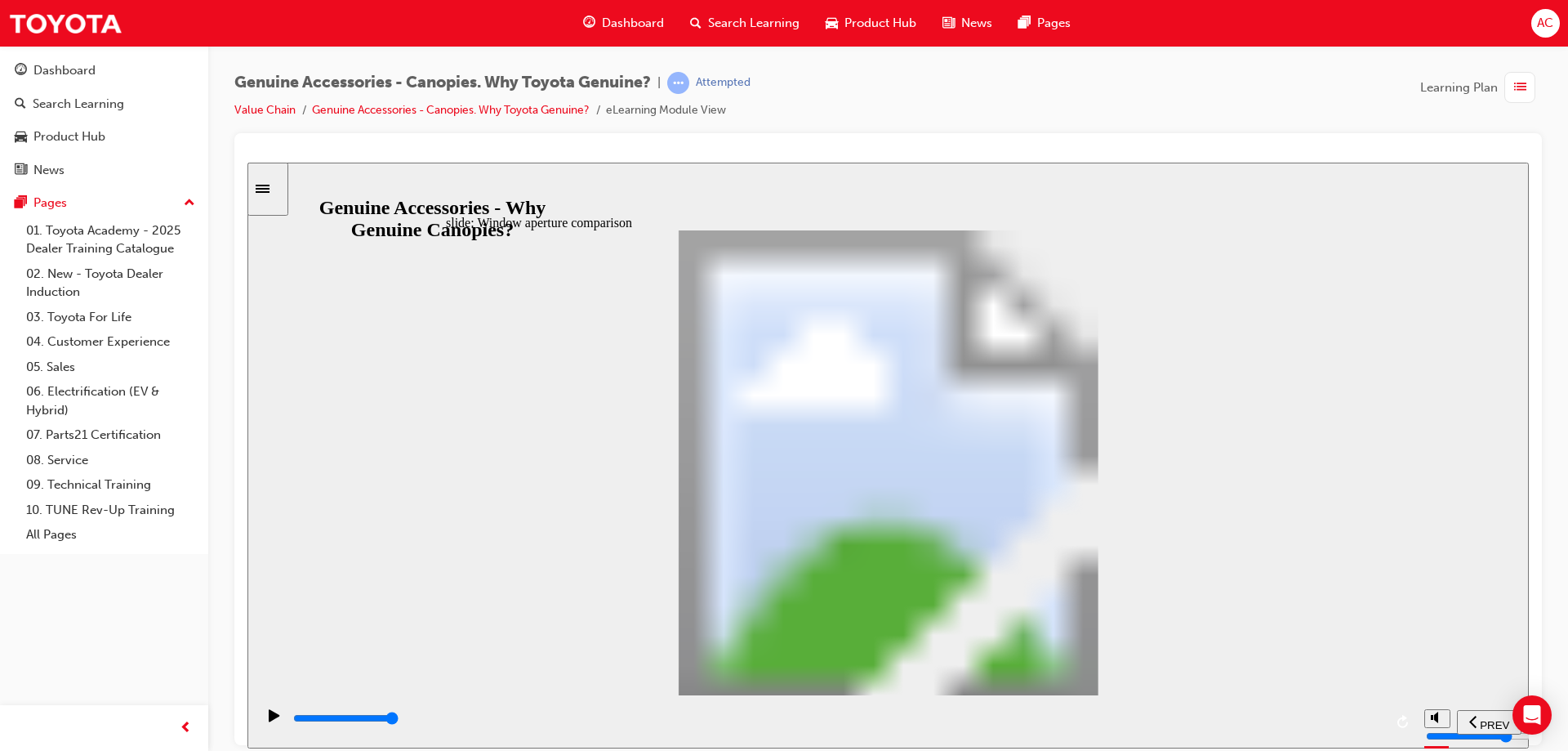
drag, startPoint x: 669, startPoint y: 368, endPoint x: 677, endPoint y: 373, distance: 9.4
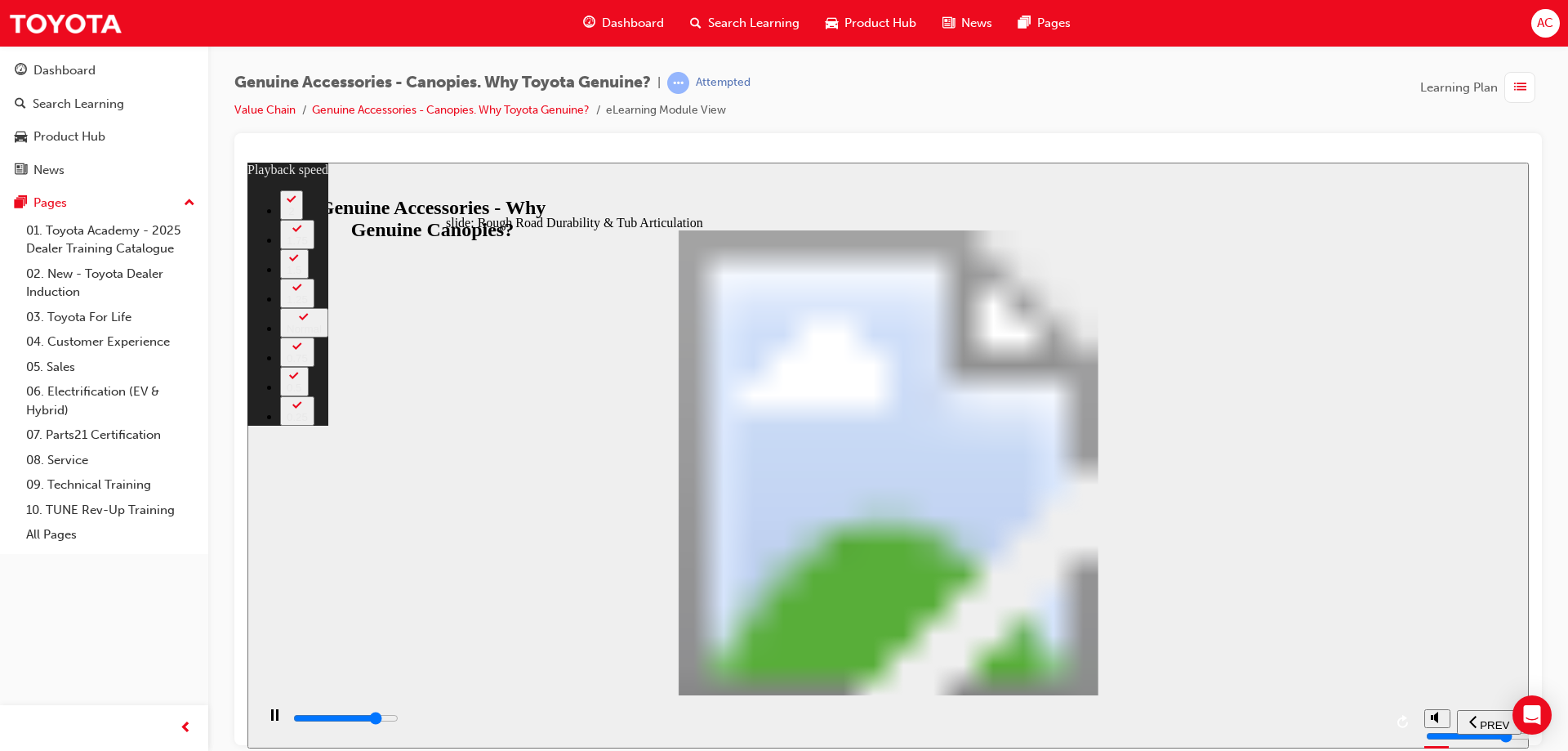
click at [1415, 591] on div "slide: Rough Road Durability & Tub Articulation Rectangle 1 Tested to Toyota St…" at bounding box center [888, 454] width 1281 height 585
drag, startPoint x: 899, startPoint y: 489, endPoint x: 935, endPoint y: 434, distance: 65.7
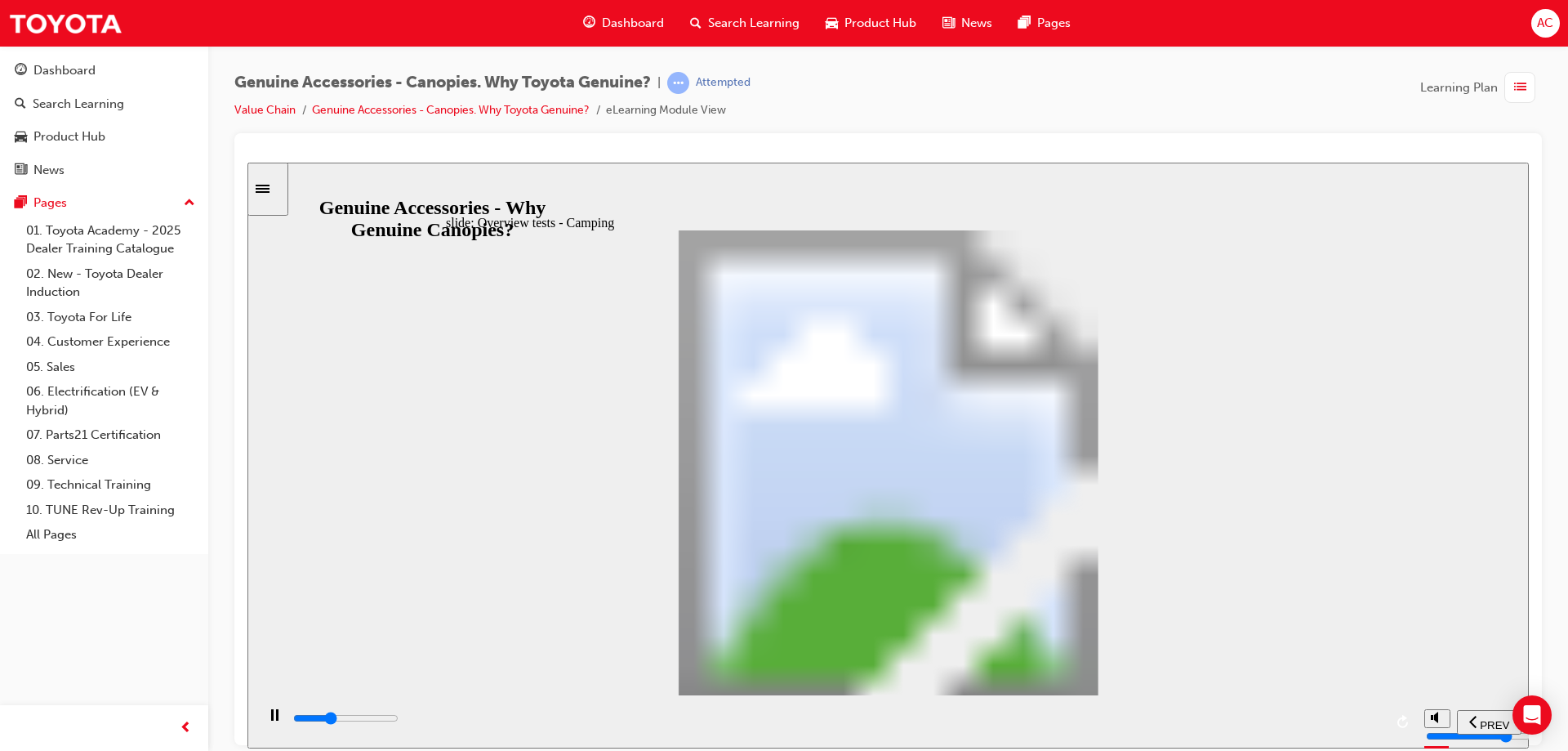
drag, startPoint x: 1156, startPoint y: 326, endPoint x: 1169, endPoint y: 321, distance: 13.9
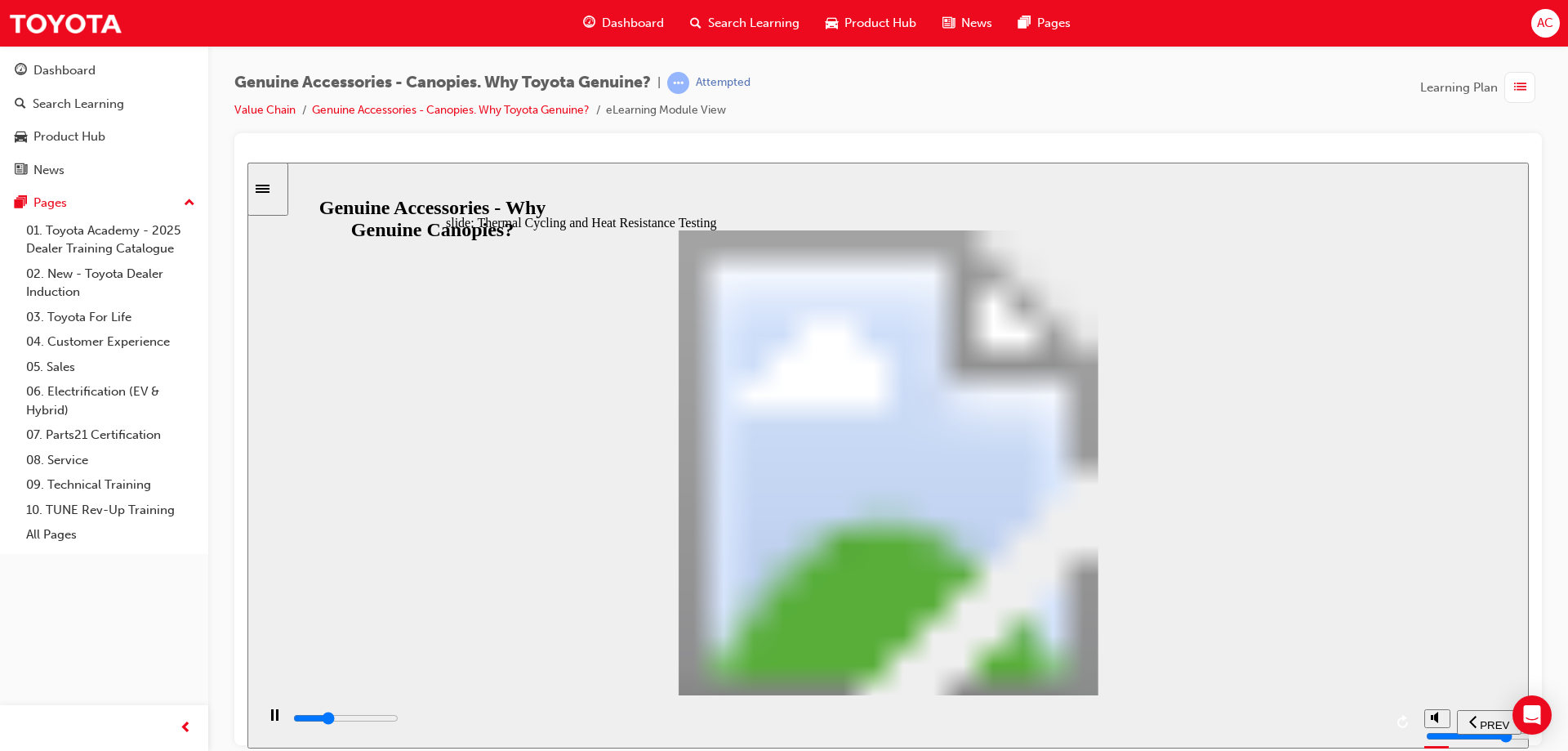
click at [1352, 726] on div "playback controls" at bounding box center [837, 718] width 1092 height 18
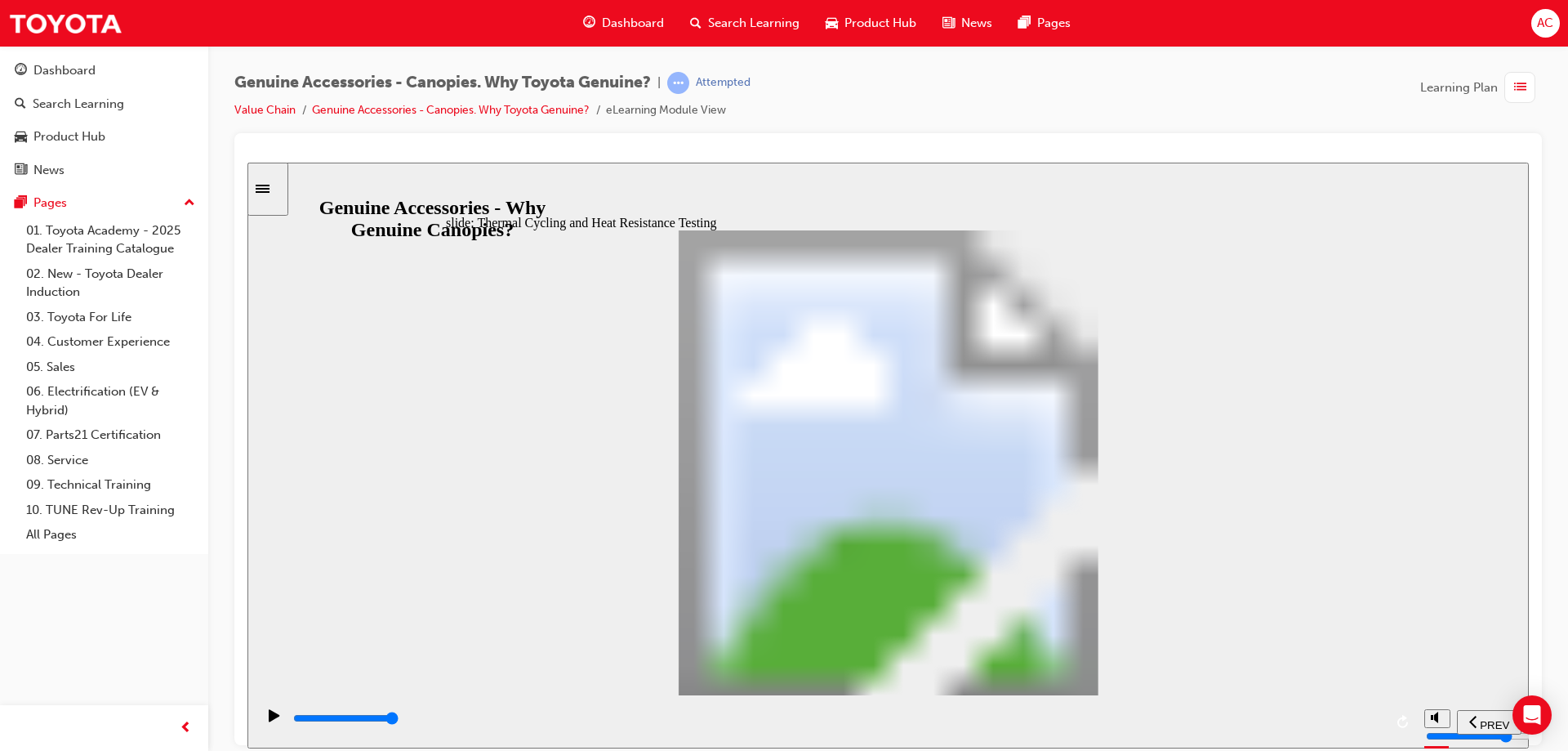
click at [1342, 727] on div "playback controls" at bounding box center [837, 718] width 1092 height 18
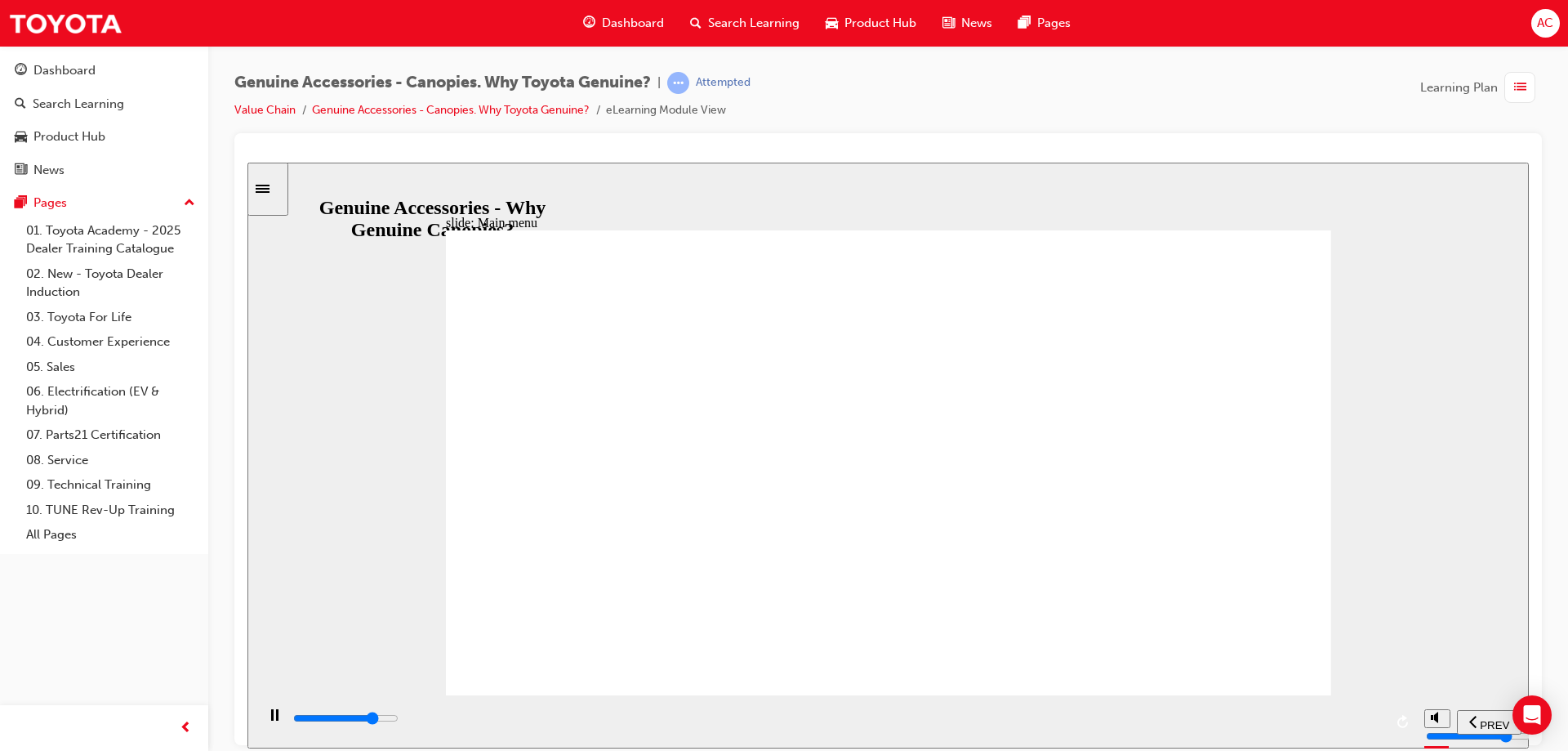
click at [1482, 449] on div "slide: Optional Extras for A and J Deck Applicability – Canopy Optional Extras …" at bounding box center [888, 454] width 1281 height 585
